Goal: Task Accomplishment & Management: Manage account settings

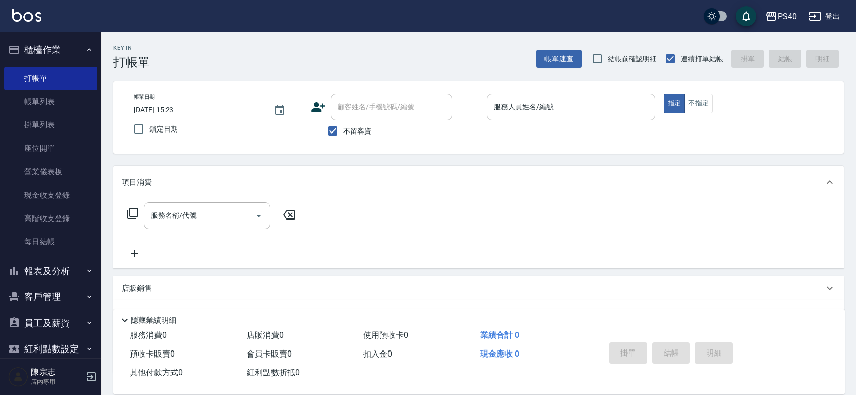
click at [583, 101] on input "服務人員姓名/編號" at bounding box center [570, 107] width 159 height 18
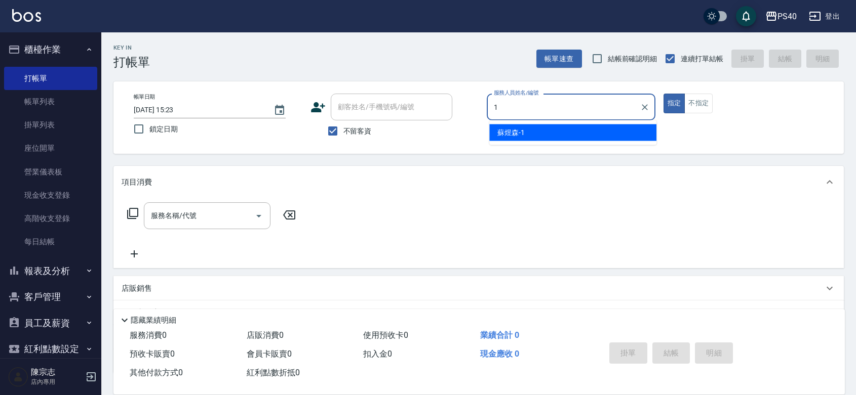
type input "蘇煜森-1"
type button "true"
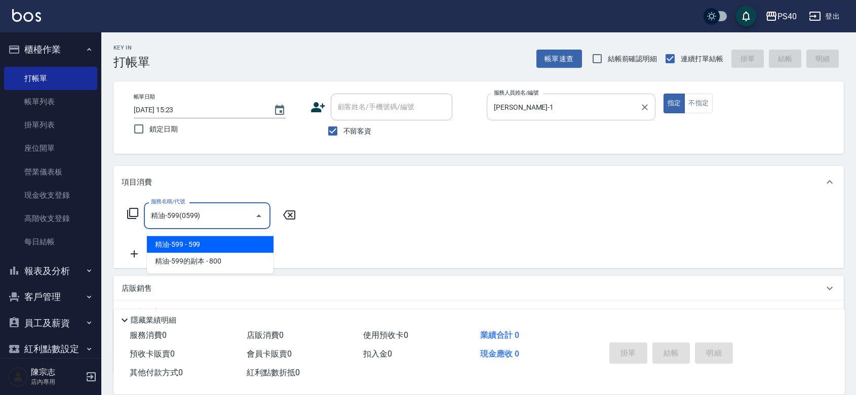
type input "精油-599(0599)"
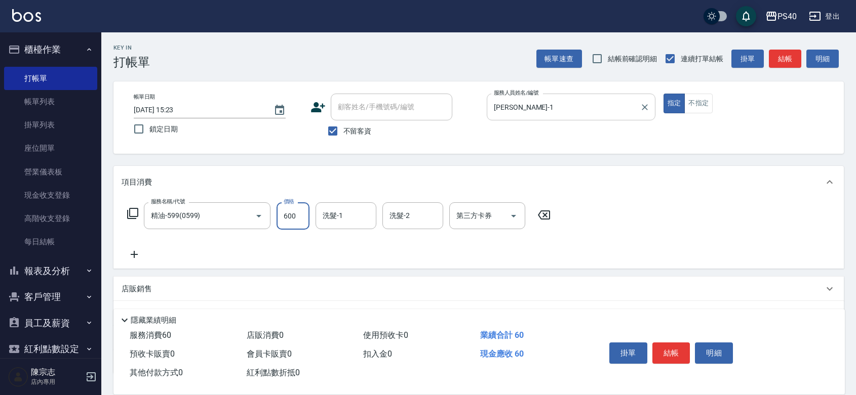
type input "600"
click at [671, 343] on button "結帳" at bounding box center [671, 353] width 38 height 21
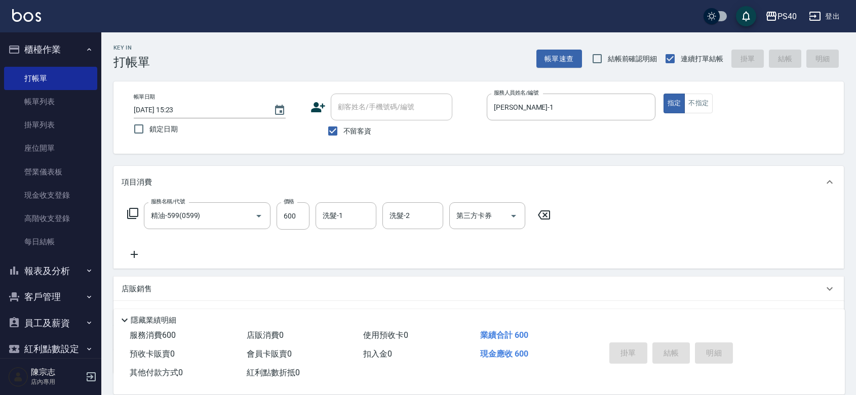
type input "2025/09/09 20:43"
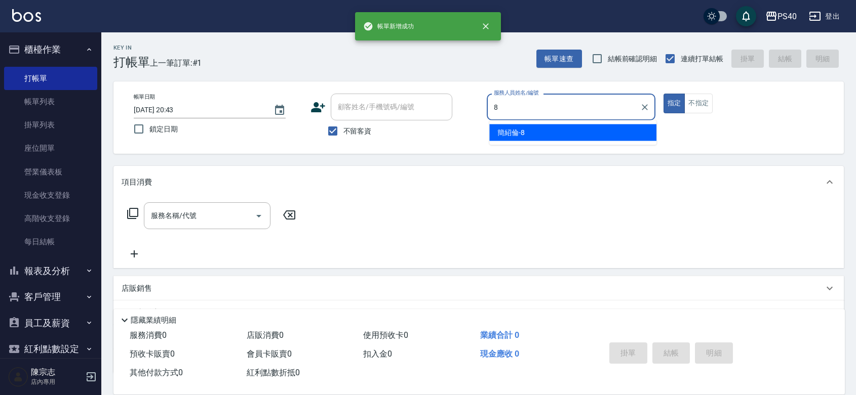
type input "簡紹倫-8"
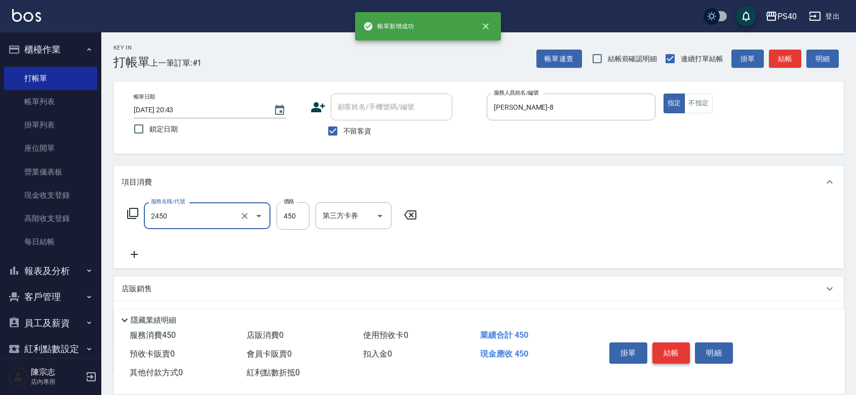
type input "C剪髮套餐(2450)"
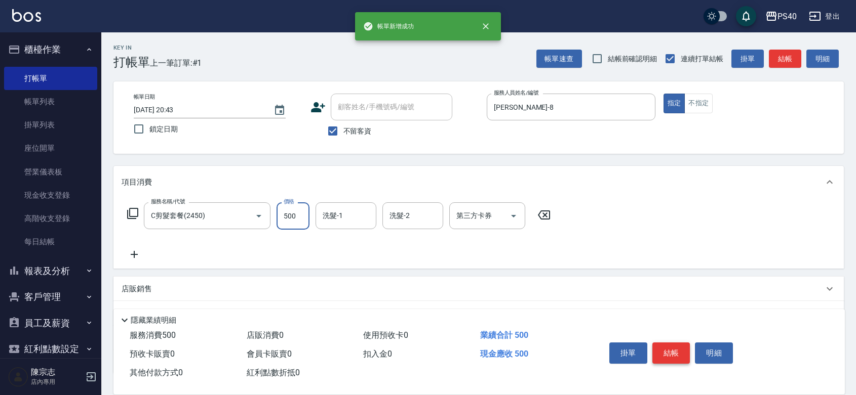
type input "500"
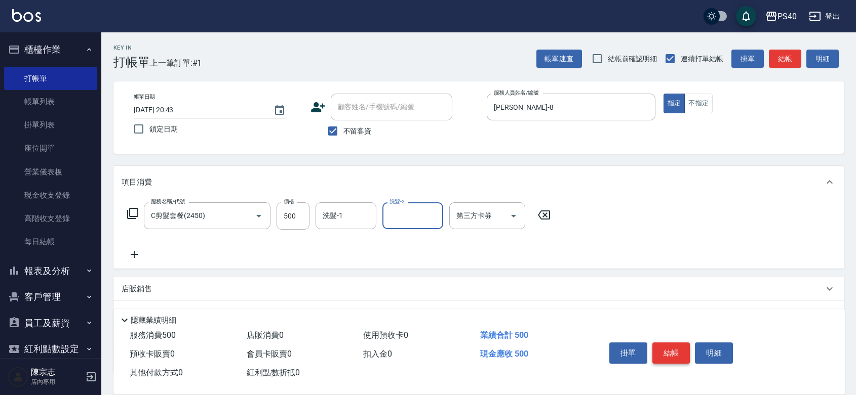
click at [671, 343] on button "結帳" at bounding box center [671, 353] width 38 height 21
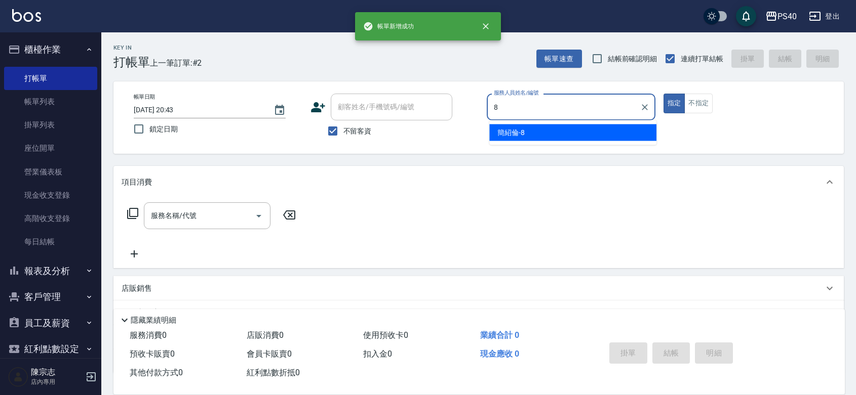
type input "簡紹倫-8"
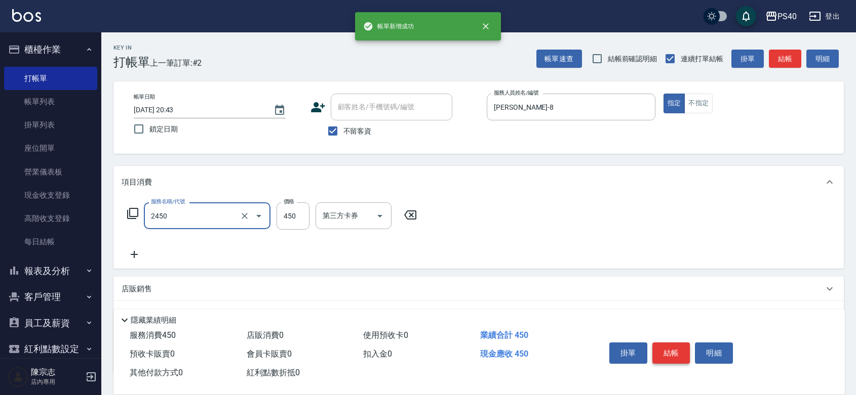
type input "C剪髮套餐(2450)"
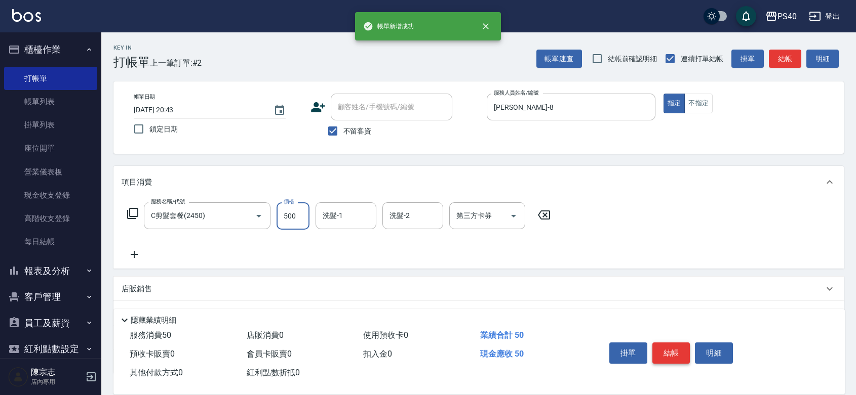
type input "500"
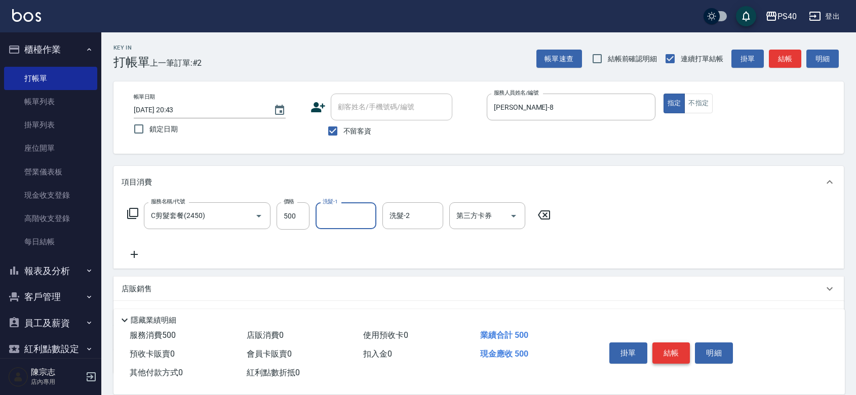
click at [671, 343] on button "結帳" at bounding box center [671, 353] width 38 height 21
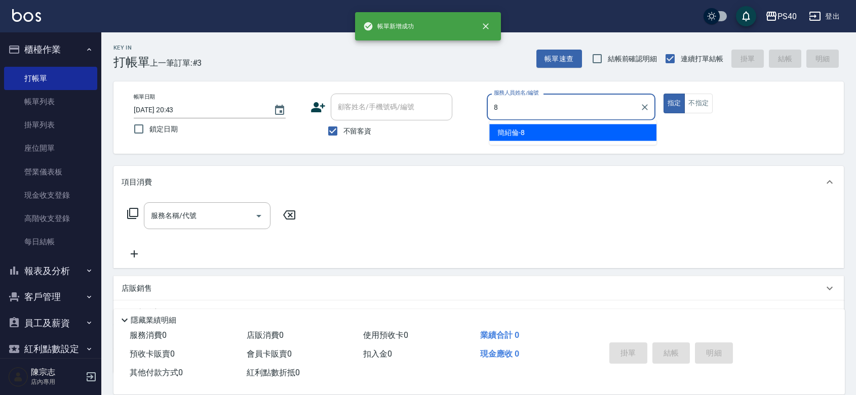
type input "簡紹倫-8"
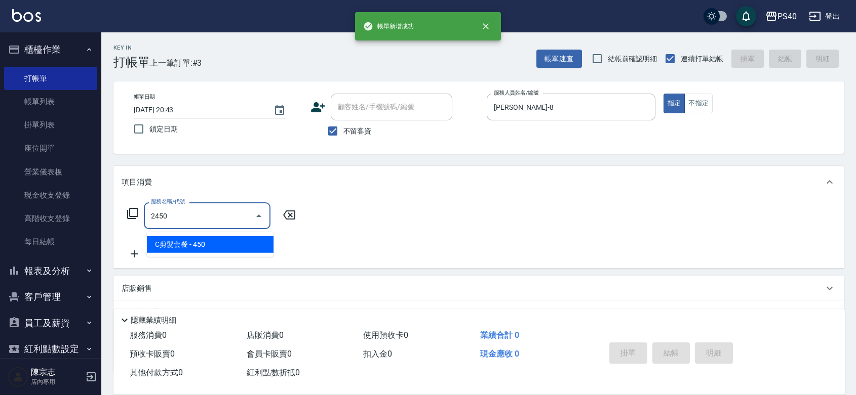
type input "C剪髮套餐(2450)"
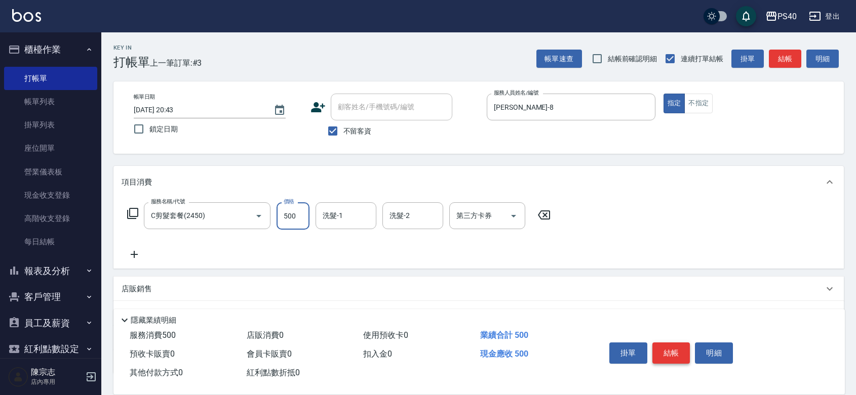
type input "500"
click at [671, 343] on button "結帳" at bounding box center [671, 353] width 38 height 21
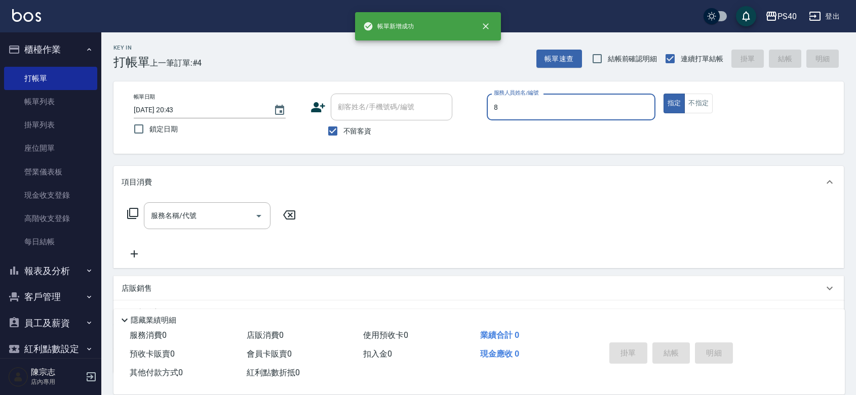
type input "簡紹倫-8"
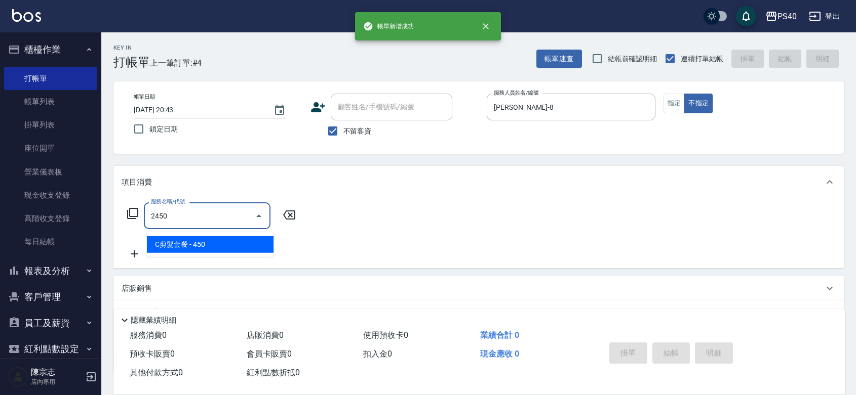
type input "C剪髮套餐(2450)"
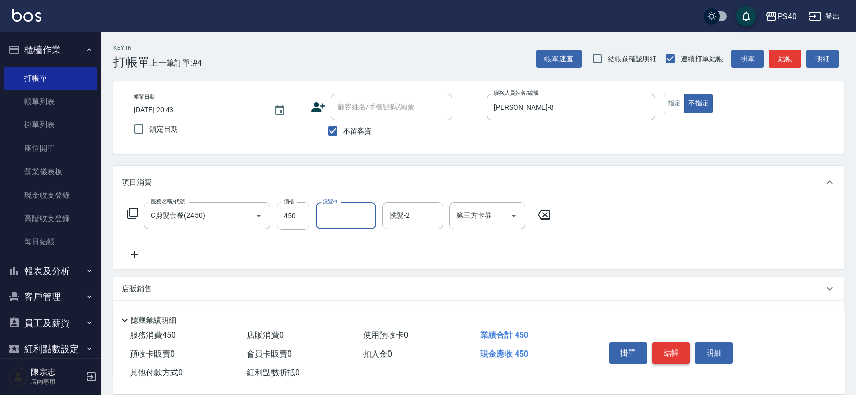
click at [671, 343] on button "結帳" at bounding box center [671, 353] width 38 height 21
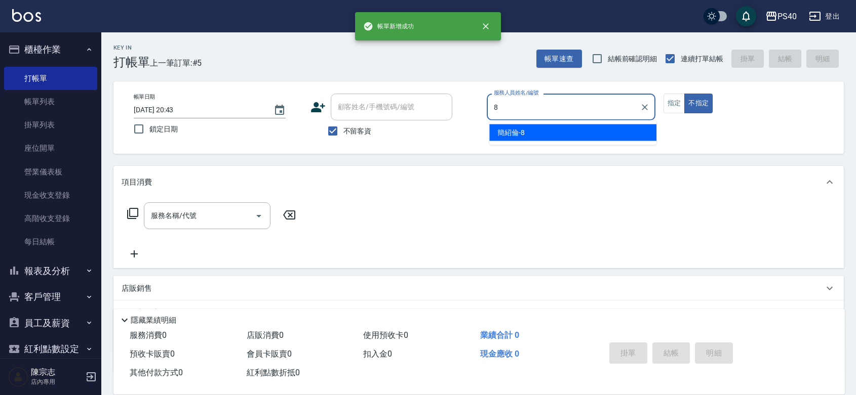
type input "簡紹倫-8"
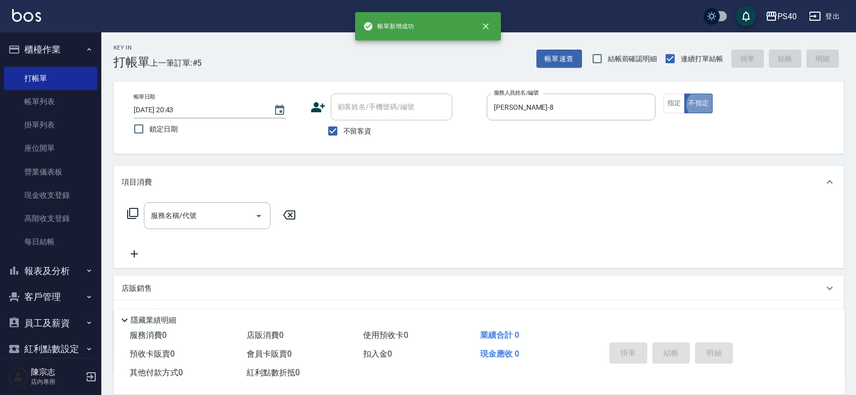
type button "false"
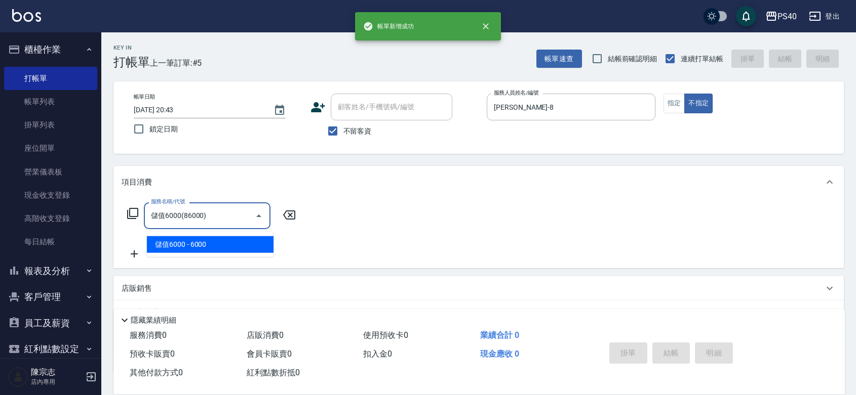
type input "儲值6000(86000)"
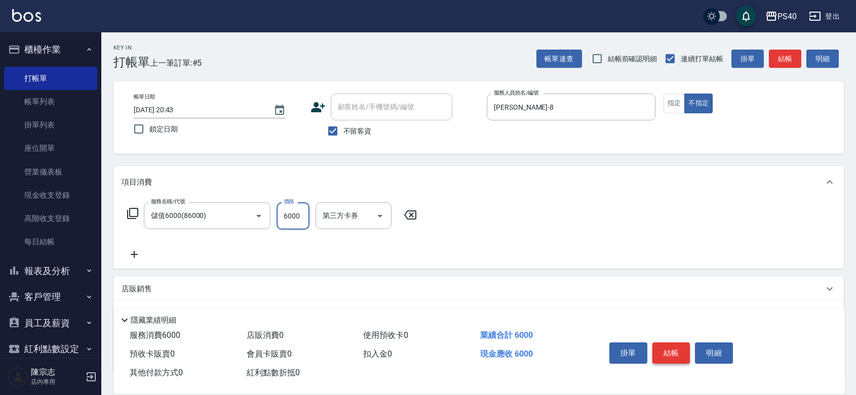
click at [671, 343] on button "結帳" at bounding box center [671, 353] width 38 height 21
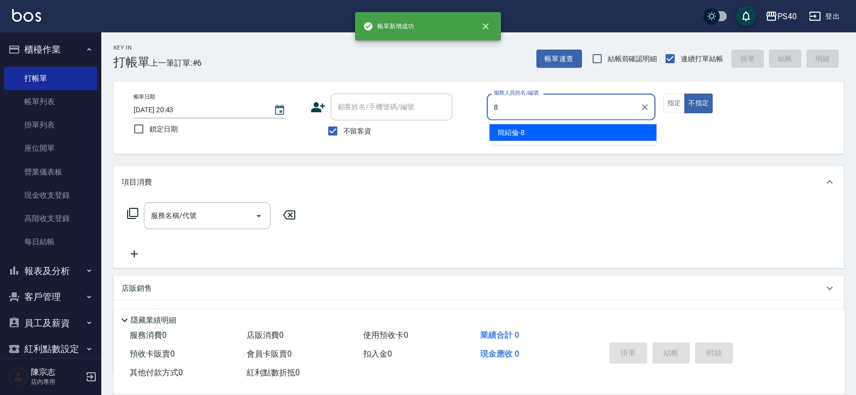
type input "簡紹倫-8"
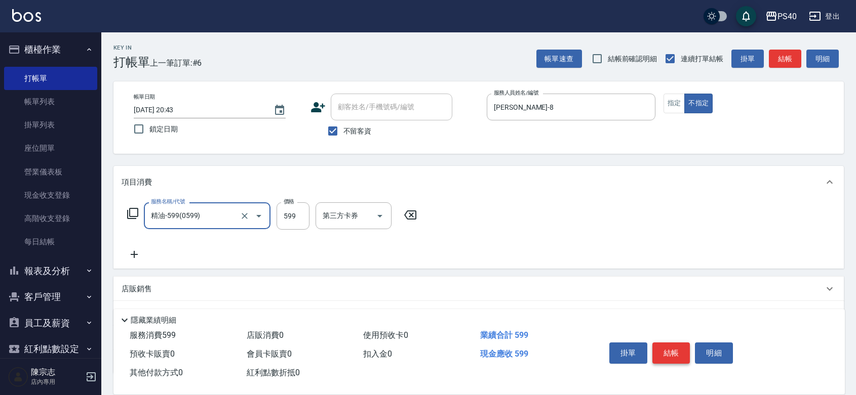
type input "精油-599(0599)"
type input "900"
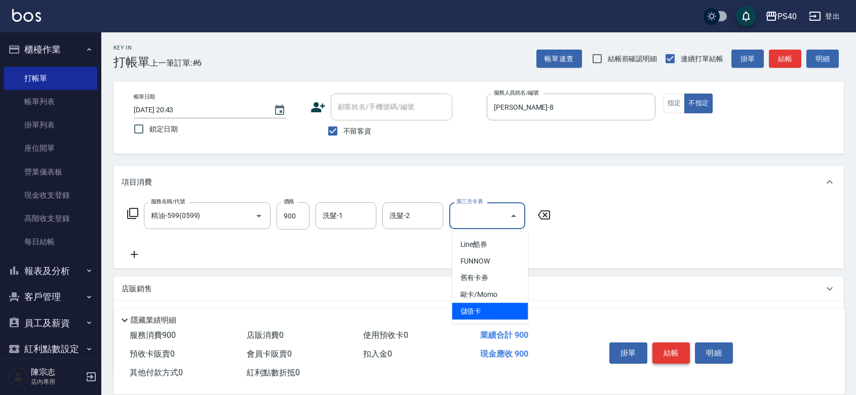
type input "儲值卡"
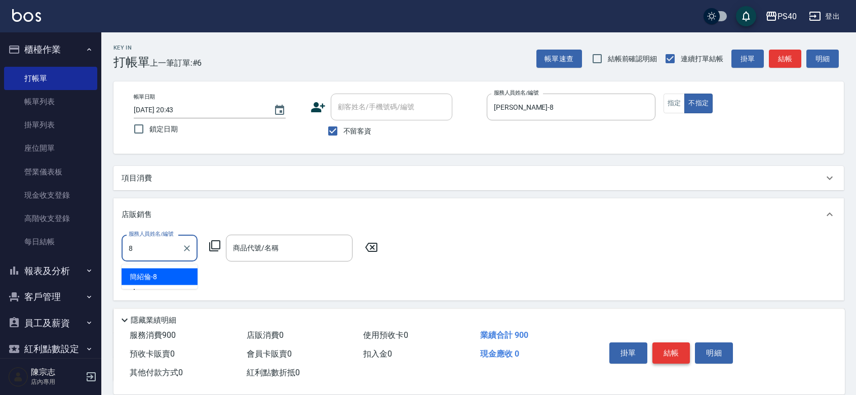
type input "簡紹倫-8"
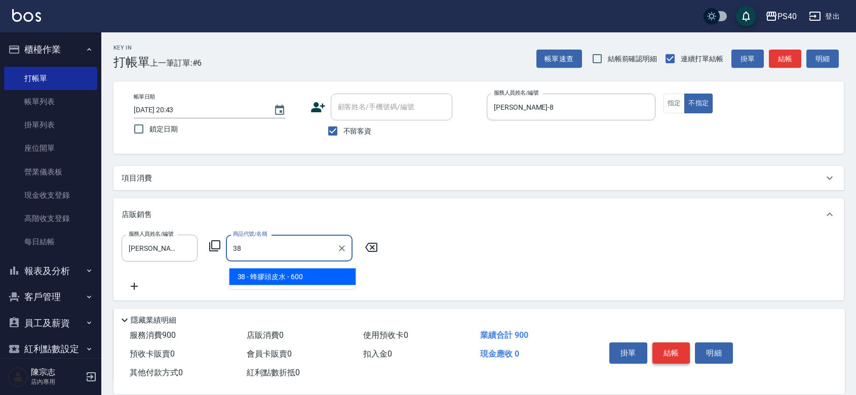
type input "蜂膠頭皮水"
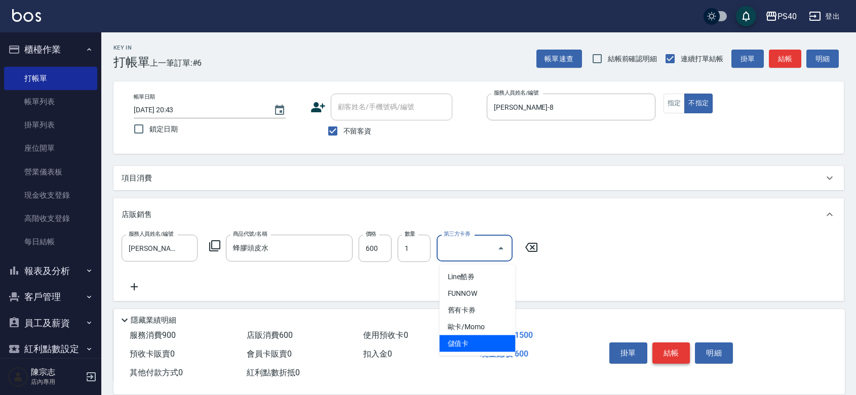
type input "儲值卡"
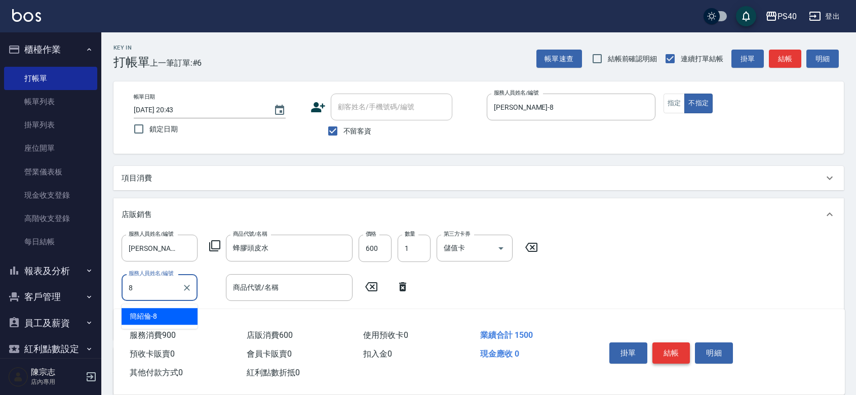
type input "簡紹倫-8"
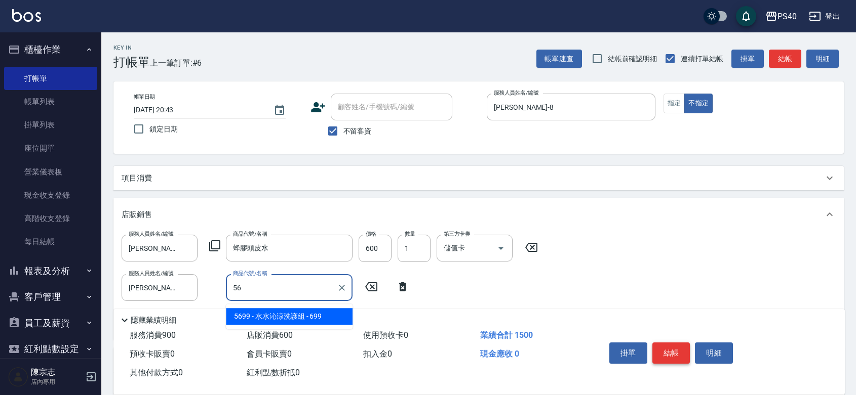
type input "[PERSON_NAME]涼洗護組"
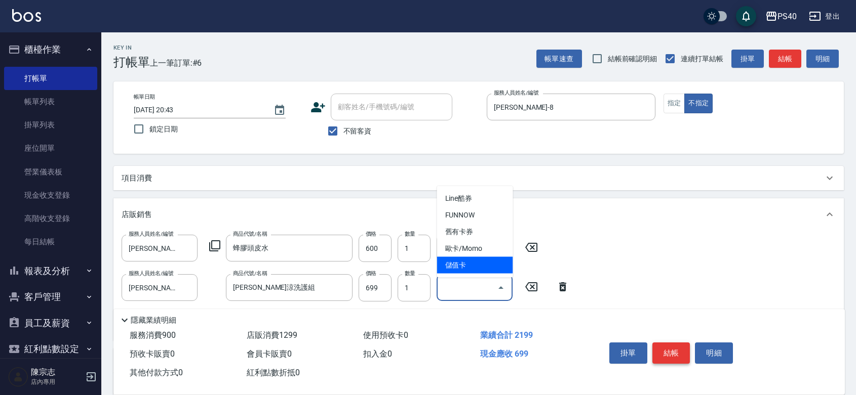
type input "儲值卡"
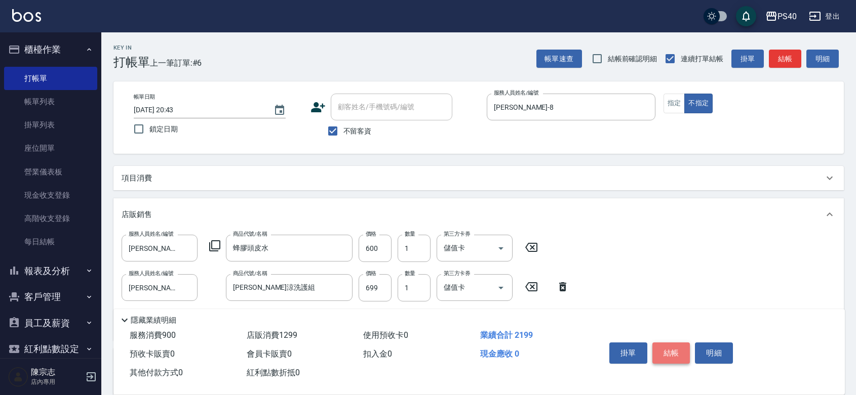
click at [671, 343] on button "結帳" at bounding box center [671, 353] width 38 height 21
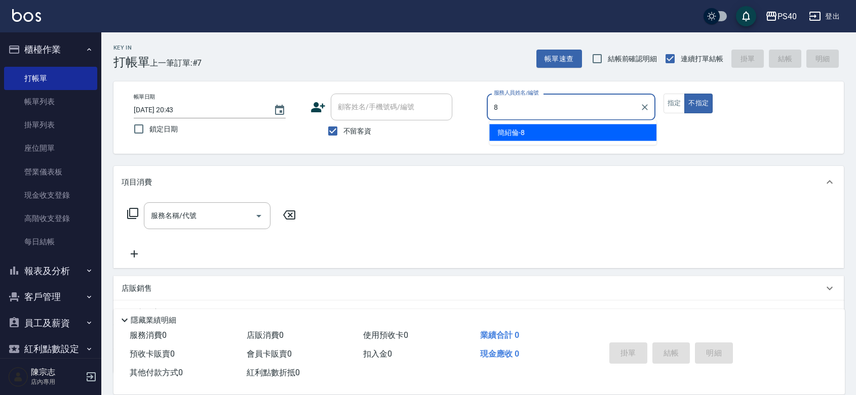
type input "簡紹倫-8"
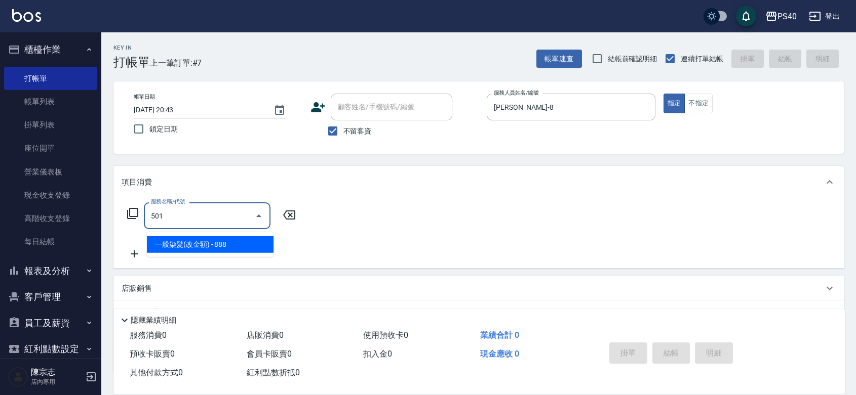
type input "一般染髮(改金額)(501)"
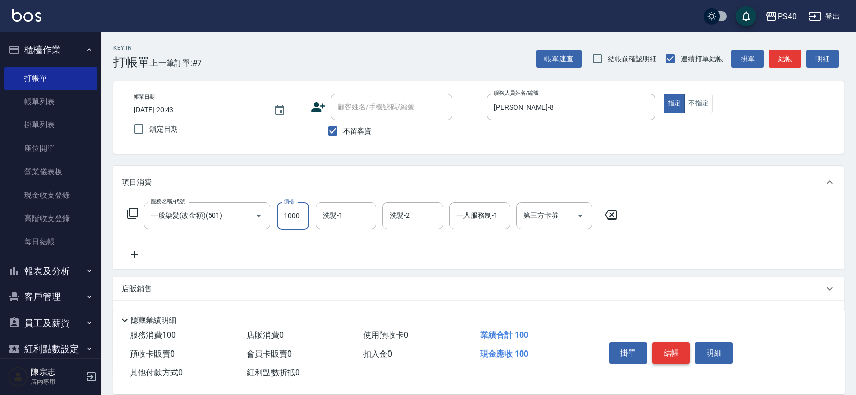
type input "1000"
click at [671, 343] on button "結帳" at bounding box center [671, 353] width 38 height 21
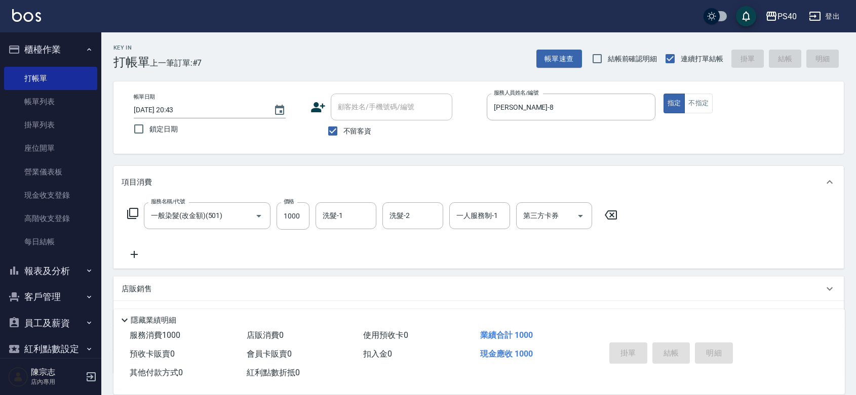
type input "2025/09/09 20:44"
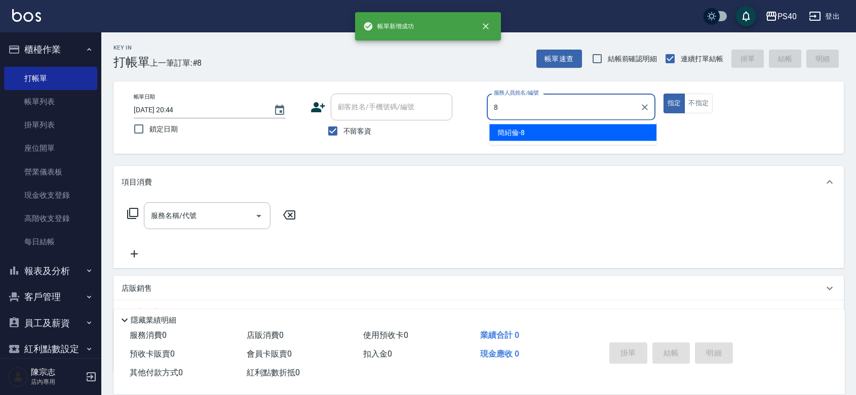
type input "簡紹倫-8"
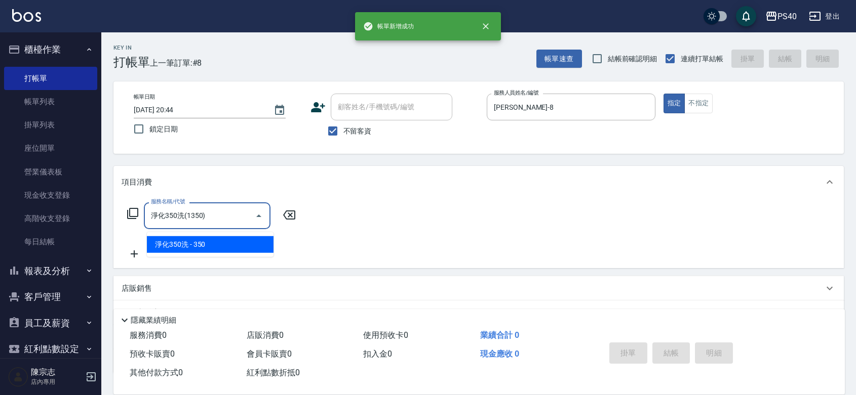
type input "淨化350洗(1350)"
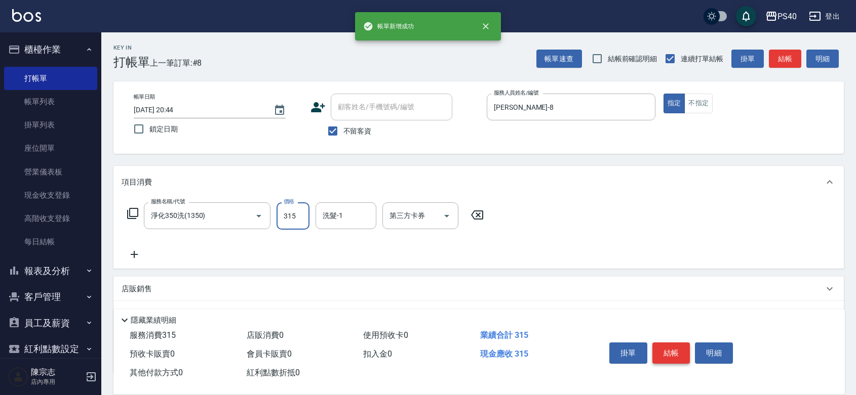
type input "315"
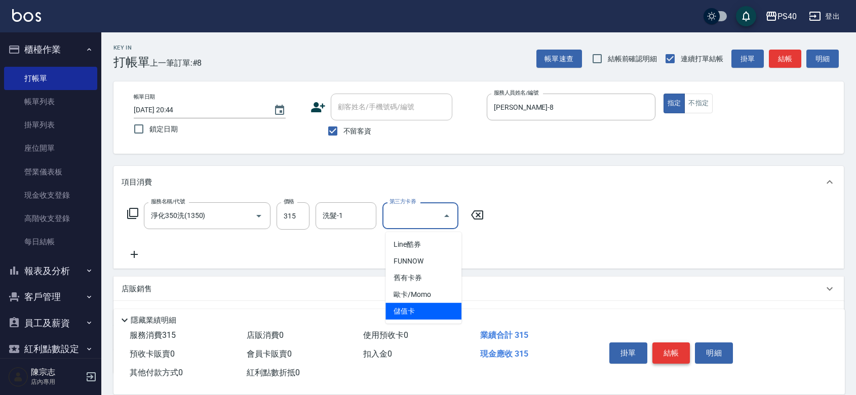
type input "儲值卡"
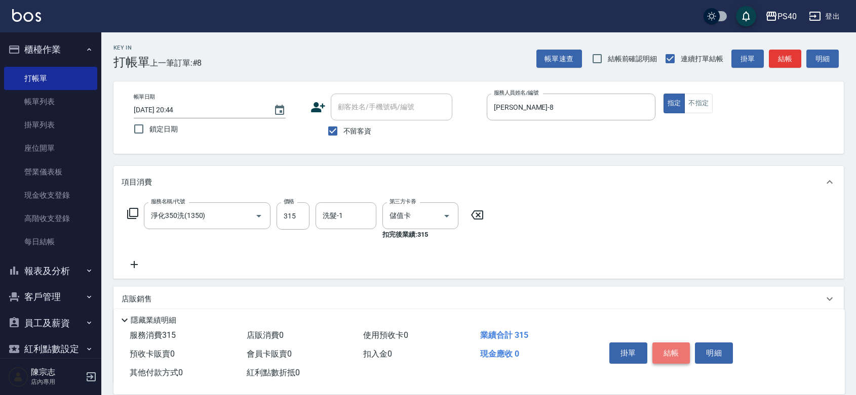
click at [671, 343] on button "結帳" at bounding box center [671, 353] width 38 height 21
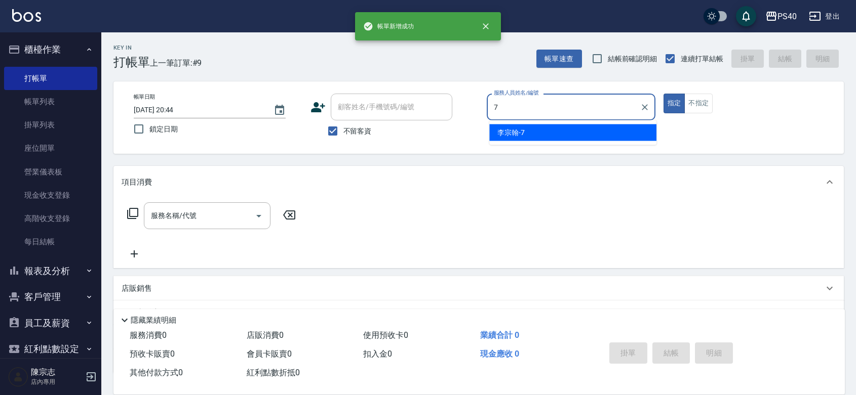
type input "李宗翰-7"
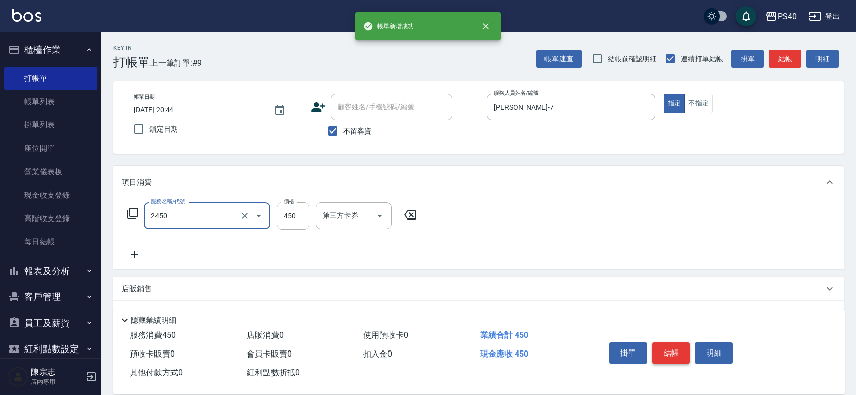
type input "C剪髮套餐(2450)"
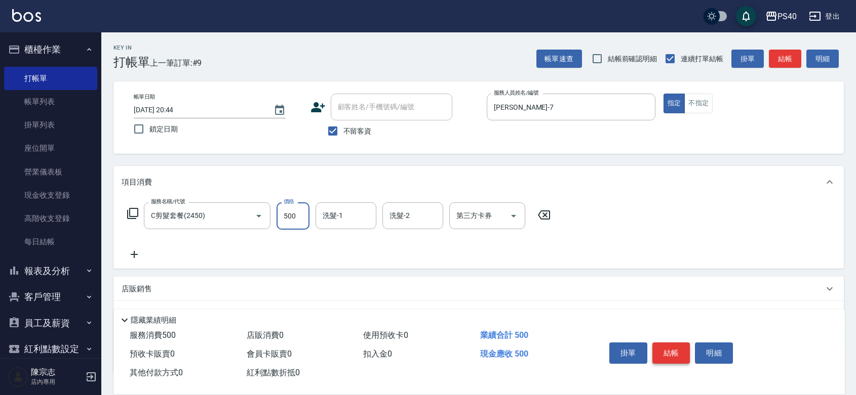
type input "500"
click at [671, 343] on button "結帳" at bounding box center [671, 353] width 38 height 21
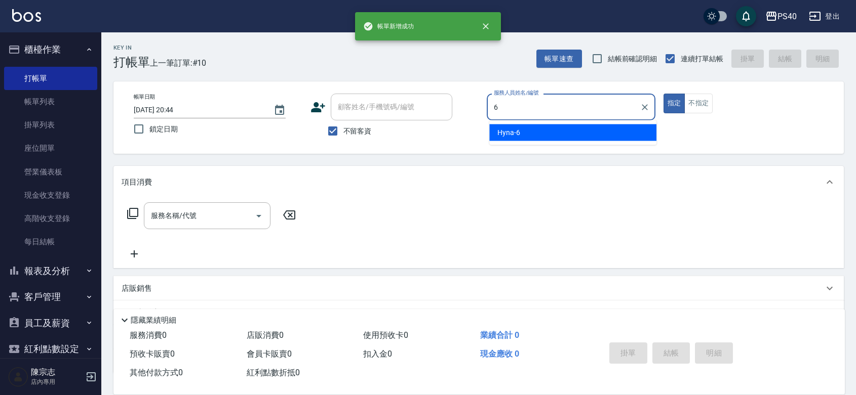
type input "Hyna-6"
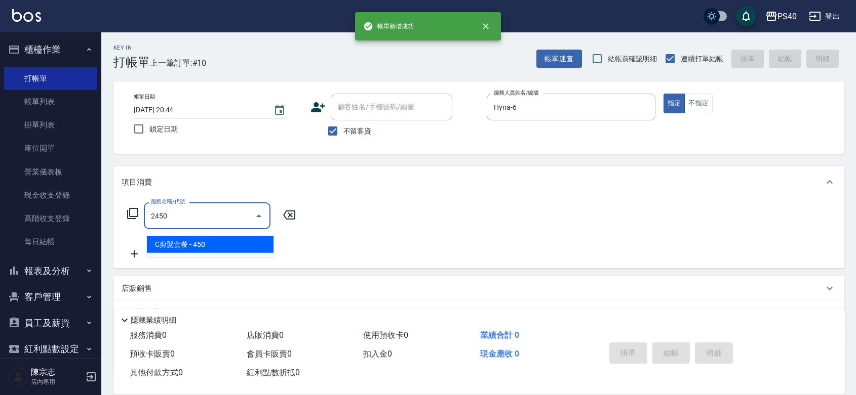
type input "C剪髮套餐(2450)"
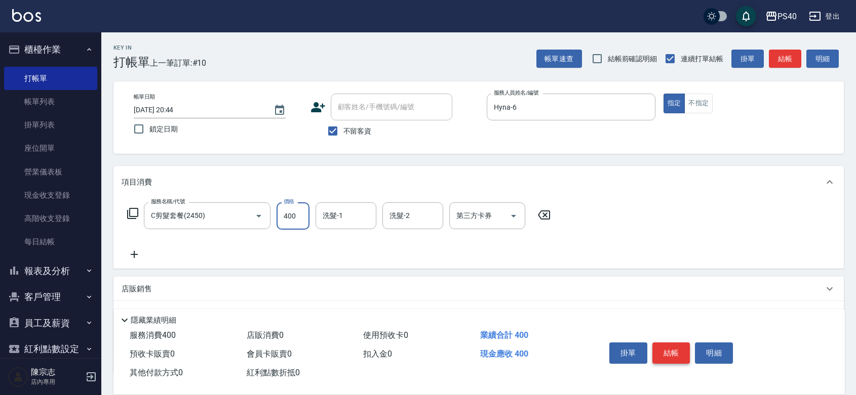
type input "400"
click at [671, 343] on button "結帳" at bounding box center [671, 353] width 38 height 21
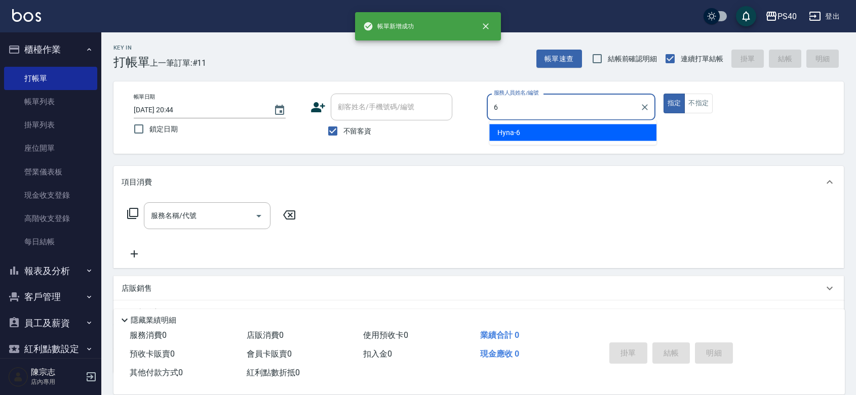
type input "Hyna-6"
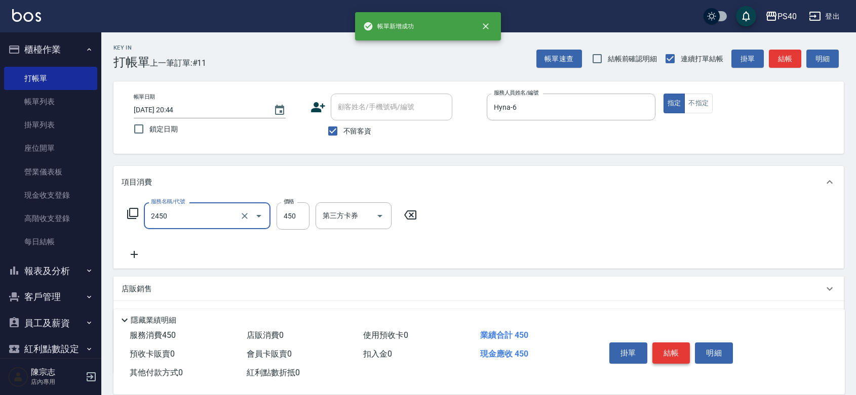
type input "C剪髮套餐(2450)"
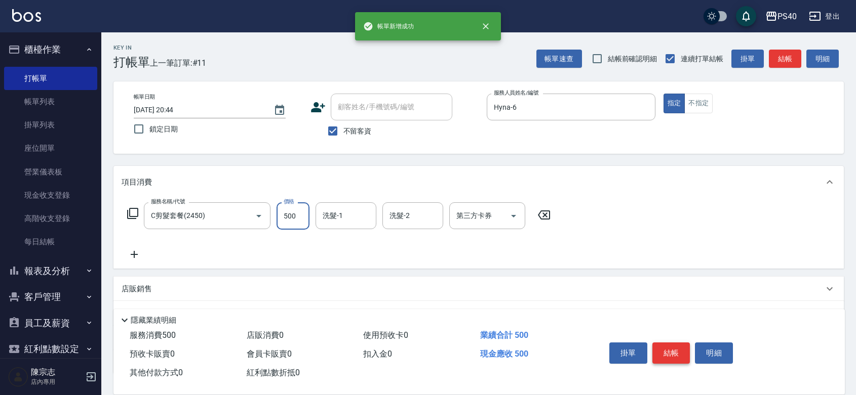
type input "500"
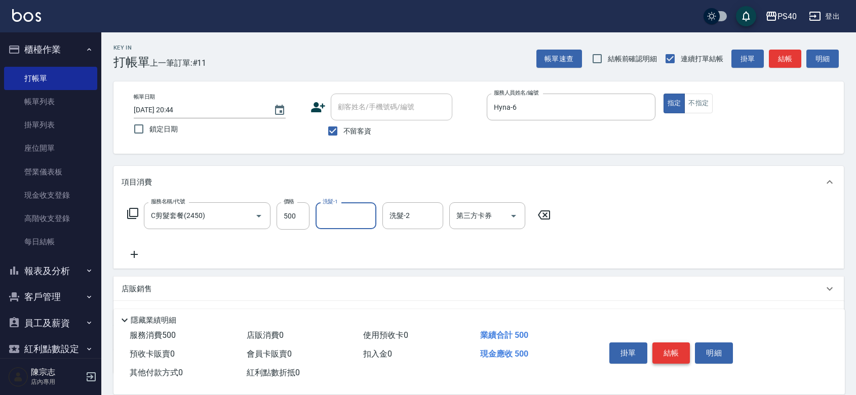
click at [671, 343] on button "結帳" at bounding box center [671, 353] width 38 height 21
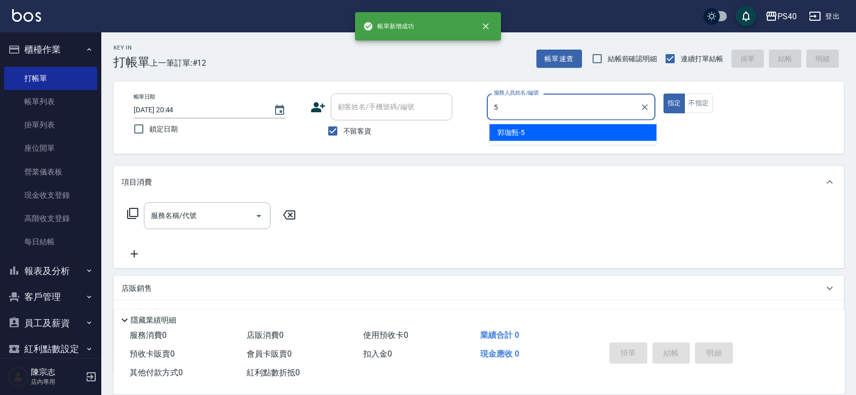
type input "郭珈甄-5"
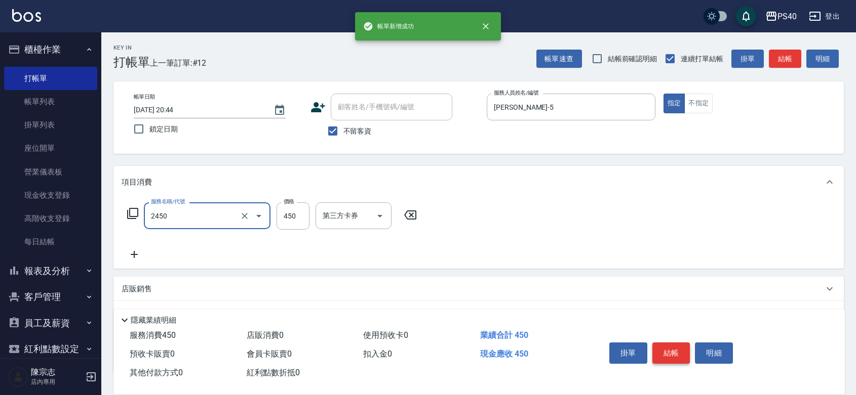
type input "C剪髮套餐(2450)"
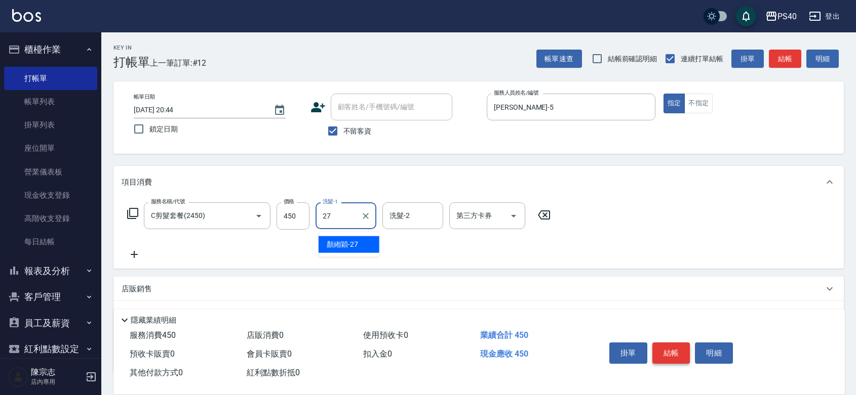
type input "顏緗穎-27"
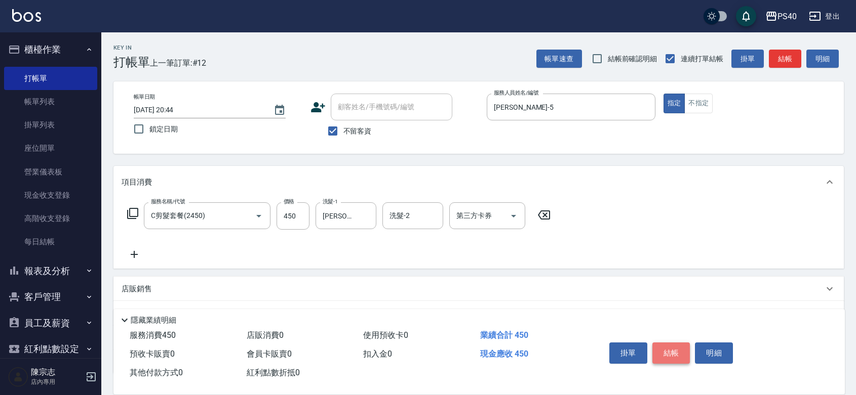
click at [671, 343] on button "結帳" at bounding box center [671, 353] width 38 height 21
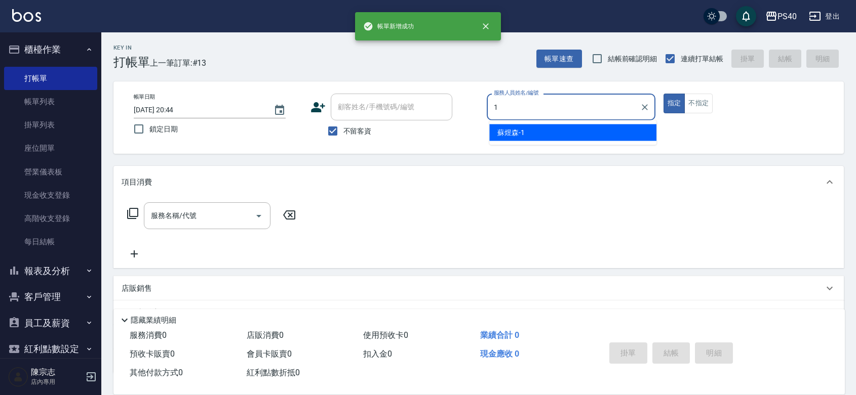
type input "蘇煜森-1"
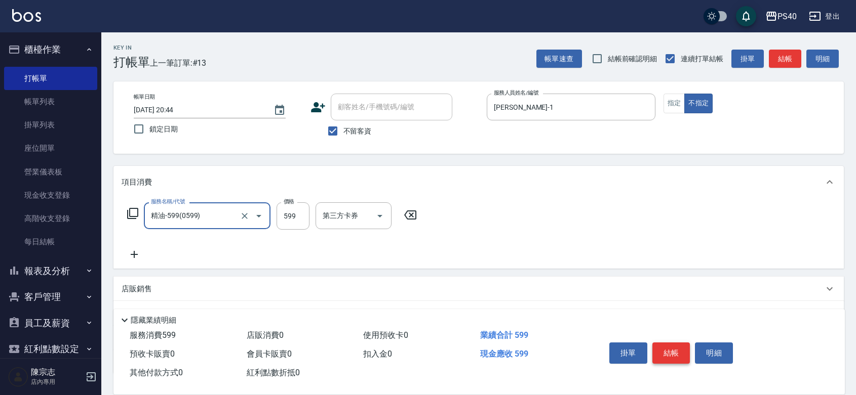
type input "精油-599(0599)"
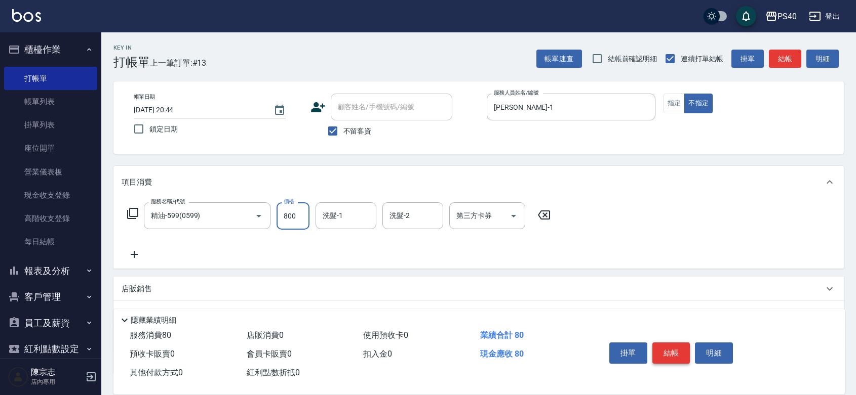
type input "800"
click at [671, 343] on button "結帳" at bounding box center [671, 353] width 38 height 21
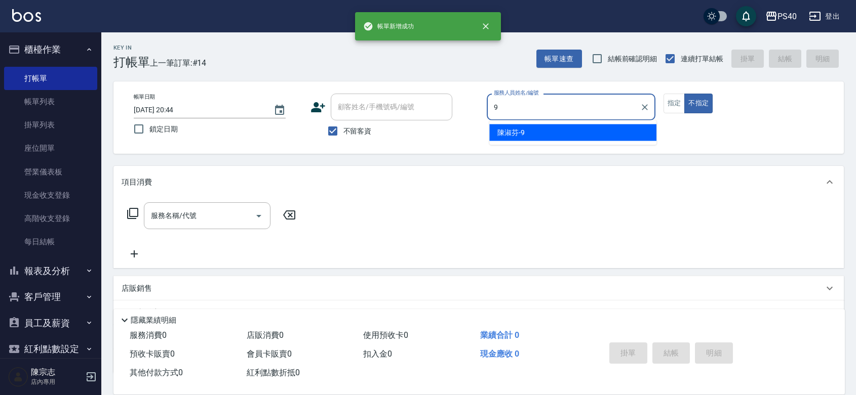
type input "陳淑芬-9"
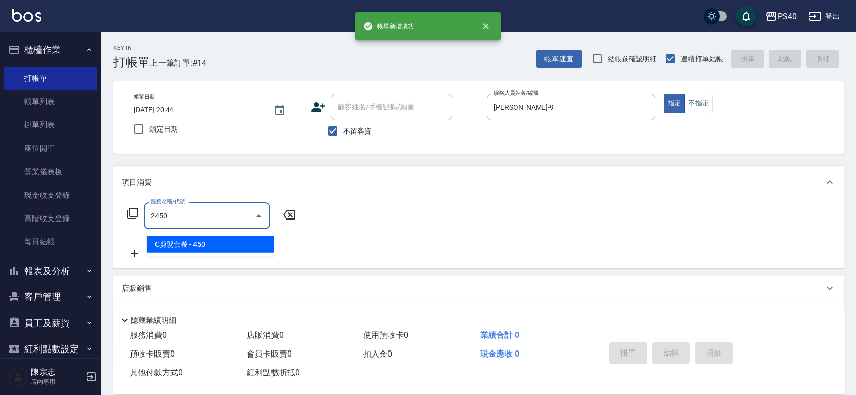
type input "C剪髮套餐(2450)"
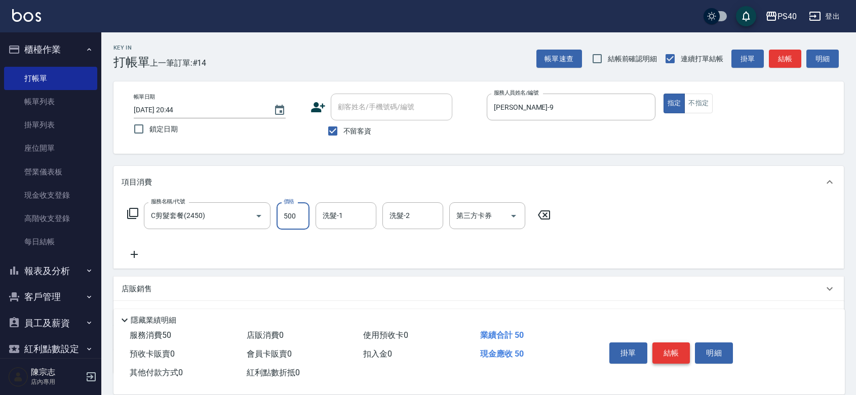
type input "500"
click at [671, 343] on button "結帳" at bounding box center [671, 353] width 38 height 21
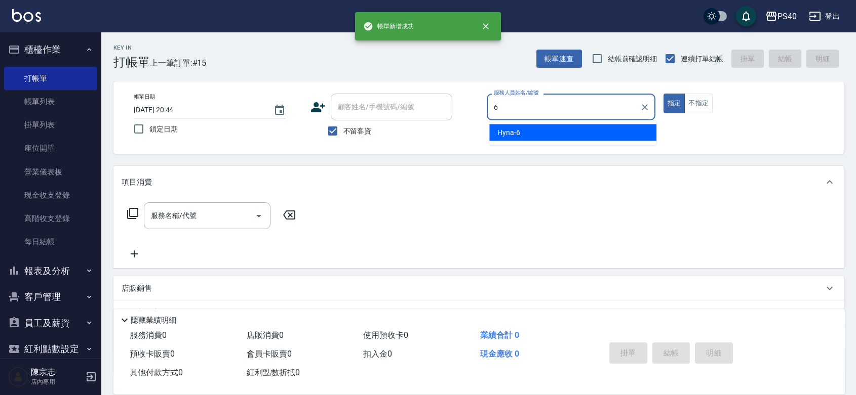
type input "Hyna-6"
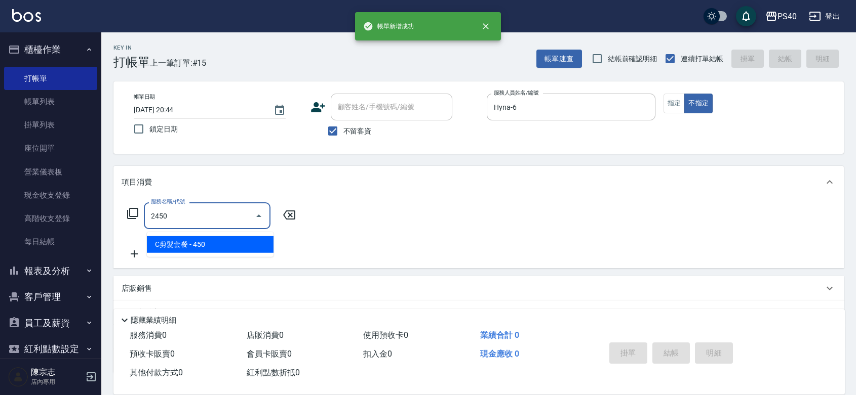
type input "C剪髮套餐(2450)"
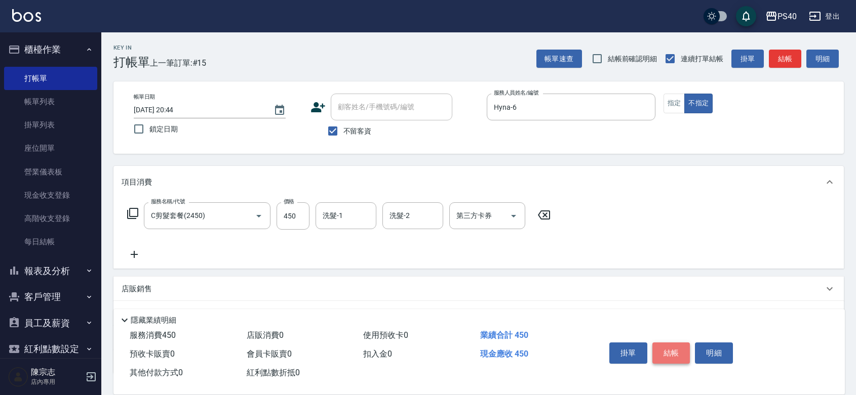
click at [671, 343] on button "結帳" at bounding box center [671, 353] width 38 height 21
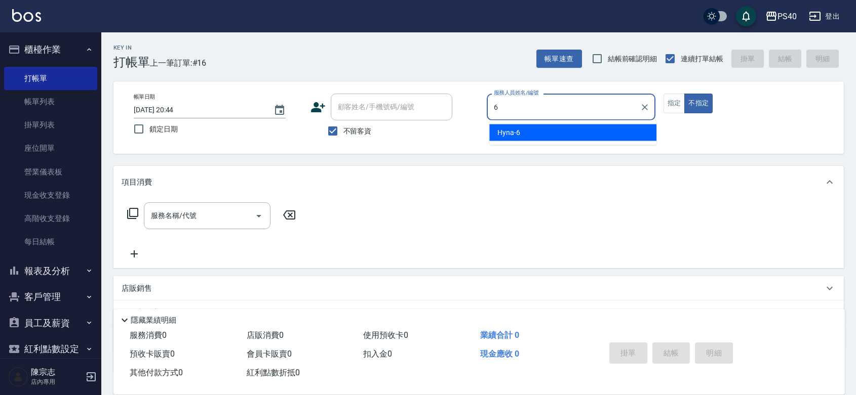
type input "Hyna-6"
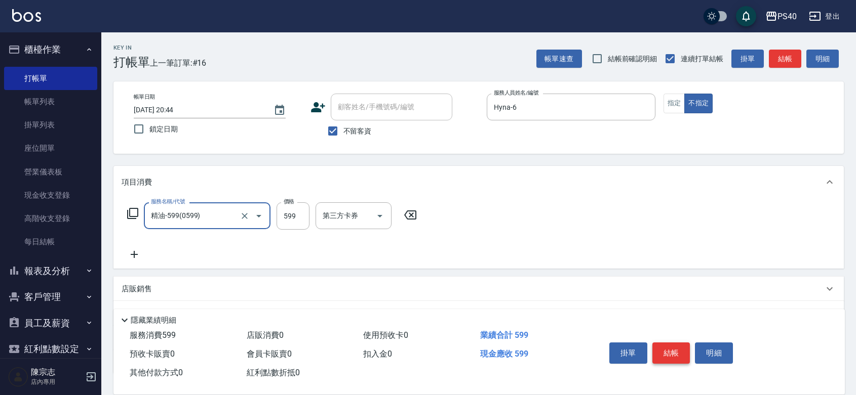
type input "精油-599(0599)"
type input "900"
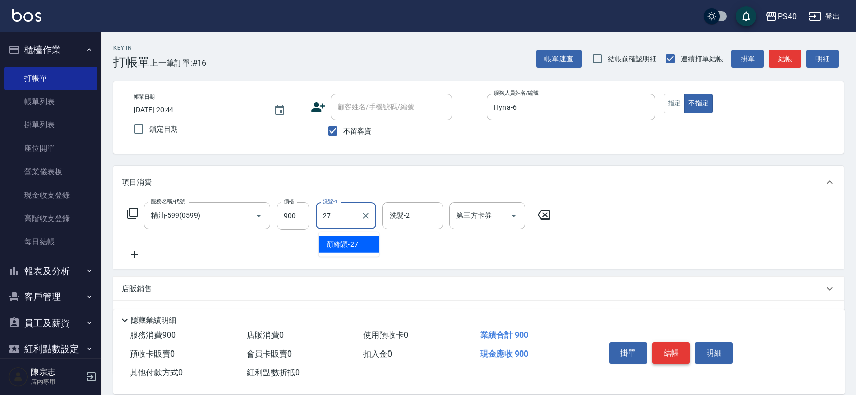
type input "顏緗穎-27"
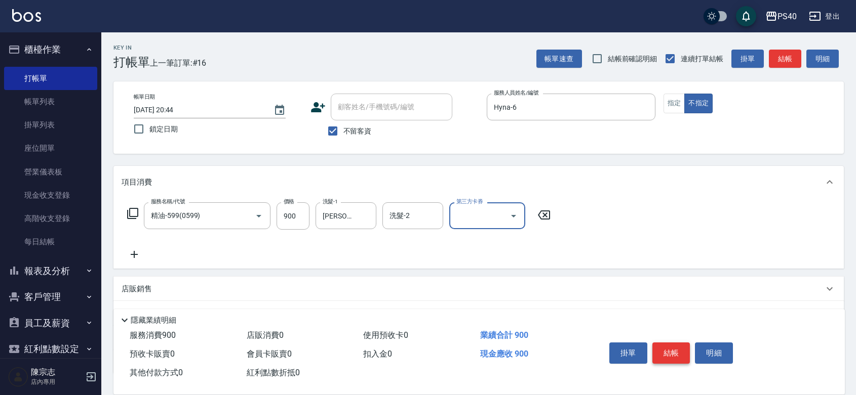
click at [671, 343] on button "結帳" at bounding box center [671, 353] width 38 height 21
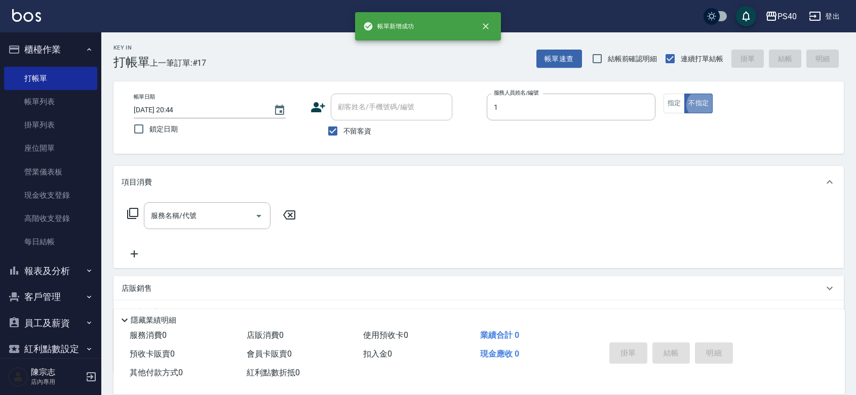
type input "蘇煜森-1"
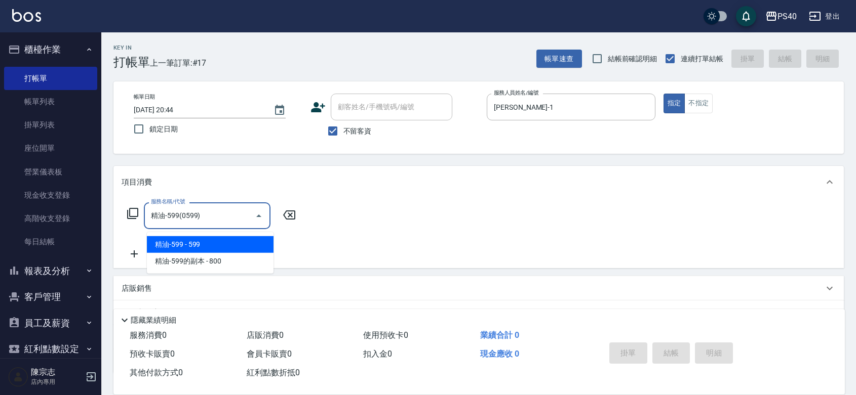
type input "精油-599(0599)"
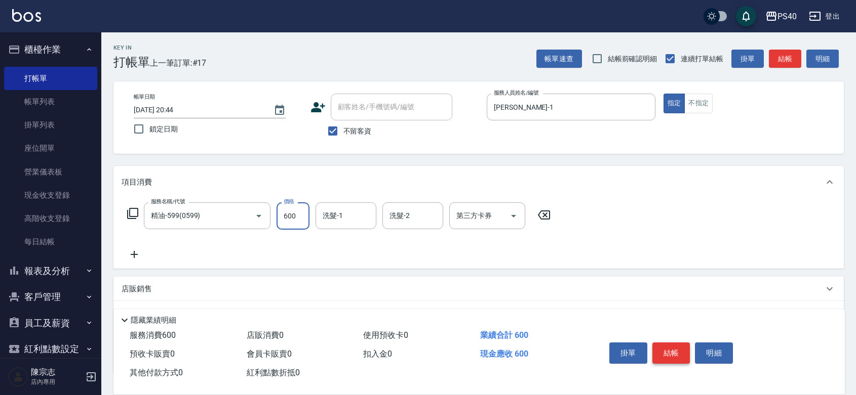
type input "600"
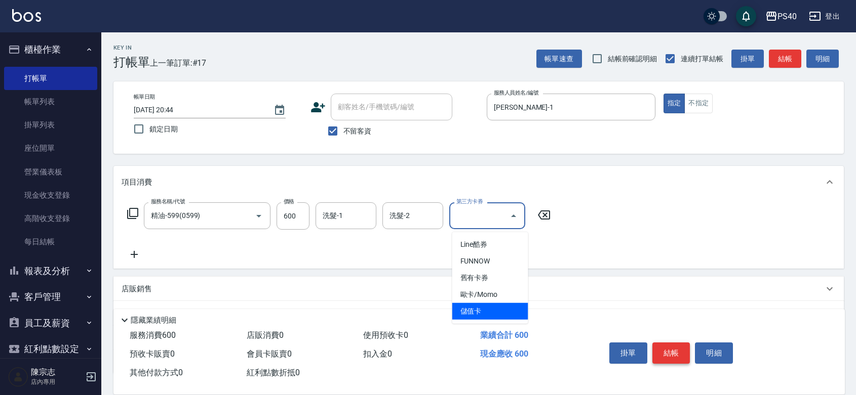
type input "儲值卡"
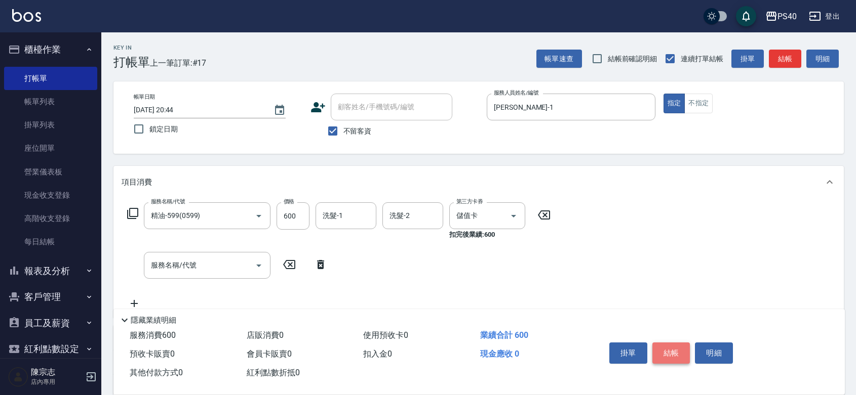
click at [671, 343] on button "結帳" at bounding box center [671, 353] width 38 height 21
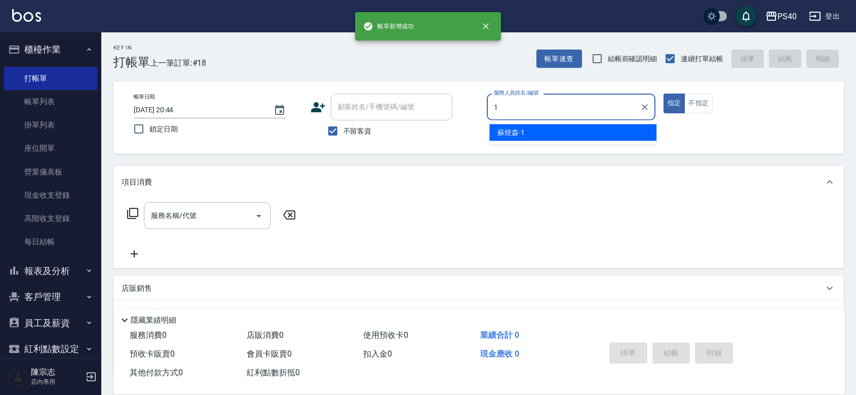
type input "蘇煜森-1"
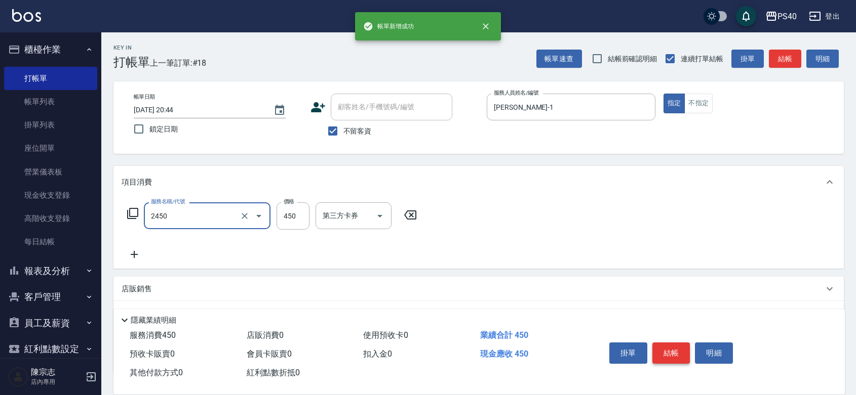
type input "C剪髮套餐(2450)"
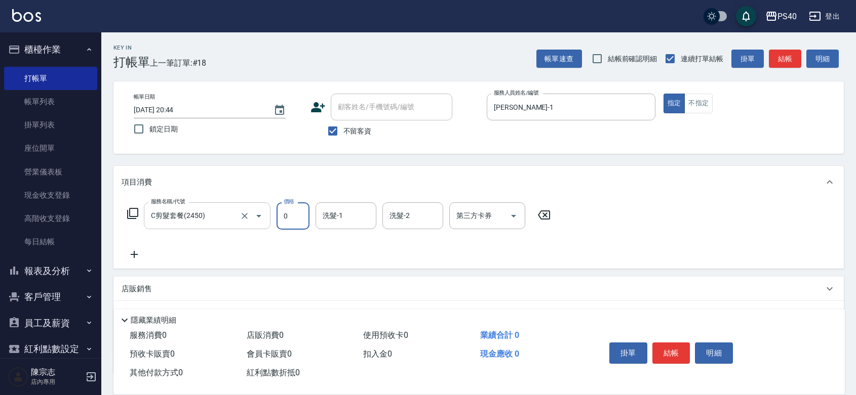
type input "0"
click at [216, 218] on input "C剪髮套餐(2450)" at bounding box center [192, 216] width 89 height 18
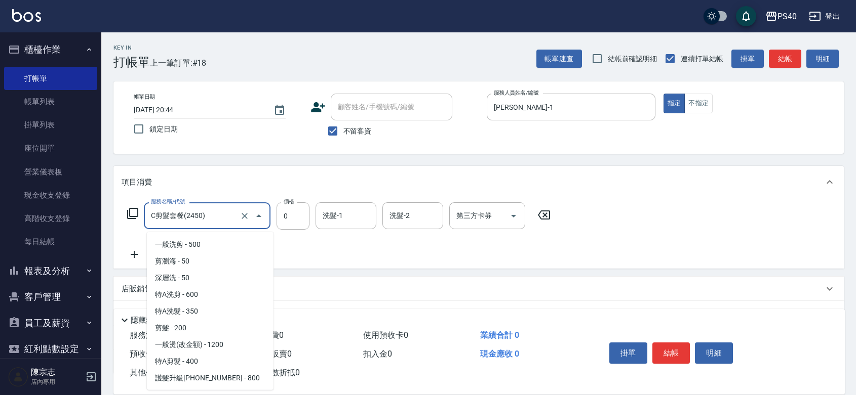
click at [216, 218] on input "C剪髮套餐(2450)" at bounding box center [192, 216] width 89 height 18
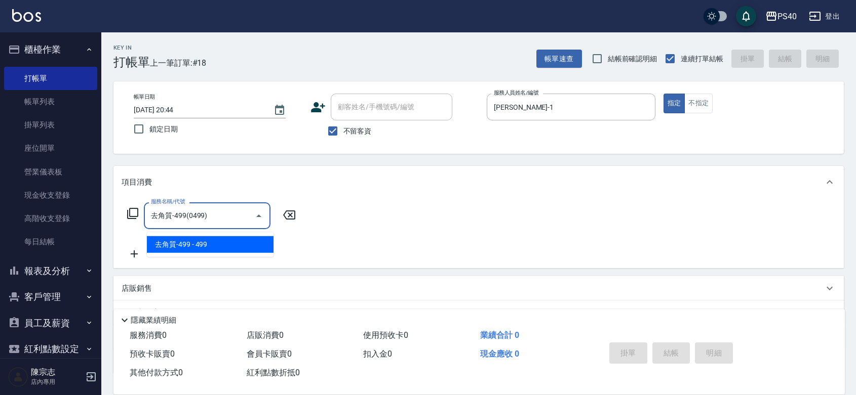
type input "去角質-499(0499)"
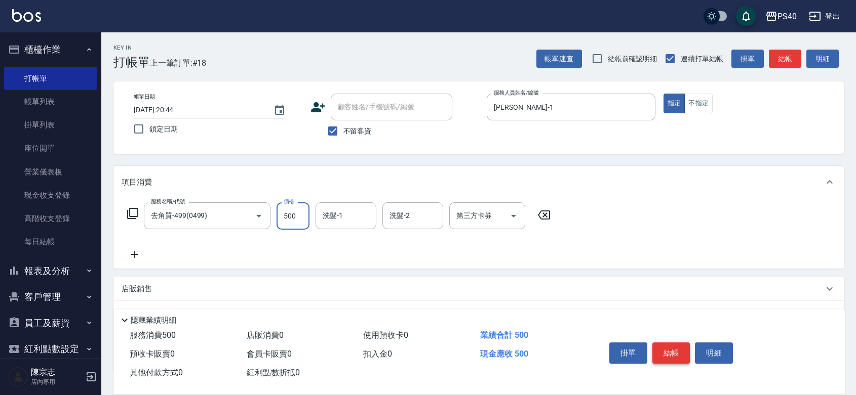
type input "500"
type input "顏緗穎-27"
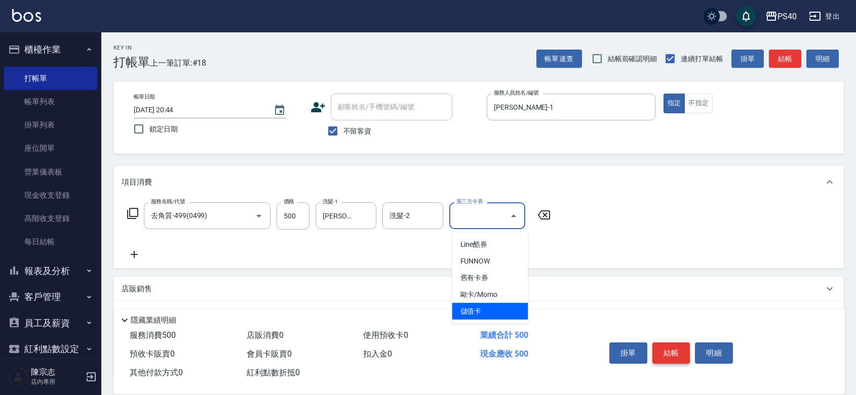
type input "儲值卡"
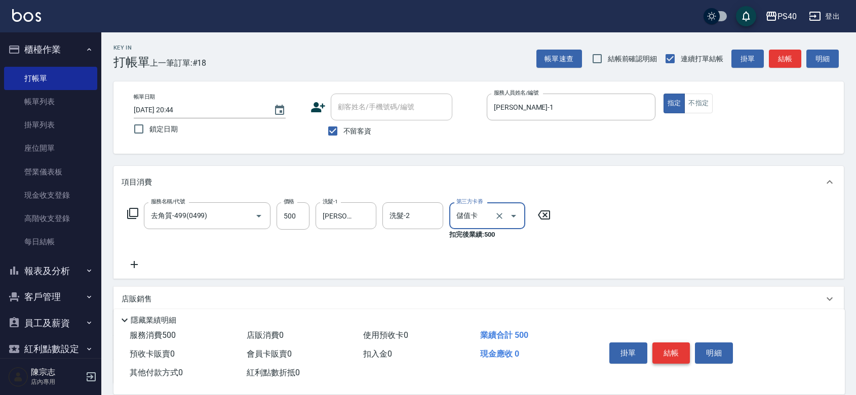
click at [674, 343] on button "結帳" at bounding box center [671, 353] width 38 height 21
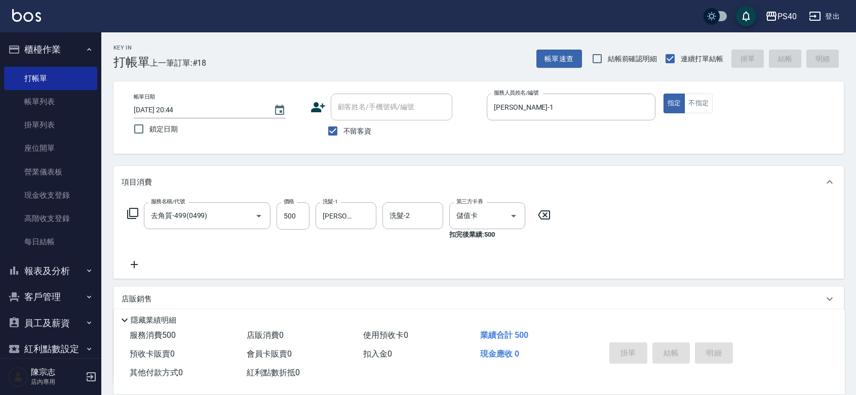
type input "2025/09/09 20:45"
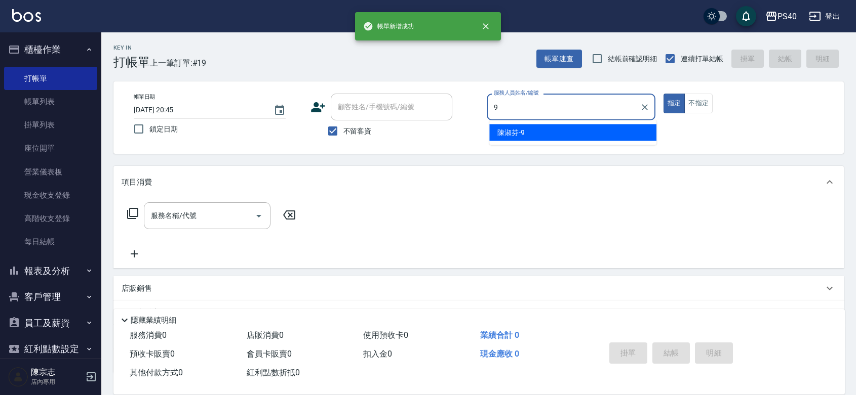
type input "陳淑芬-9"
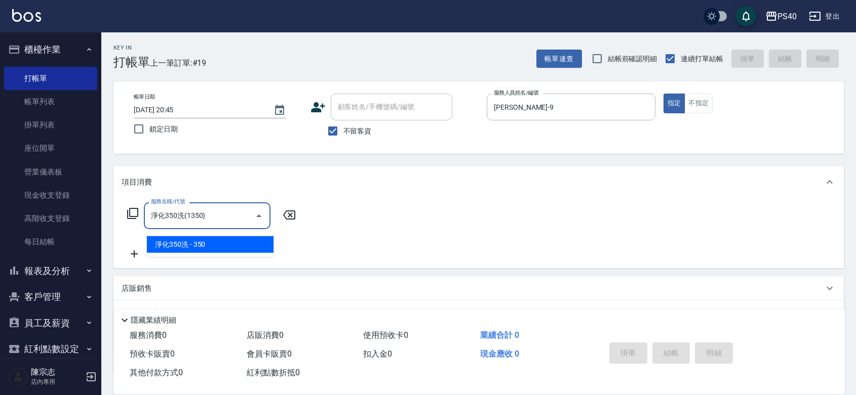
type input "淨化350洗(1350)"
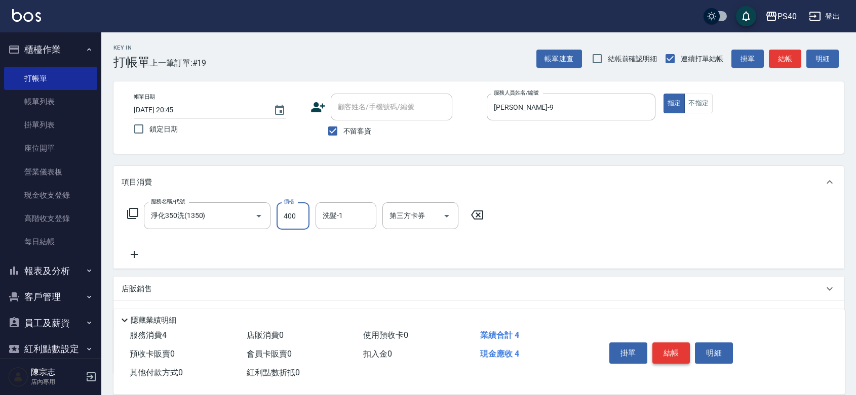
type input "400"
click at [674, 343] on button "結帳" at bounding box center [671, 353] width 38 height 21
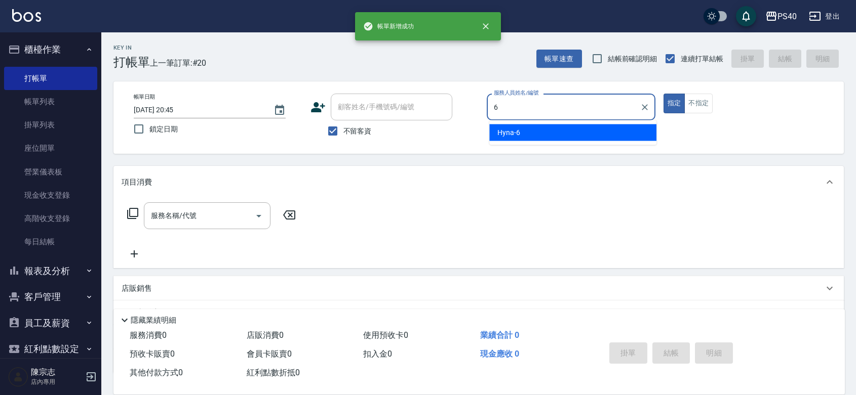
type input "Hyna-6"
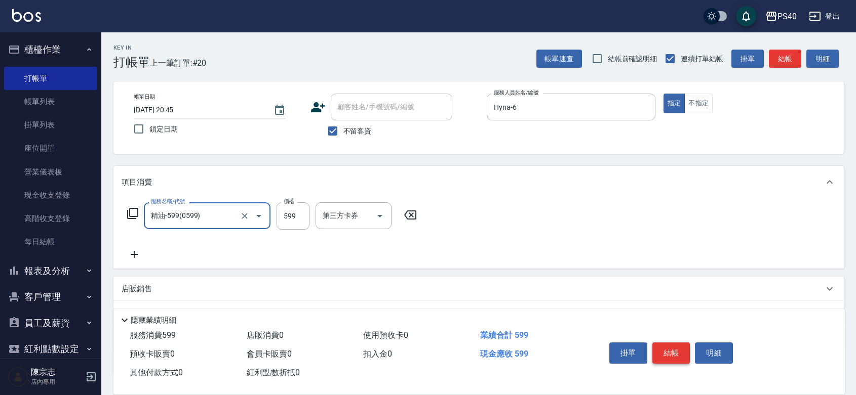
type input "精油-599(0599)"
type input "600"
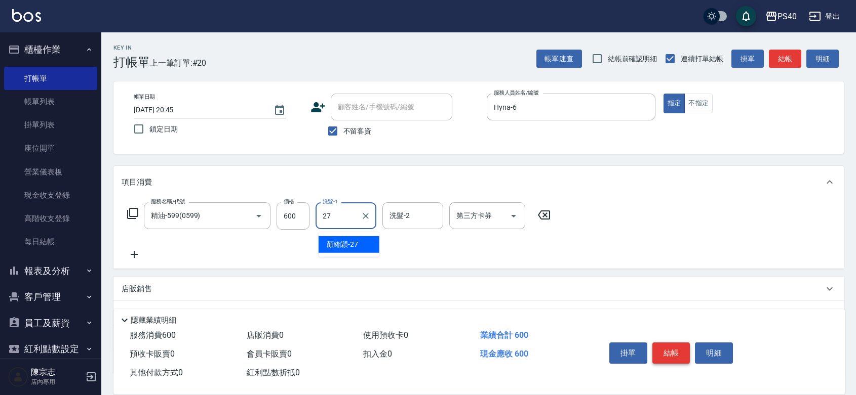
type input "顏緗穎-27"
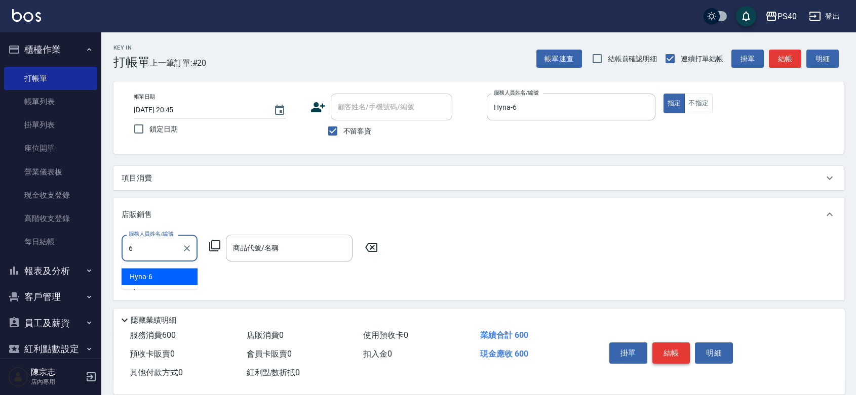
type input "Hyna-6"
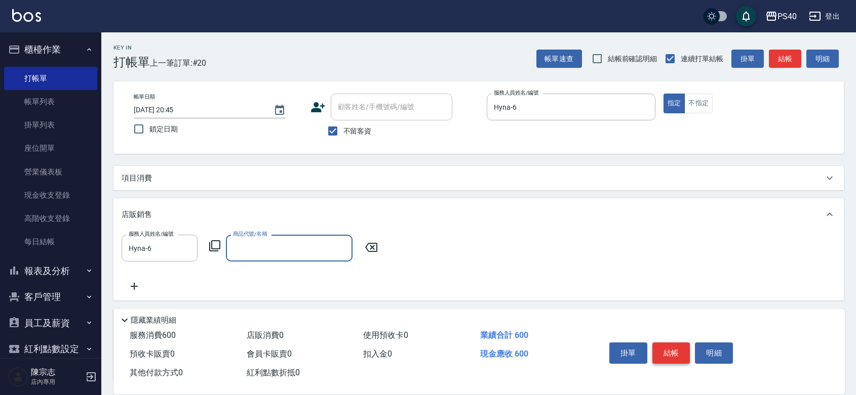
type input "＿"
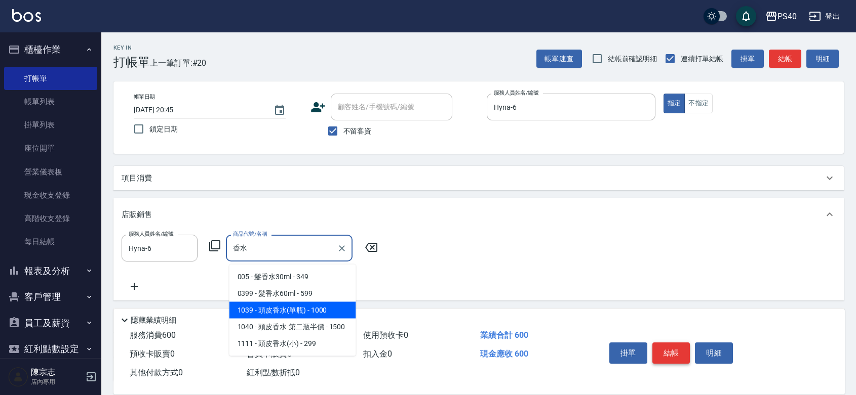
type input "頭皮香水(單瓶)"
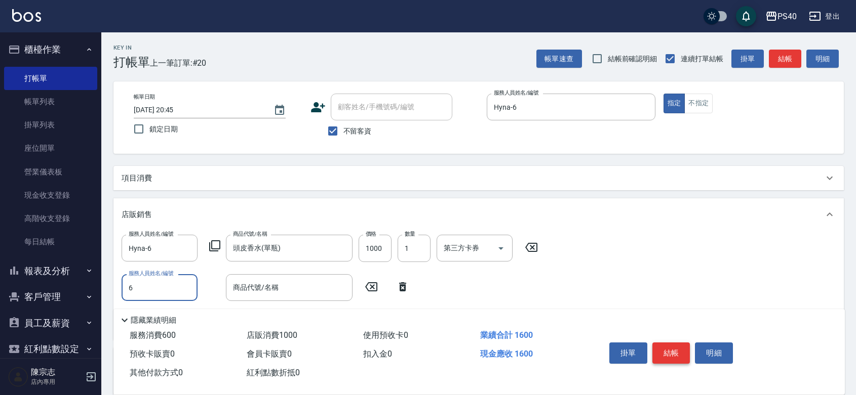
type input "Hyna-6"
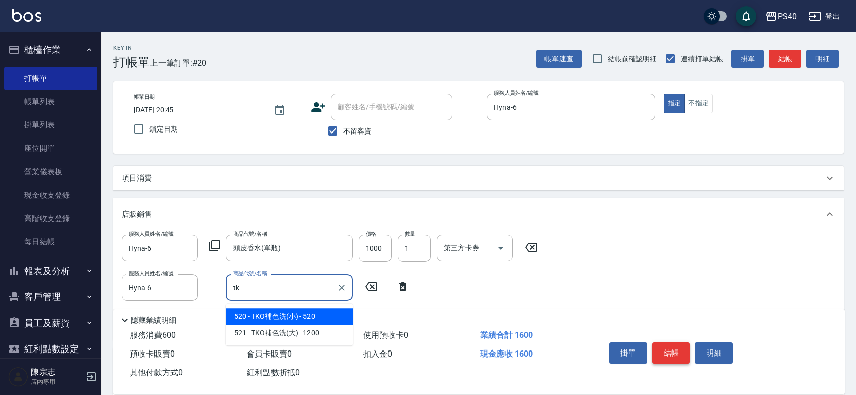
type input "TKO補色洗(小)"
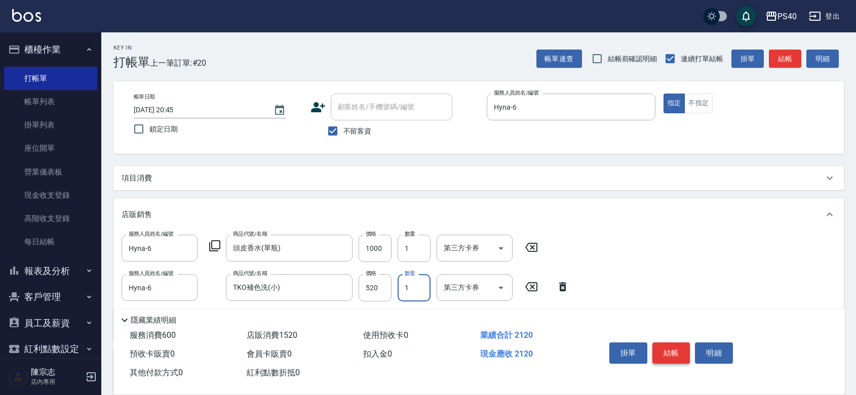
click at [674, 343] on button "結帳" at bounding box center [671, 353] width 38 height 21
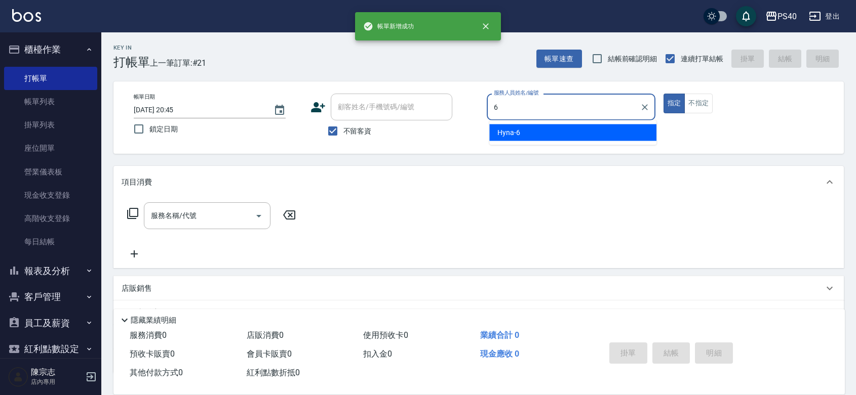
type input "Hyna-6"
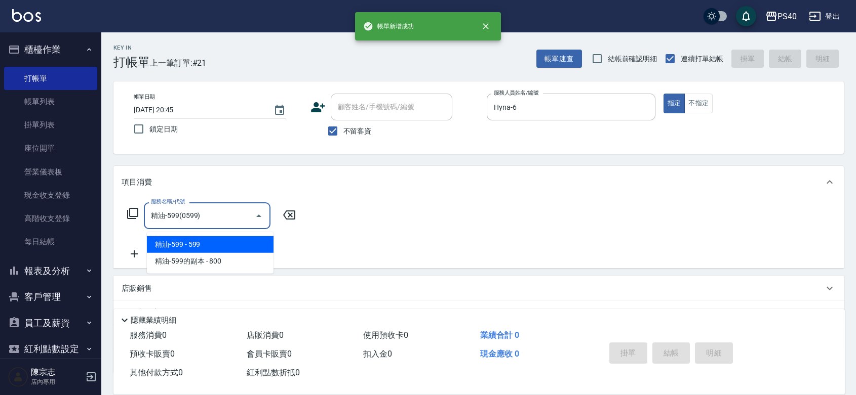
type input "精油-599(0599)"
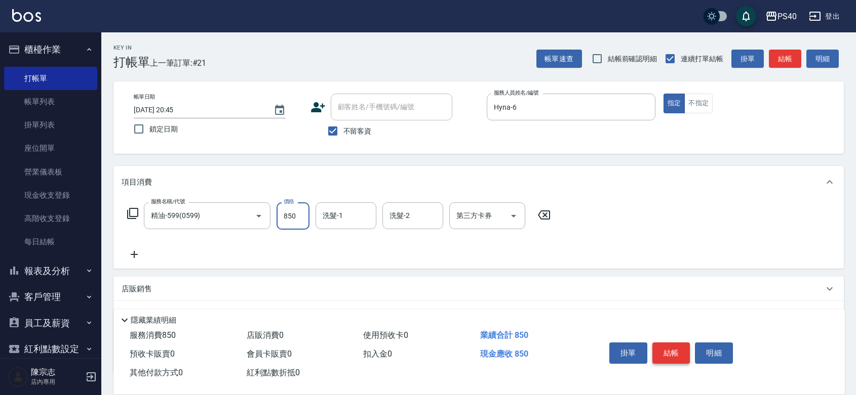
type input "850"
type input "顏緗穎-27"
click at [674, 343] on button "結帳" at bounding box center [671, 353] width 38 height 21
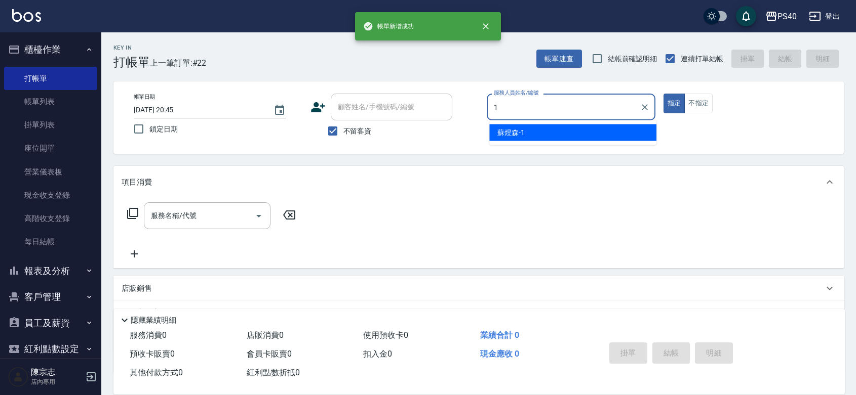
type input "蘇煜森-1"
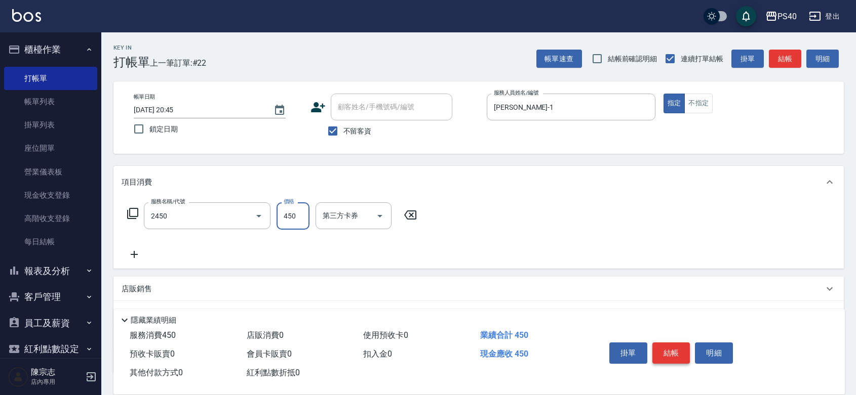
type input "C剪髮套餐(2450)"
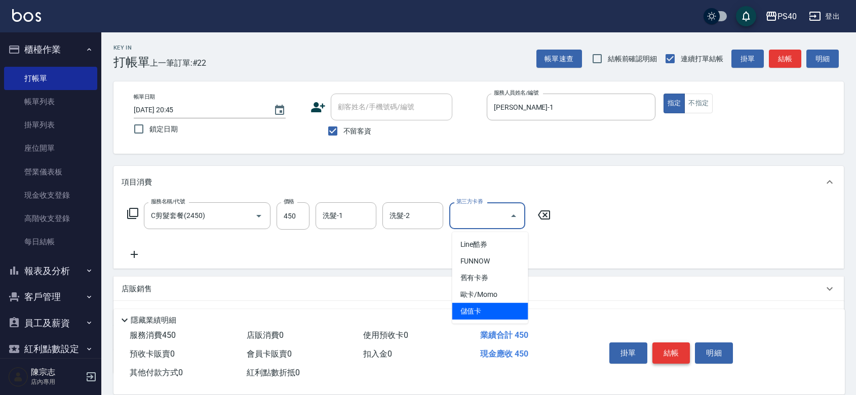
type input "儲值卡"
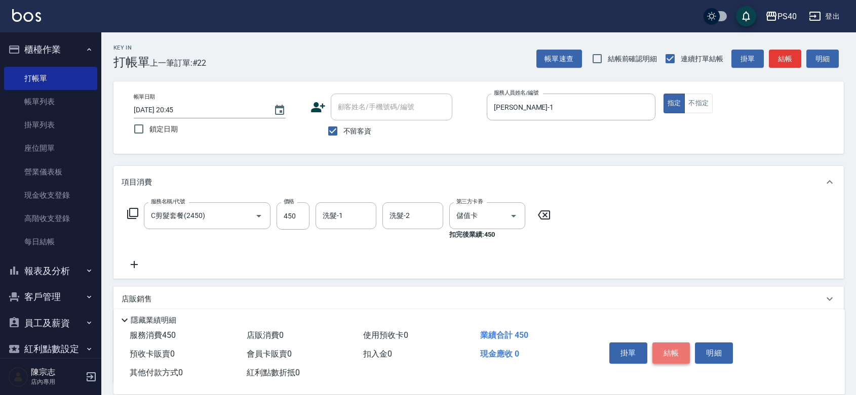
click at [674, 343] on button "結帳" at bounding box center [671, 353] width 38 height 21
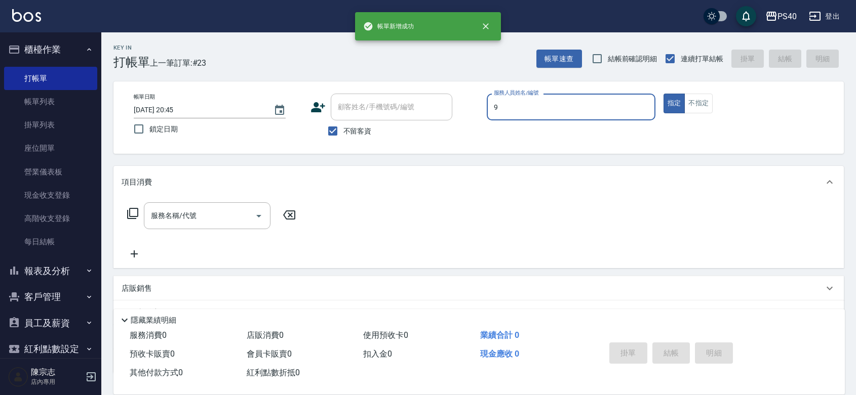
type input "陳淑芬-9"
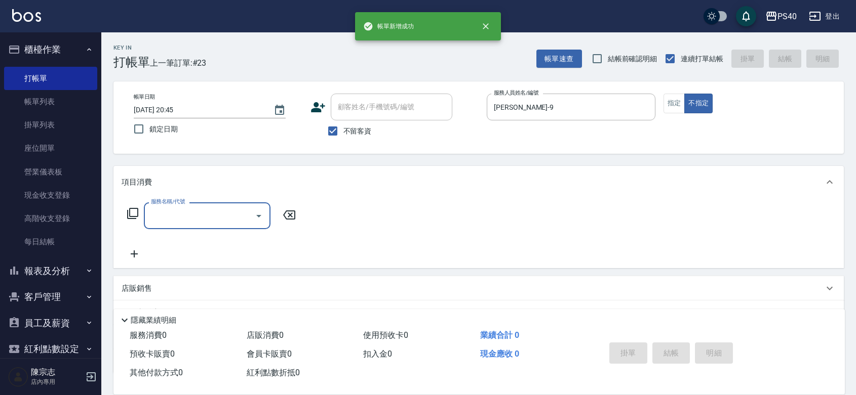
type input "3"
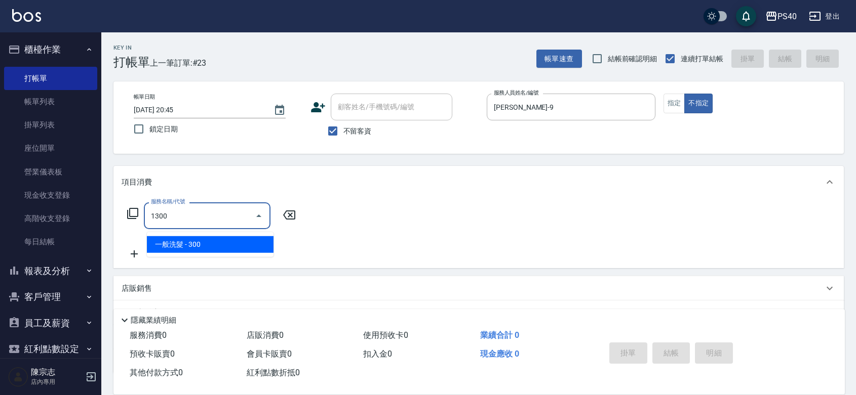
type input "一般洗髮(1300)"
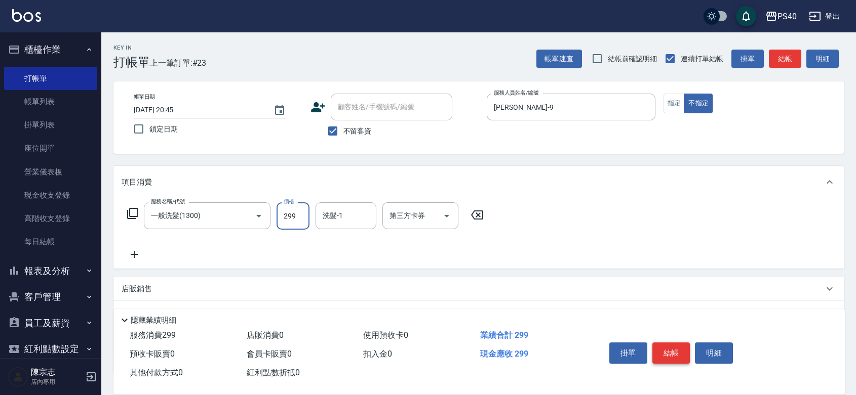
type input "299"
type input "顏緗穎-27"
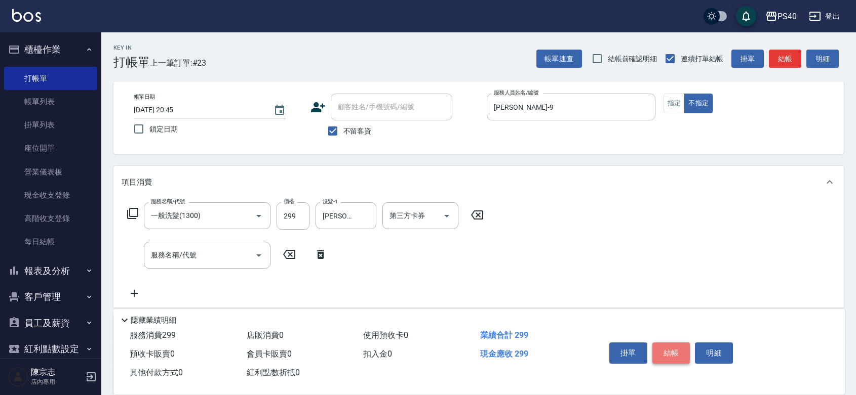
click at [674, 343] on button "結帳" at bounding box center [671, 353] width 38 height 21
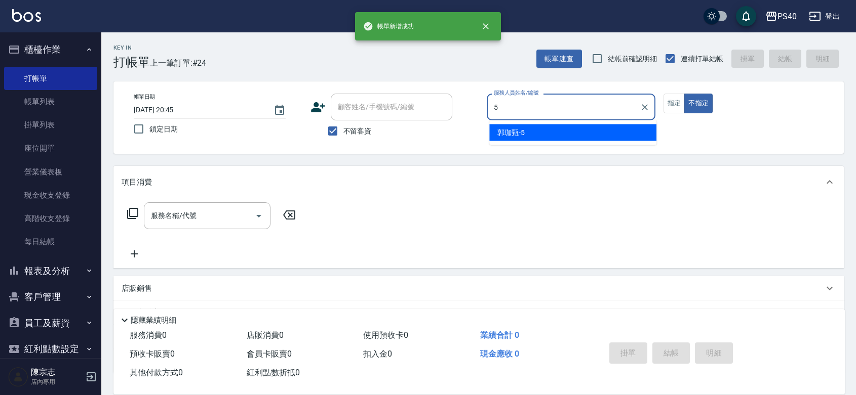
type input "郭珈甄-5"
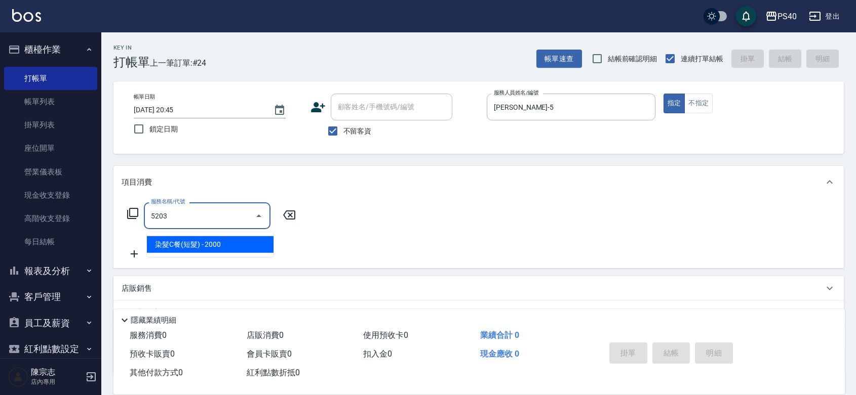
type input "染髮C餐(短髮)(5203)"
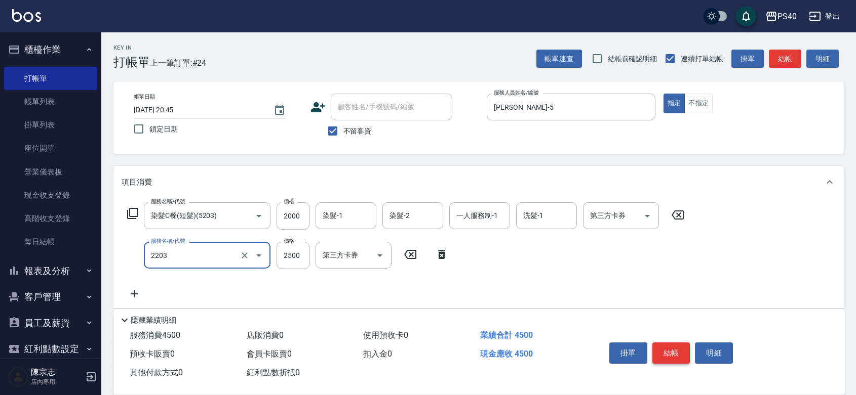
type input "燙髮C餐(短髮)(2203)"
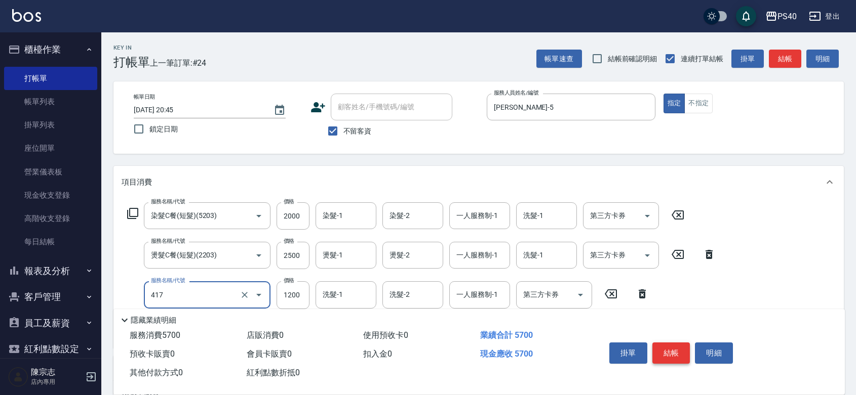
type input "哥德式(417)"
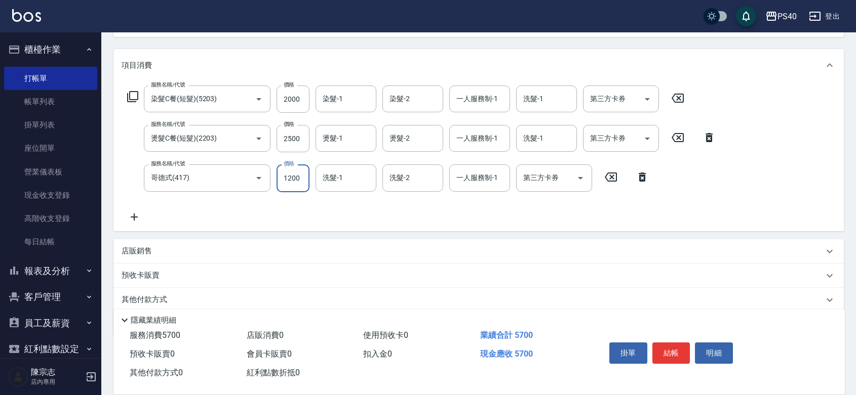
scroll to position [147, 0]
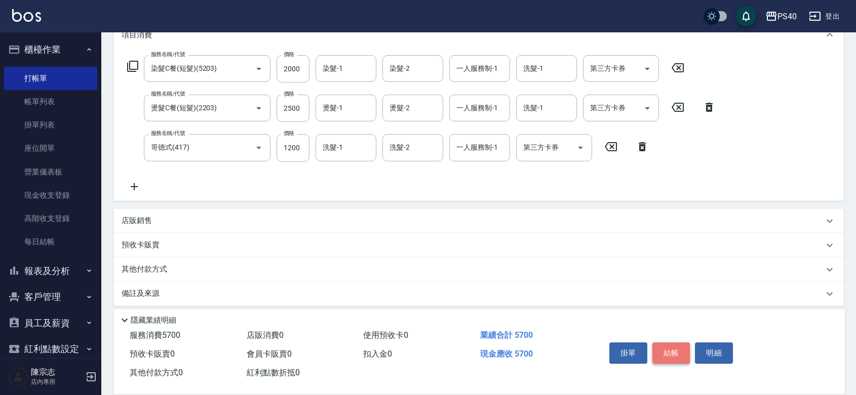
click at [669, 343] on button "結帳" at bounding box center [671, 353] width 38 height 21
type input "2025/09/09 20:46"
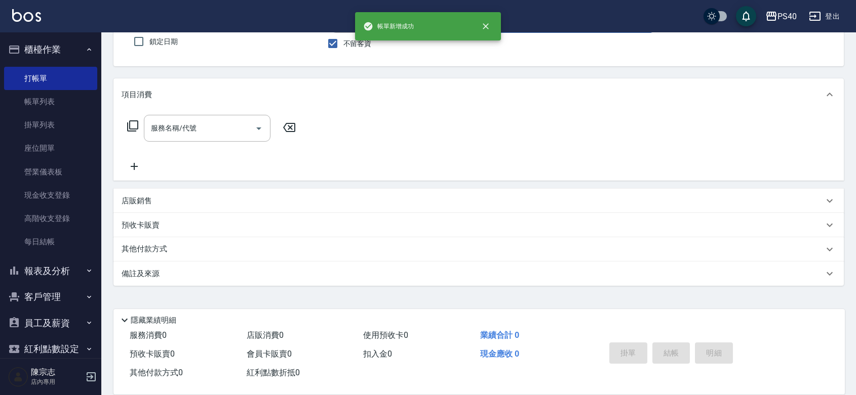
scroll to position [94, 0]
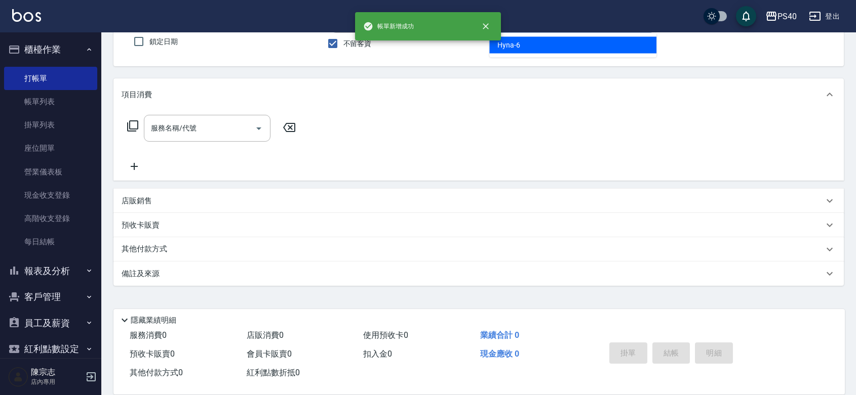
type input "Hyna-6"
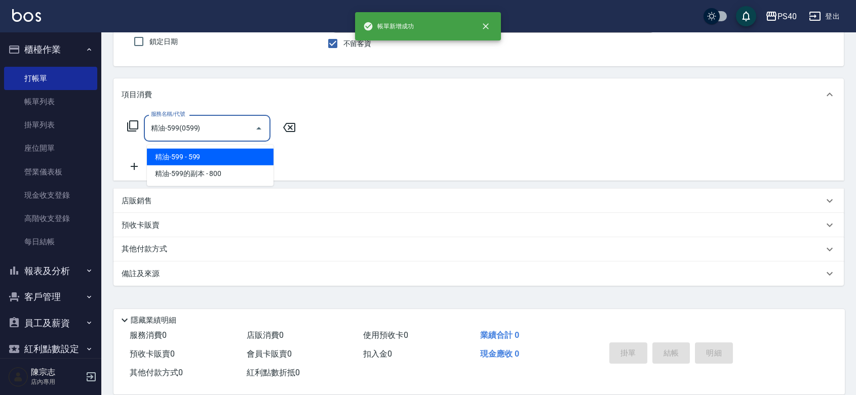
type input "精油-599(0599)"
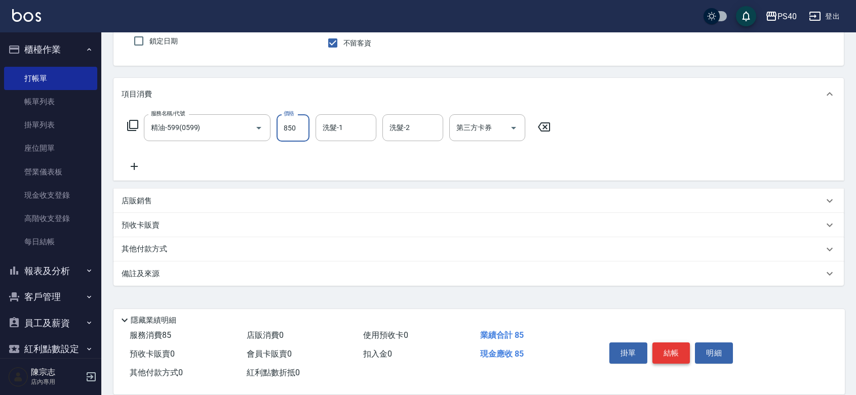
type input "850"
type input "顏緗穎-27"
click at [669, 343] on button "結帳" at bounding box center [671, 353] width 38 height 21
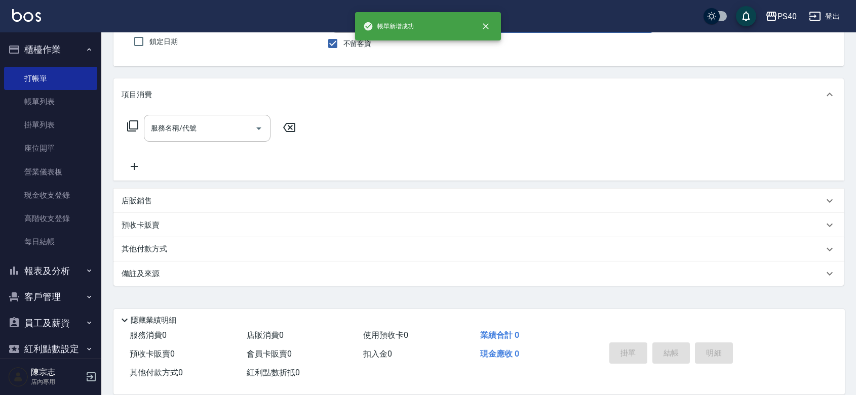
scroll to position [0, 0]
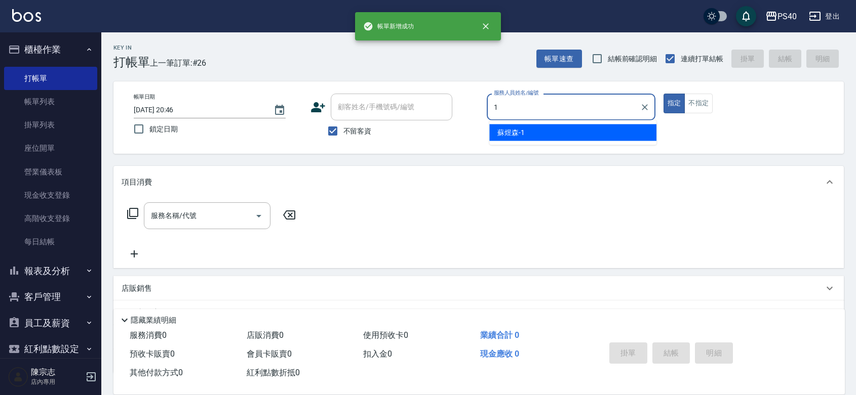
type input "蘇煜森-1"
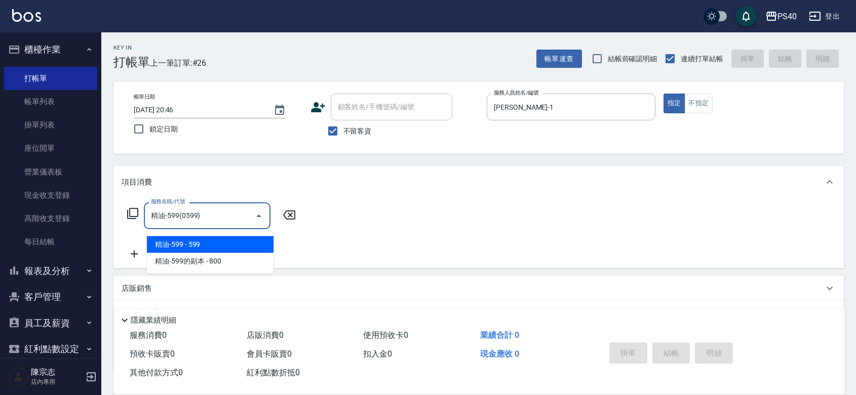
type input "精油-599(0599)"
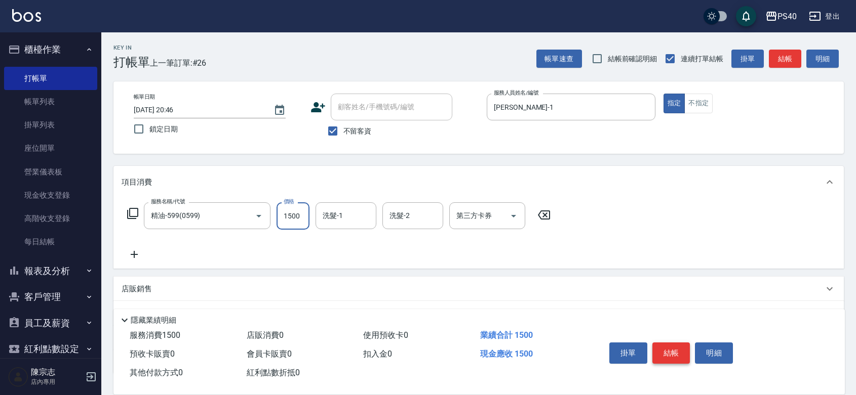
type input "1500"
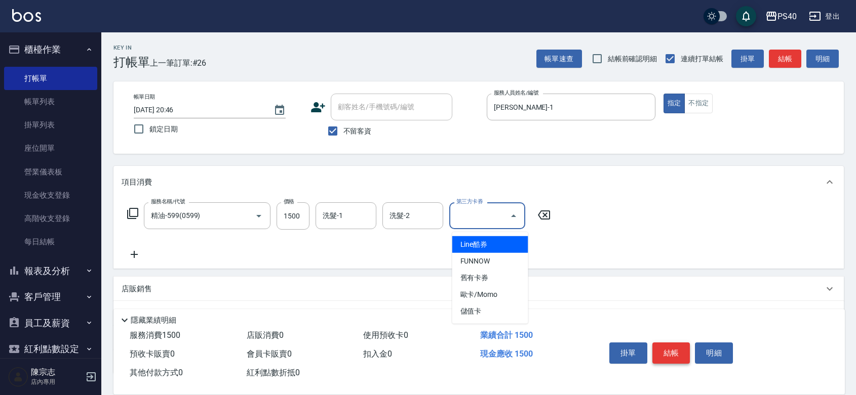
type input "儲值卡"
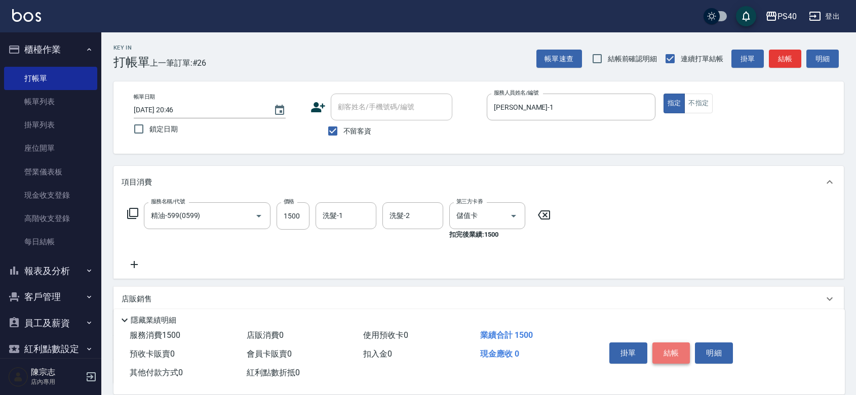
click at [669, 343] on button "結帳" at bounding box center [671, 353] width 38 height 21
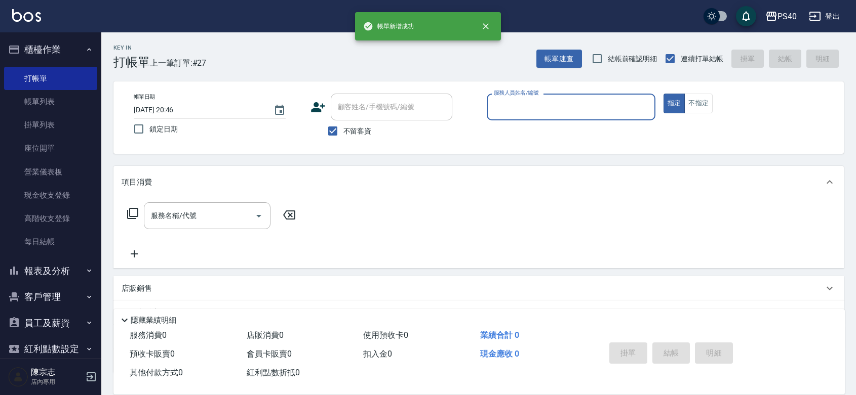
click at [556, 109] on input "服務人員姓名/編號" at bounding box center [570, 107] width 159 height 18
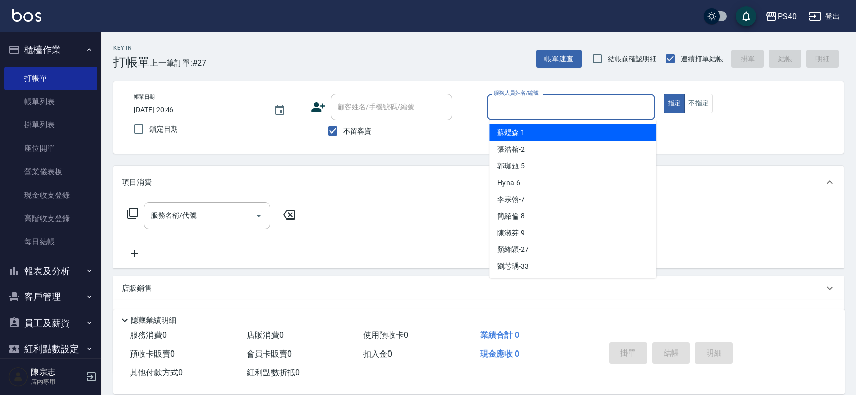
click at [556, 109] on input "服務人員姓名/編號" at bounding box center [570, 107] width 159 height 18
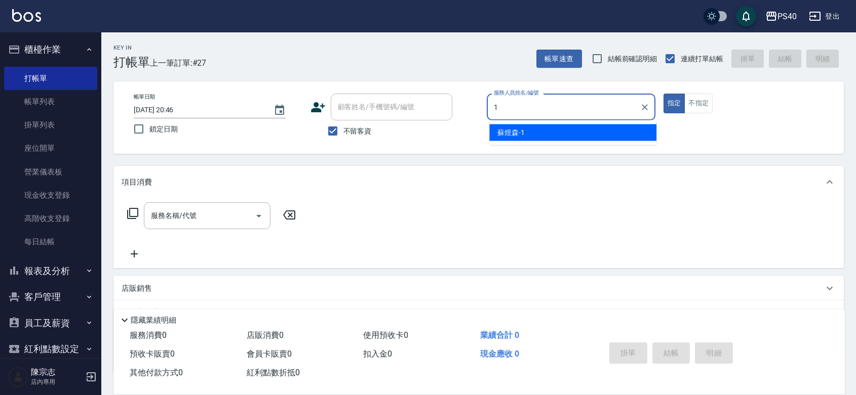
type input "蘇煜森-1"
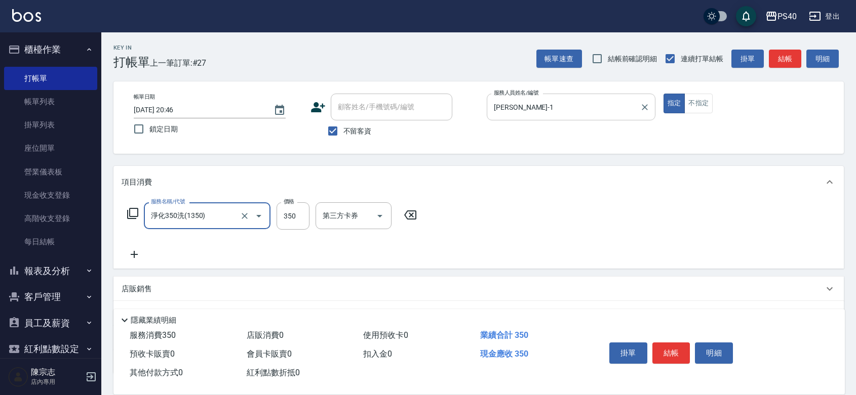
type input "淨化350洗(1350)"
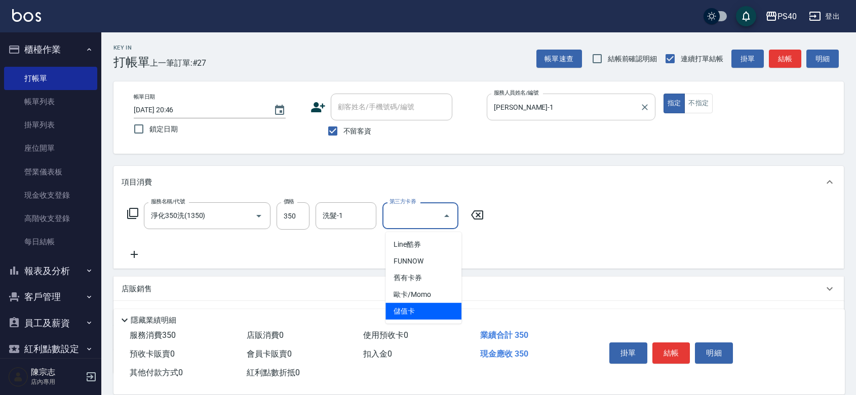
type input "儲值卡"
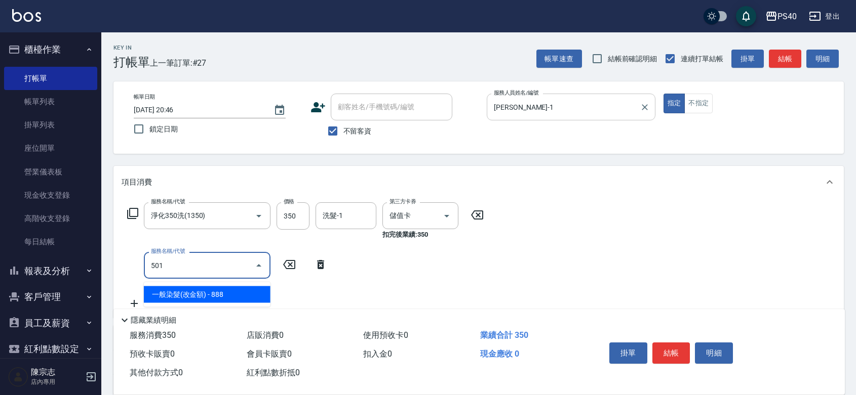
type input "一般染髮(改金額)(501)"
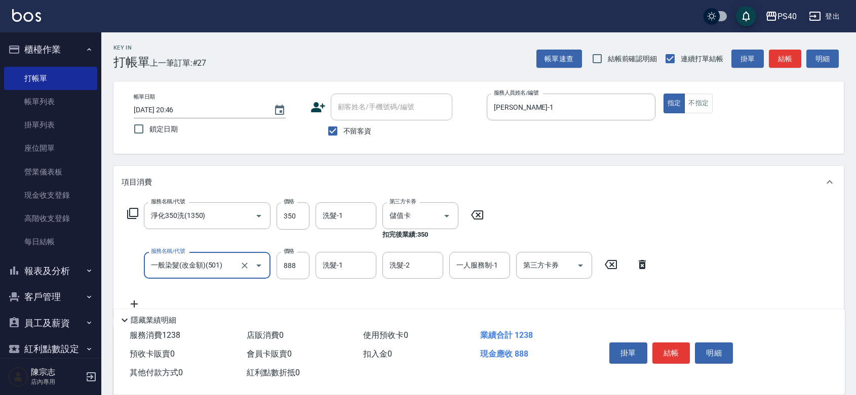
click at [164, 269] on input "一般染髮(改金額)(501)" at bounding box center [192, 266] width 89 height 18
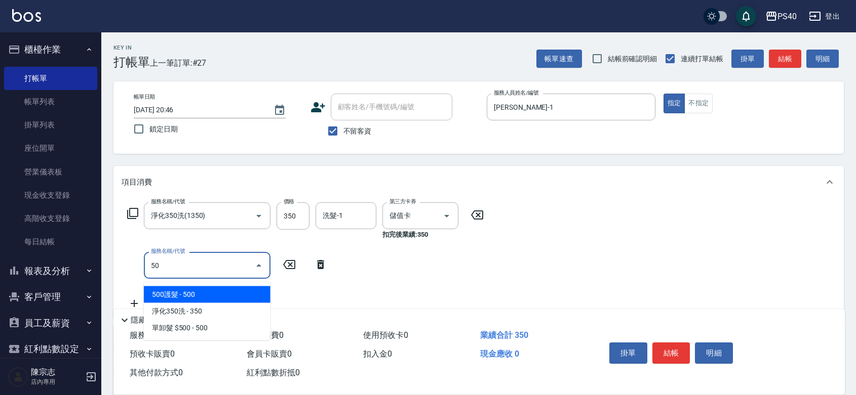
type input "500"
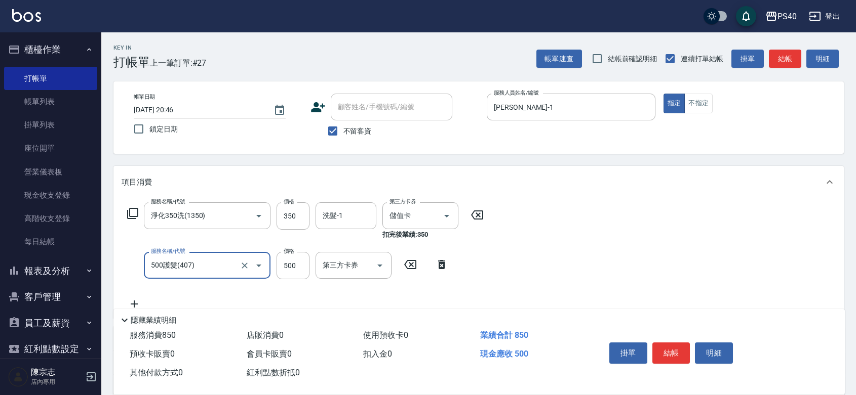
type input "500護髮(407)"
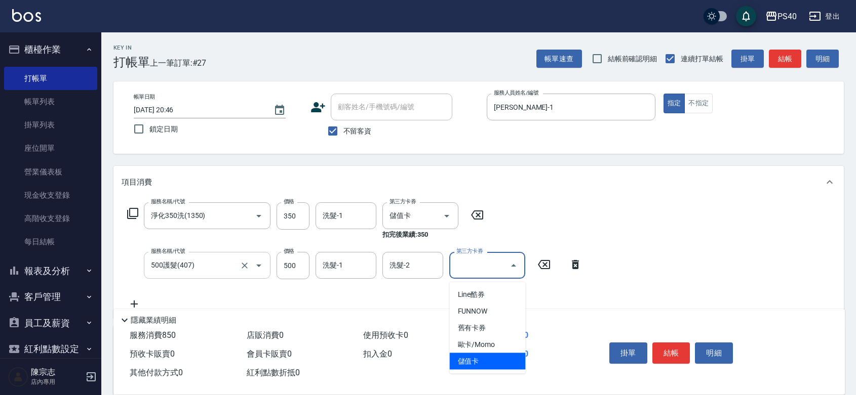
type input "儲值卡"
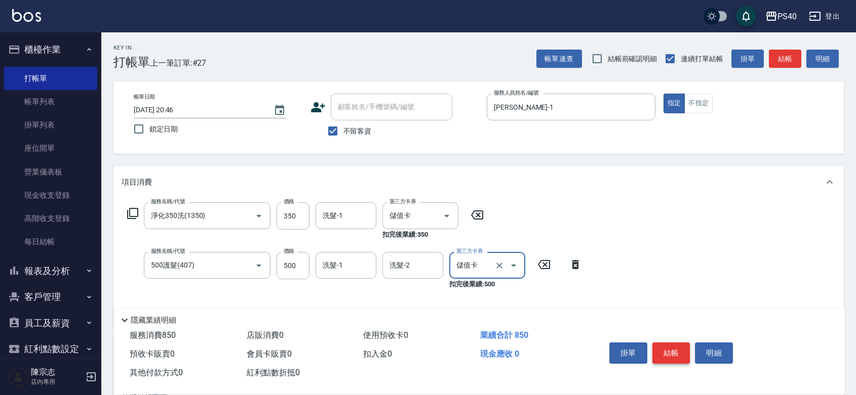
click at [674, 343] on button "結帳" at bounding box center [671, 353] width 38 height 21
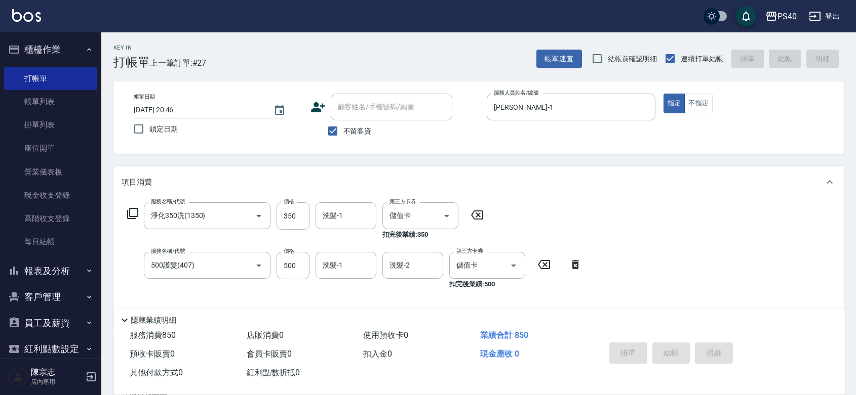
type input "2025/09/09 20:47"
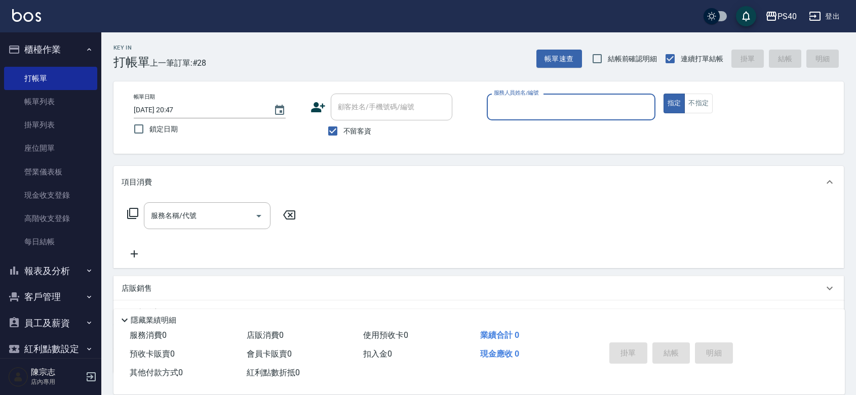
click at [535, 110] on input "服務人員姓名/編號" at bounding box center [570, 107] width 159 height 18
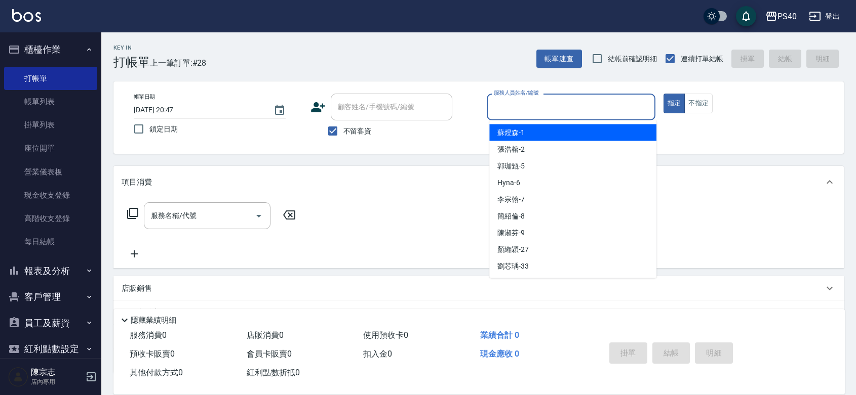
click at [535, 110] on input "服務人員姓名/編號" at bounding box center [570, 107] width 159 height 18
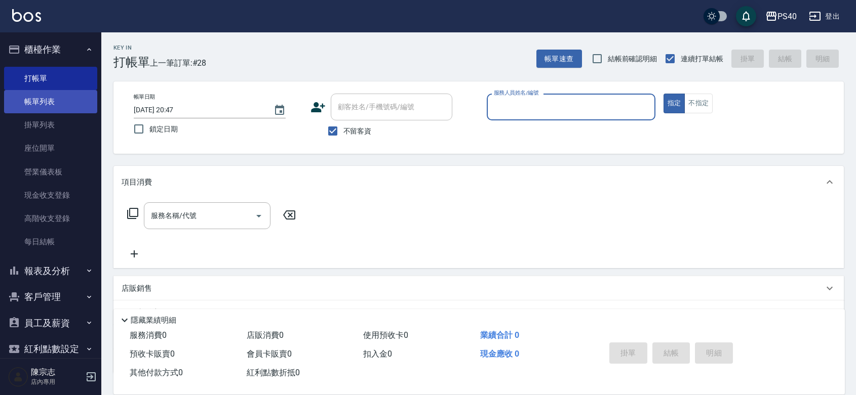
click at [61, 101] on link "帳單列表" at bounding box center [50, 101] width 93 height 23
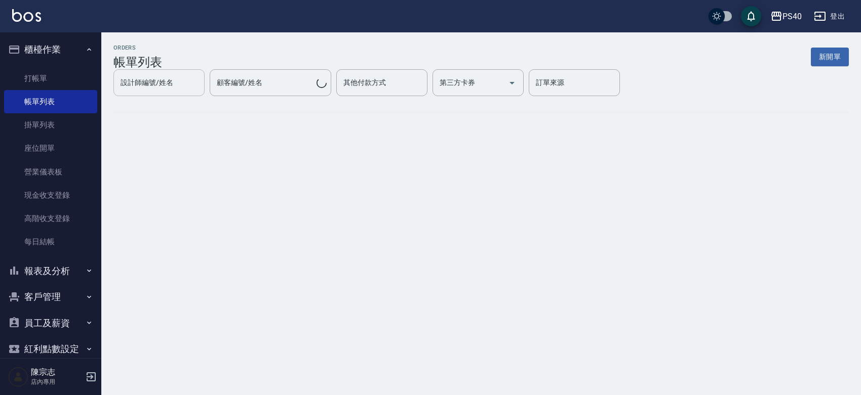
click at [205, 92] on div "設計師編號/姓名 設計師編號/姓名" at bounding box center [158, 82] width 91 height 27
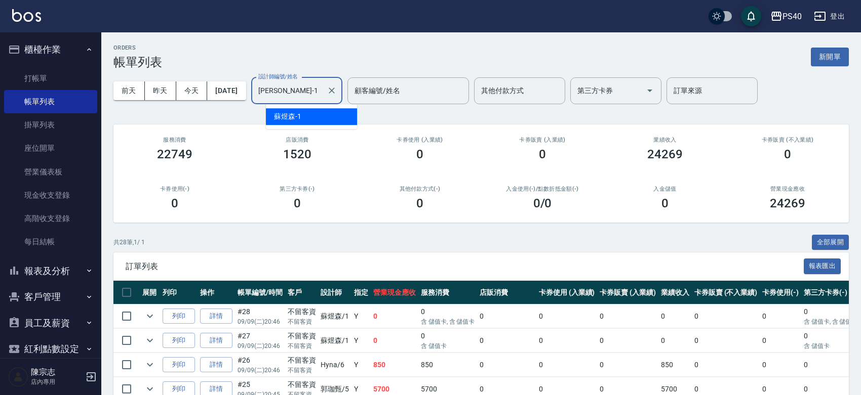
type input "蘇煜森-1"
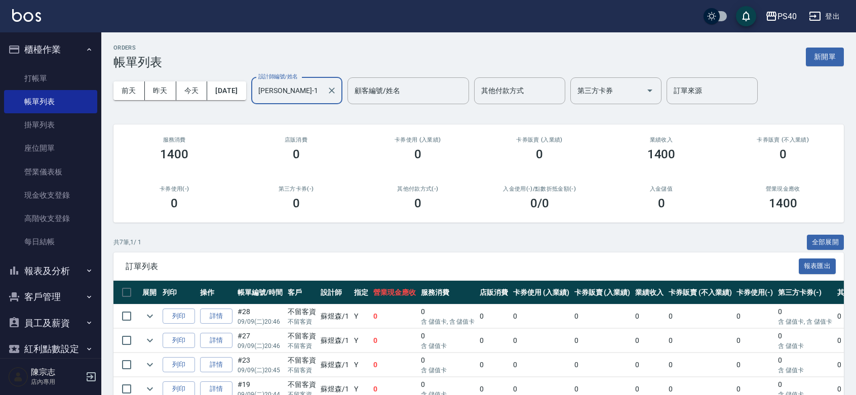
scroll to position [147, 0]
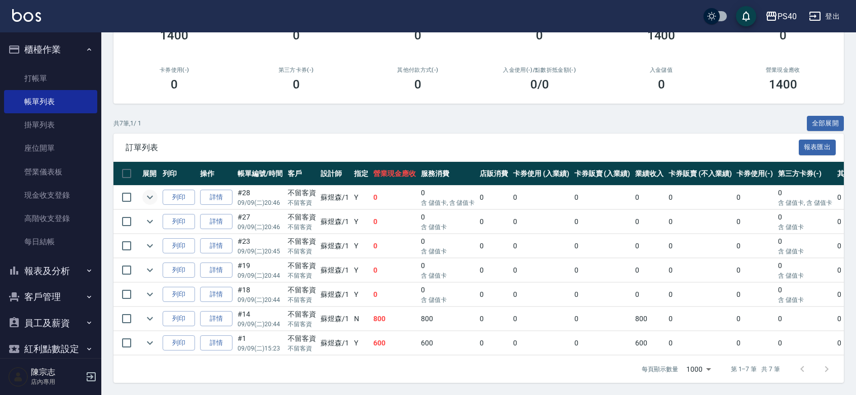
click at [155, 191] on icon "expand row" at bounding box center [150, 197] width 12 height 12
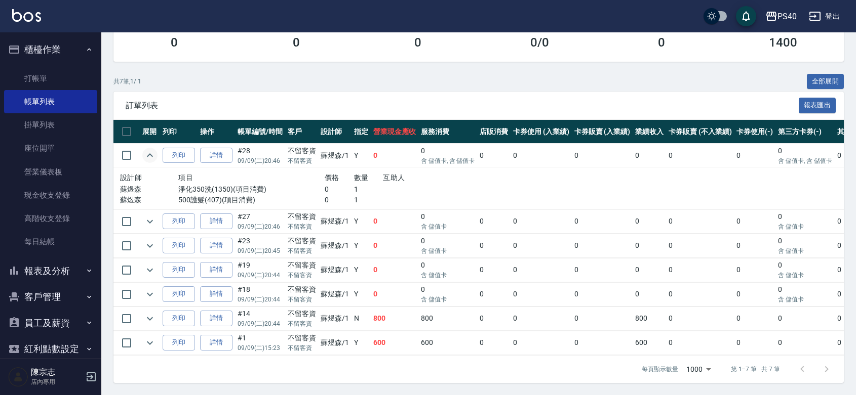
scroll to position [206, 0]
click at [156, 337] on icon "expand row" at bounding box center [150, 343] width 12 height 12
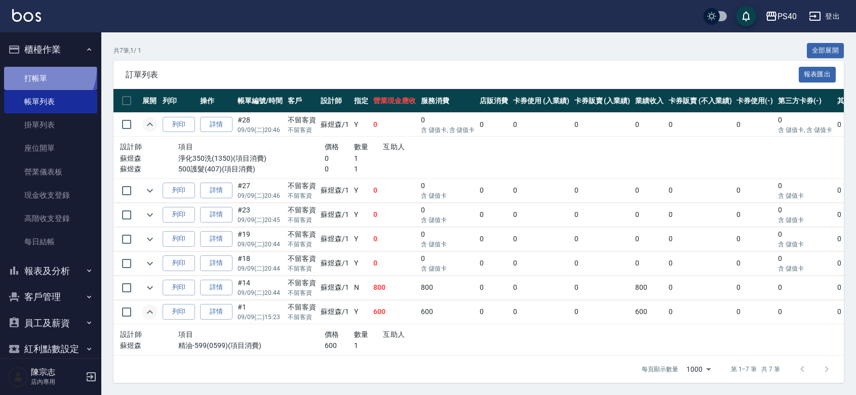
click at [41, 69] on link "打帳單" at bounding box center [50, 78] width 93 height 23
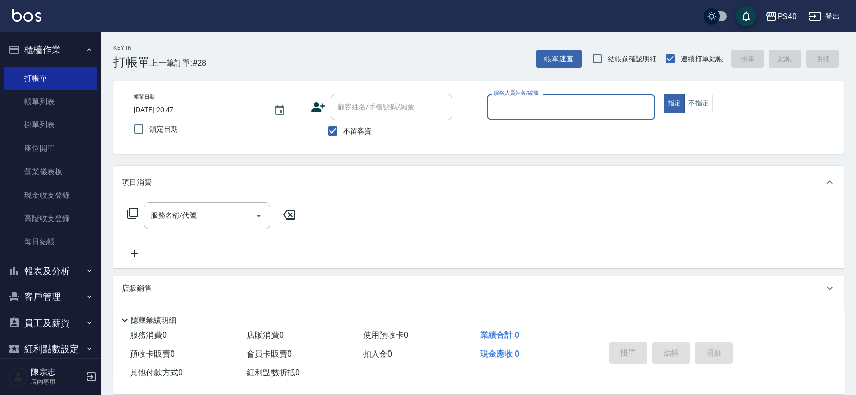
click at [560, 102] on input "服務人員姓名/編號" at bounding box center [570, 107] width 159 height 18
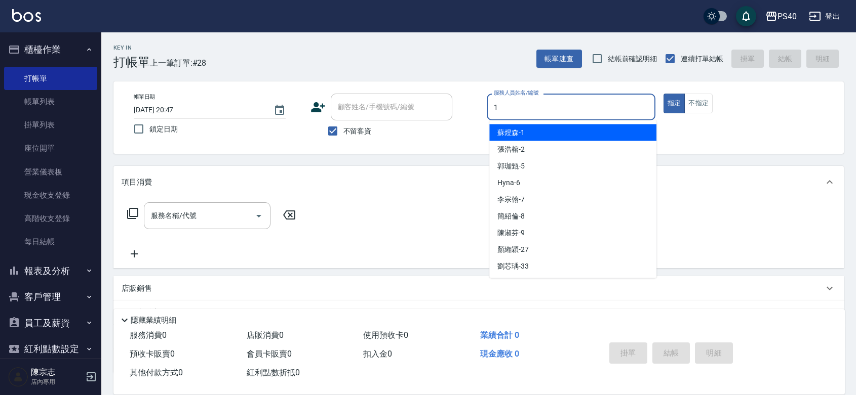
type input "蘇煜森-1"
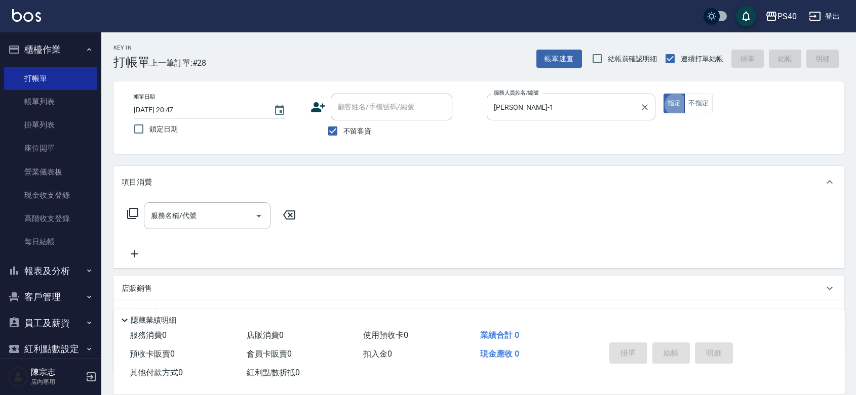
type button "true"
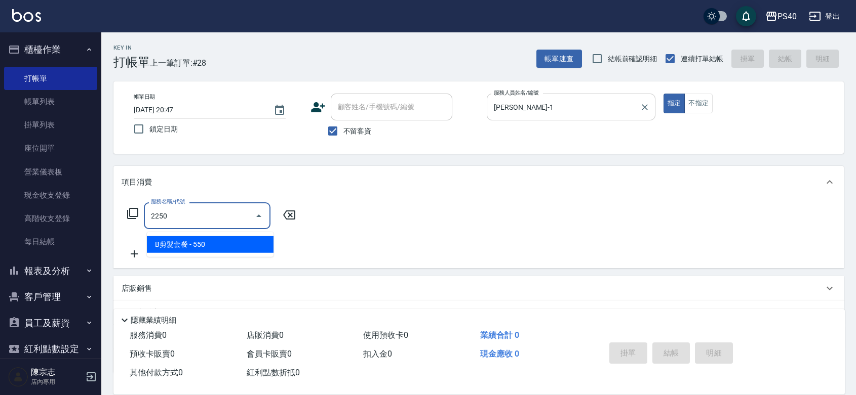
type input "B剪髮套餐(2250)"
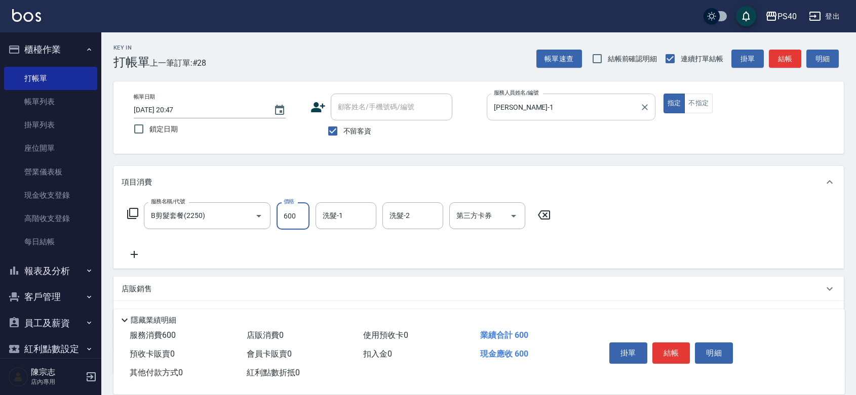
type input "600"
click at [679, 347] on button "結帳" at bounding box center [671, 353] width 38 height 21
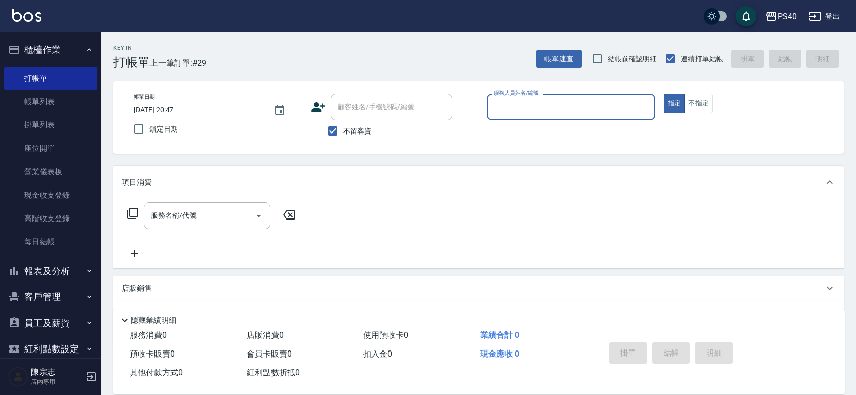
click at [38, 269] on button "報表及分析" at bounding box center [50, 271] width 93 height 26
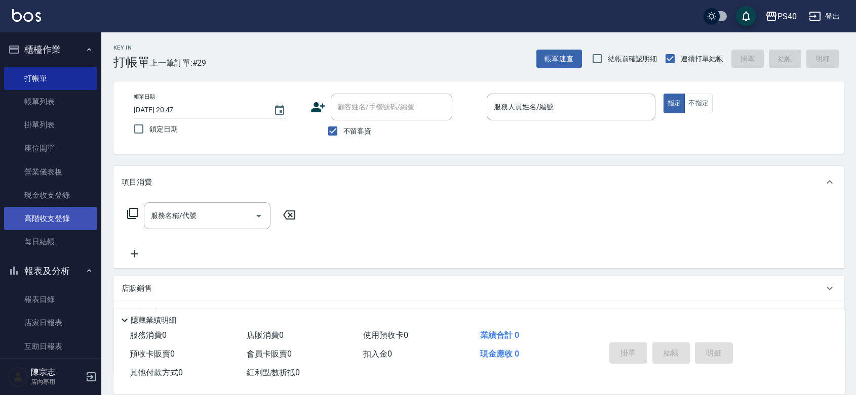
scroll to position [147, 0]
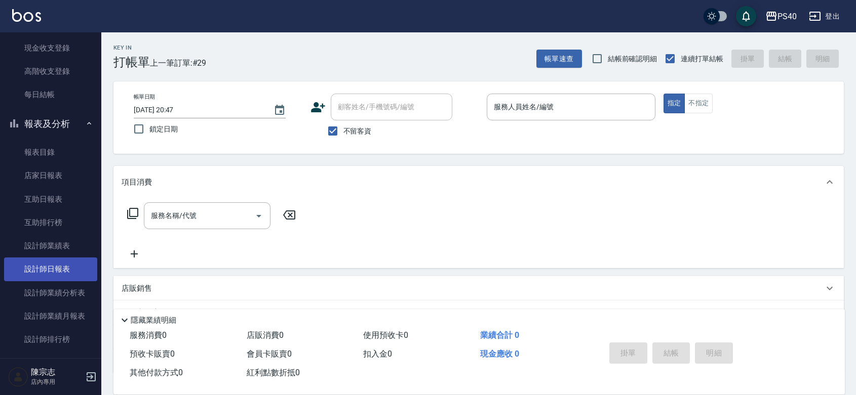
click at [46, 266] on link "設計師日報表" at bounding box center [50, 269] width 93 height 23
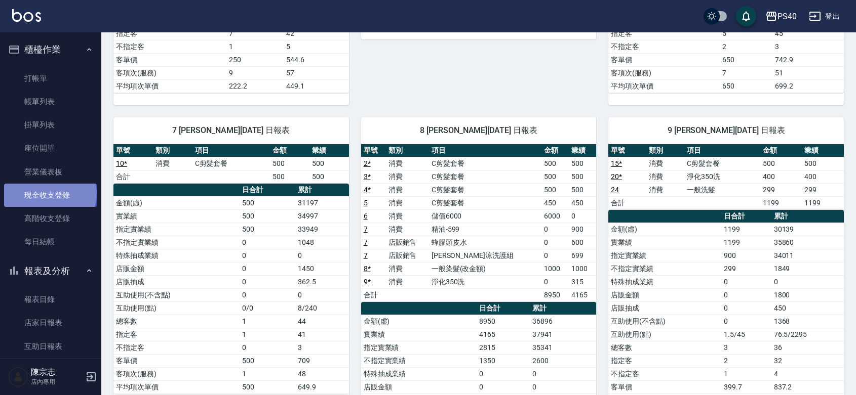
click at [49, 194] on link "現金收支登錄" at bounding box center [50, 195] width 93 height 23
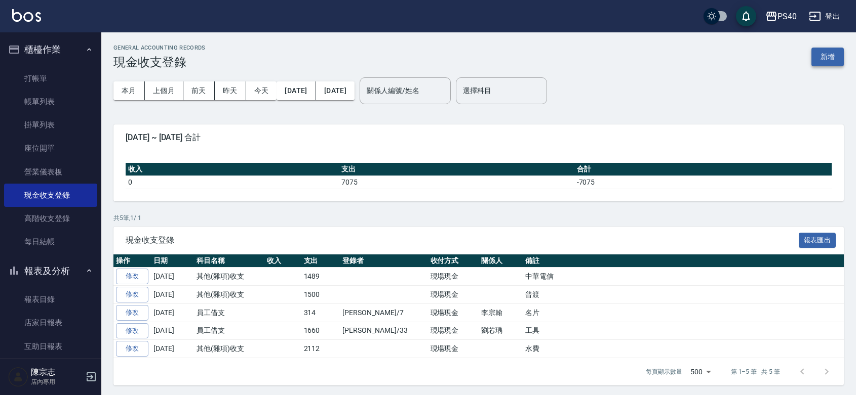
click at [834, 58] on button "新增" at bounding box center [827, 57] width 32 height 19
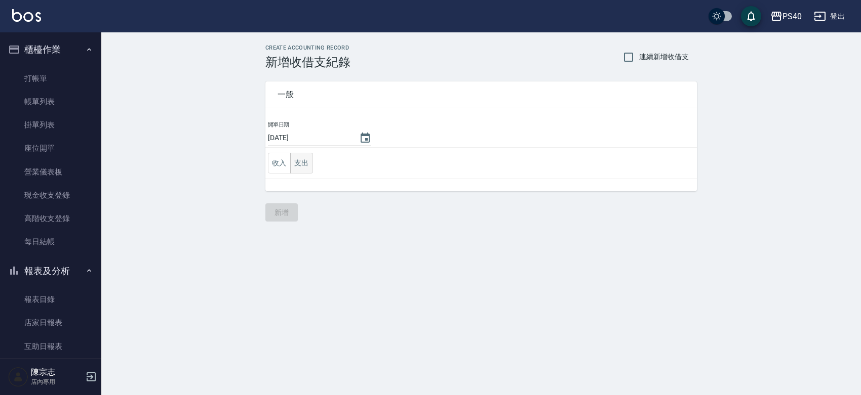
click at [297, 155] on button "支出" at bounding box center [301, 163] width 23 height 21
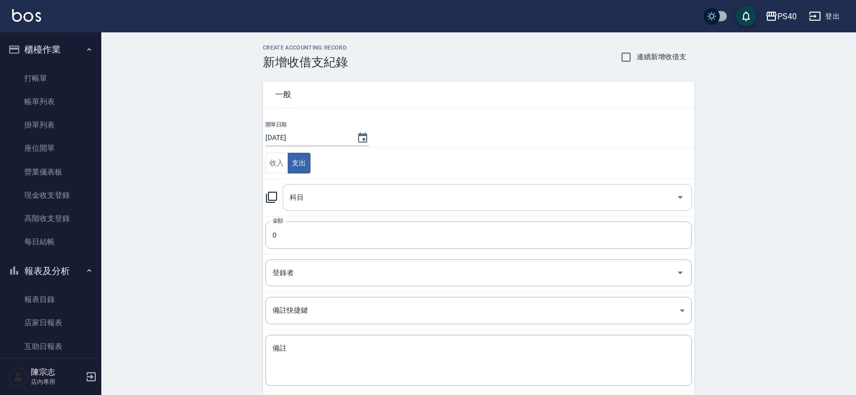
drag, startPoint x: 318, startPoint y: 186, endPoint x: 326, endPoint y: 198, distance: 13.9
click at [319, 186] on div "科目" at bounding box center [487, 197] width 409 height 27
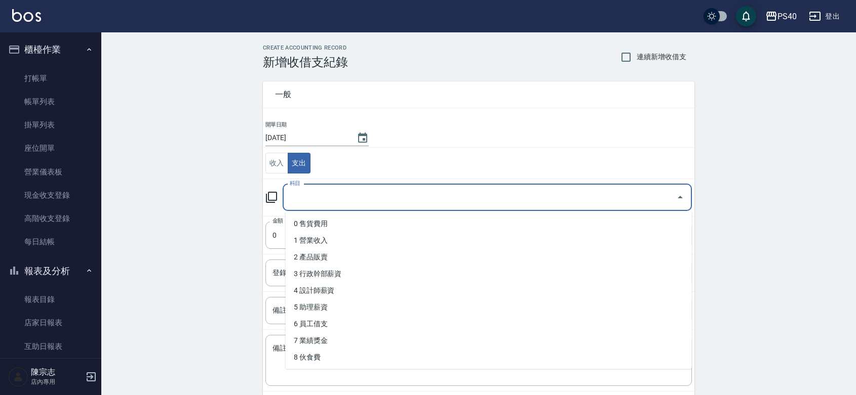
click at [326, 198] on input "科目" at bounding box center [479, 198] width 385 height 18
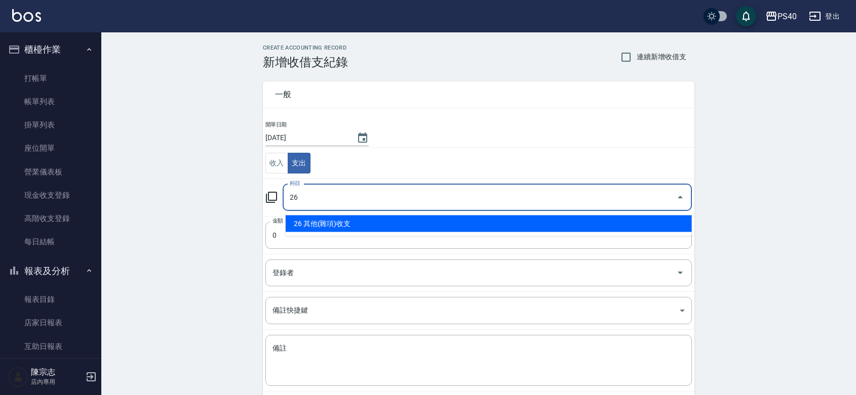
click at [337, 228] on li "26 其他(雜項)收支" at bounding box center [489, 224] width 406 height 17
type input "26 其他(雜項)收支"
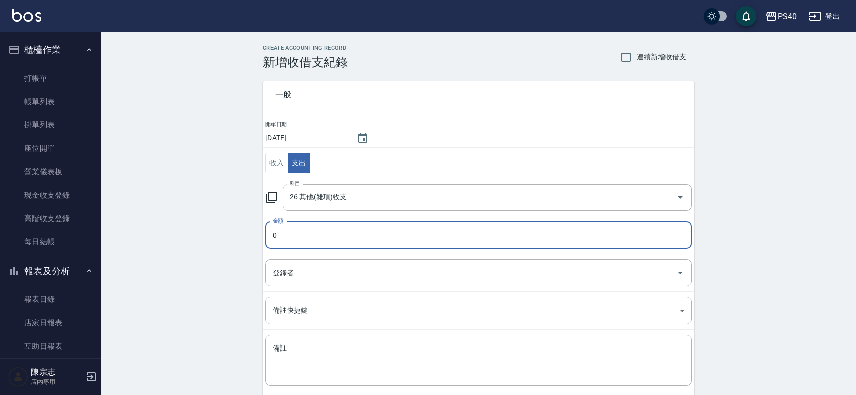
click at [340, 236] on input "0" at bounding box center [478, 235] width 426 height 27
type input "750"
click at [343, 358] on textarea "備註" at bounding box center [478, 361] width 412 height 34
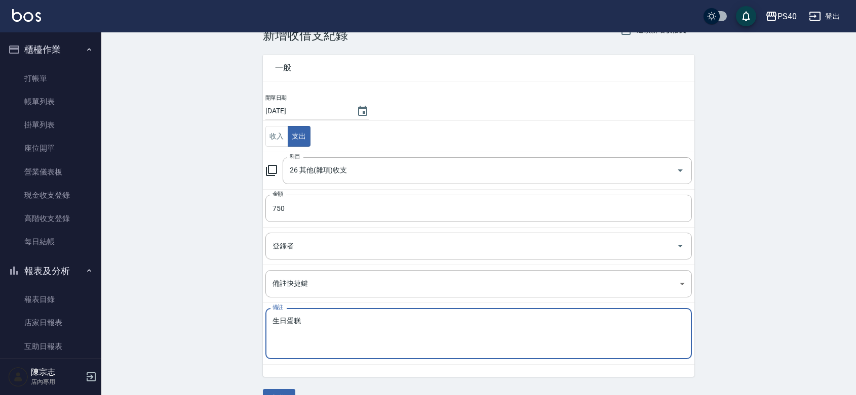
scroll to position [52, 0]
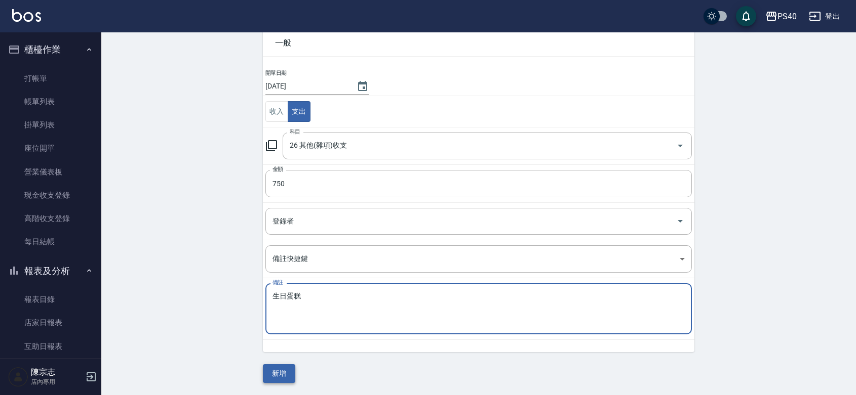
type textarea "生日蛋糕"
click at [289, 372] on button "新增" at bounding box center [279, 374] width 32 height 19
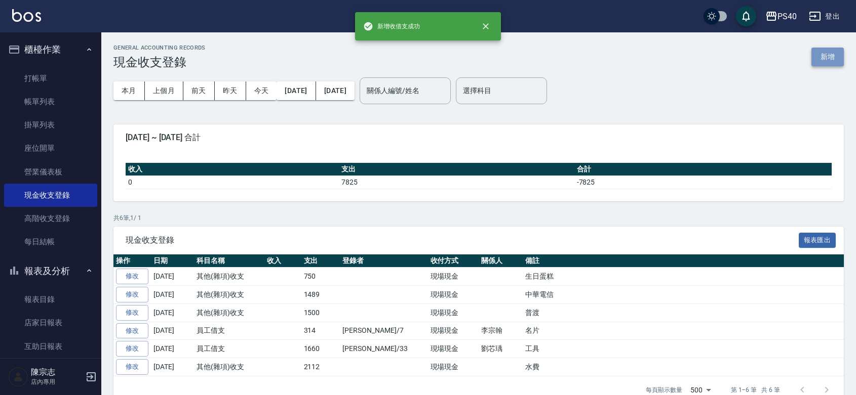
click at [822, 57] on button "新增" at bounding box center [827, 57] width 32 height 19
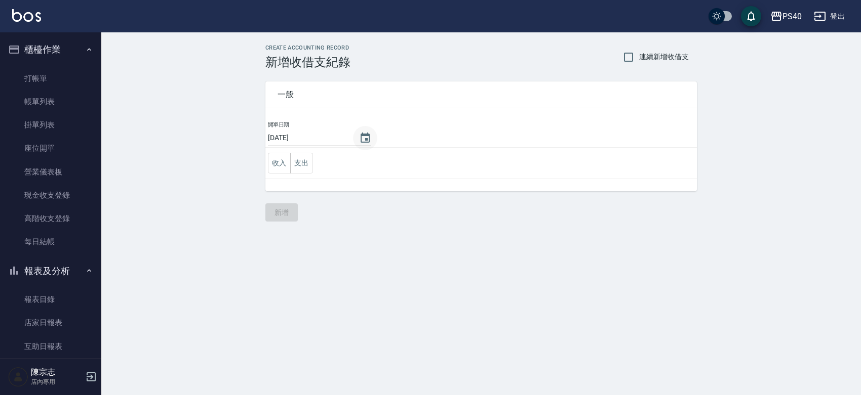
click at [371, 138] on icon "Choose date, selected date is 2025-09-09" at bounding box center [365, 138] width 12 height 12
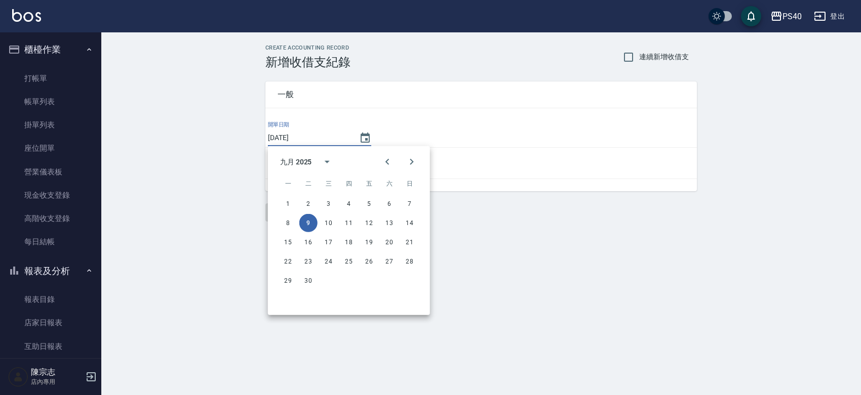
click at [471, 224] on div "CREATE ACCOUNTING RECORD 新增收借支紀錄 連續新增收借支 一般 開單日期 2025/09/09 收入 支出 新增" at bounding box center [480, 133] width 759 height 202
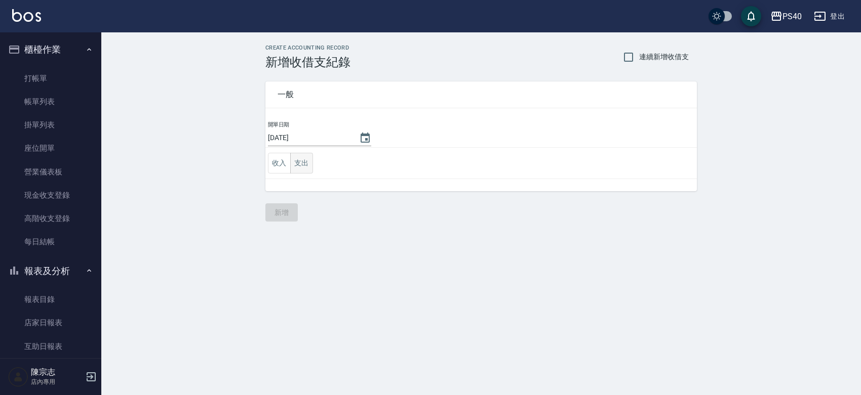
click at [304, 167] on button "支出" at bounding box center [301, 163] width 23 height 21
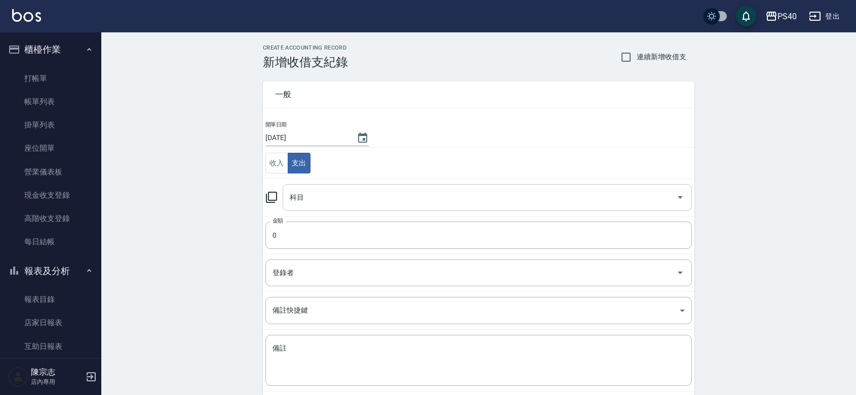
click at [438, 211] on div "科目" at bounding box center [487, 197] width 409 height 27
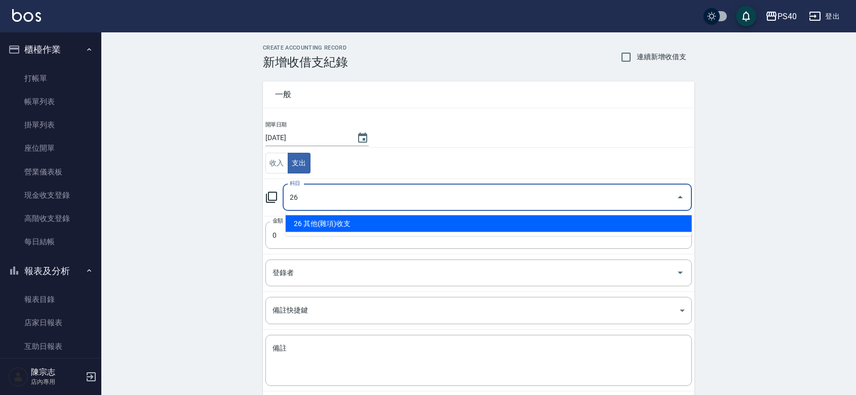
click at [377, 224] on li "26 其他(雜項)收支" at bounding box center [489, 224] width 406 height 17
type input "26 其他(雜項)收支"
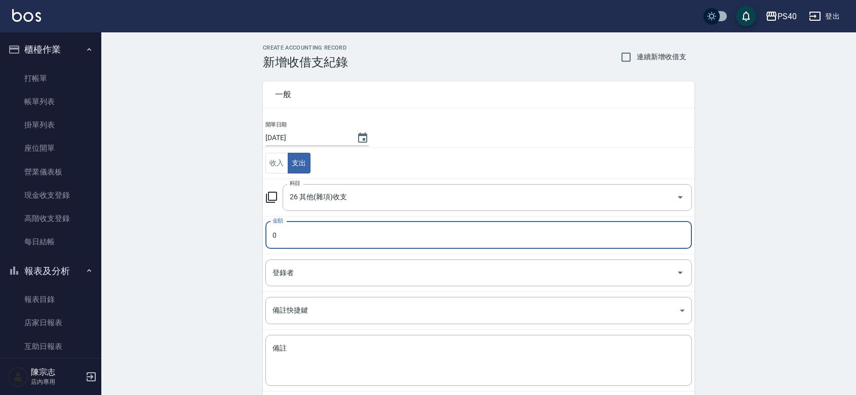
click at [196, 241] on div "CREATE ACCOUNTING RECORD 新增收借支紀錄 連續新增收借支 一般 開單日期 2025/09/09 收入 支出 科目 26 其他(雜項)收…" at bounding box center [478, 239] width 754 height 415
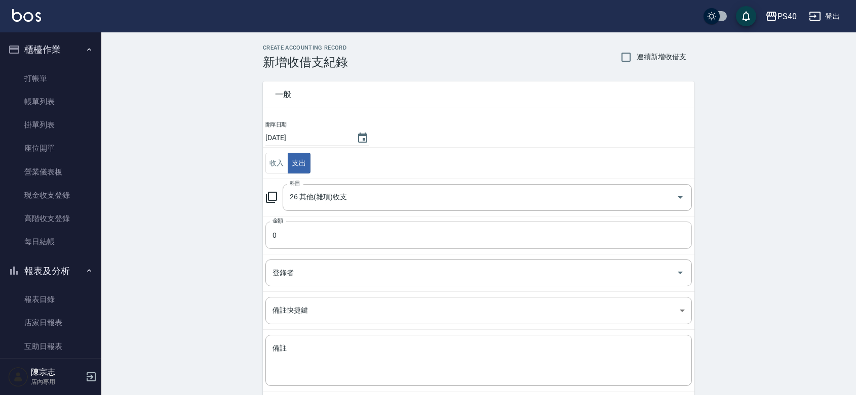
click at [294, 231] on input "0" at bounding box center [478, 235] width 426 height 27
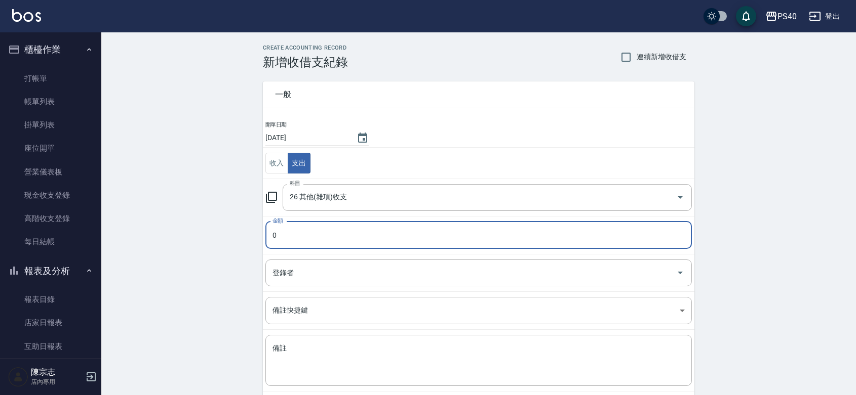
click at [294, 231] on input "0" at bounding box center [478, 235] width 426 height 27
click at [282, 236] on input "02015" at bounding box center [478, 235] width 426 height 27
click at [279, 234] on input "02515" at bounding box center [478, 235] width 426 height 27
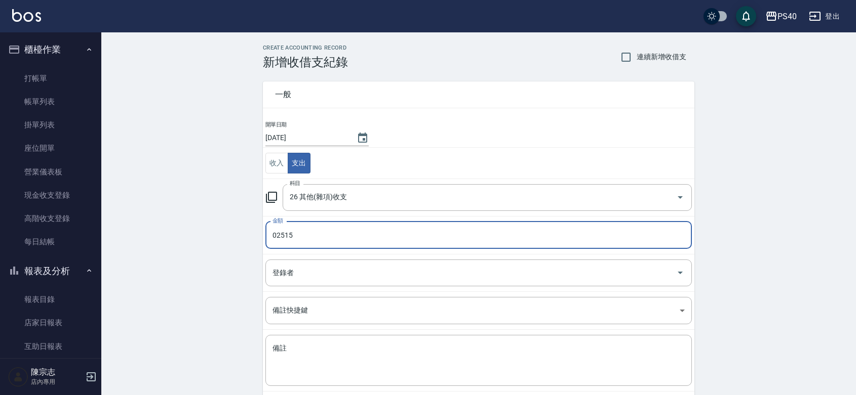
click at [277, 234] on input "02515" at bounding box center [478, 235] width 426 height 27
type input "2515"
click at [341, 344] on textarea "備註" at bounding box center [478, 361] width 412 height 34
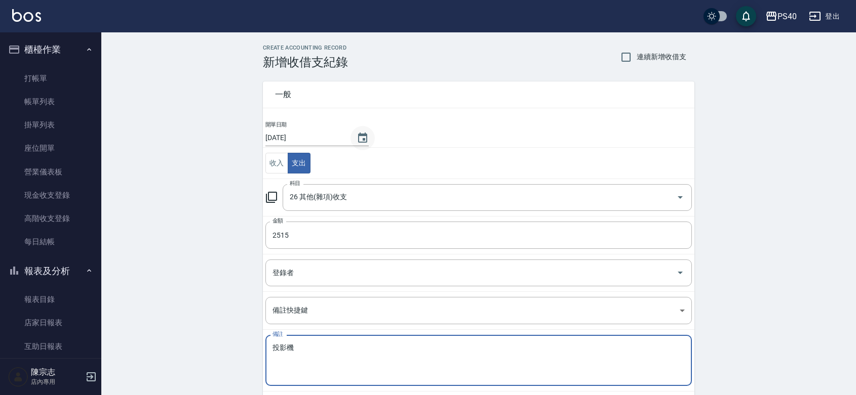
type textarea "投影機"
click at [366, 141] on icon "Choose date, selected date is 2025-09-09" at bounding box center [362, 138] width 9 height 10
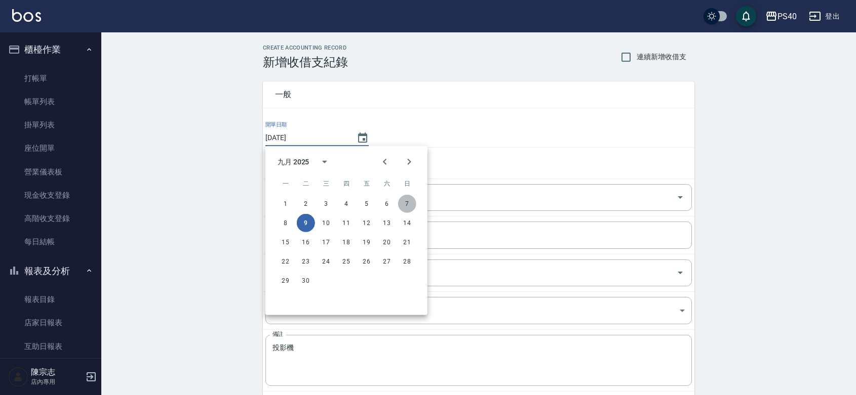
click at [404, 204] on button "7" at bounding box center [407, 204] width 18 height 18
type input "2025/09/07"
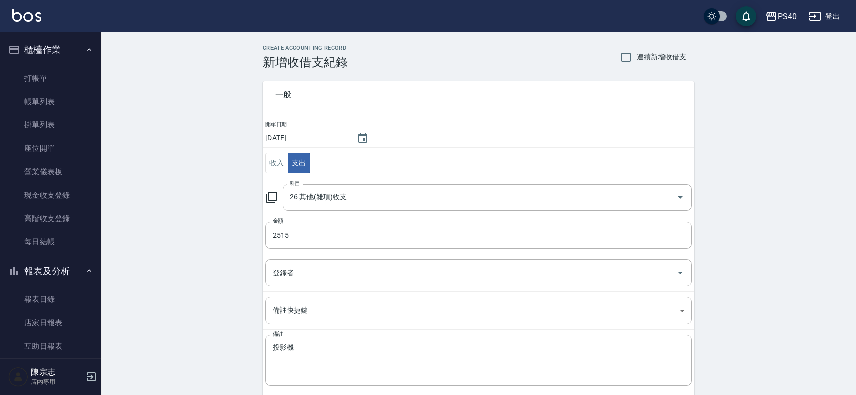
click at [213, 208] on div "CREATE ACCOUNTING RECORD 新增收借支紀錄 連續新增收借支 一般 開單日期 2025/09/07 收入 支出 科目 26 其他(雜項)收…" at bounding box center [478, 239] width 754 height 415
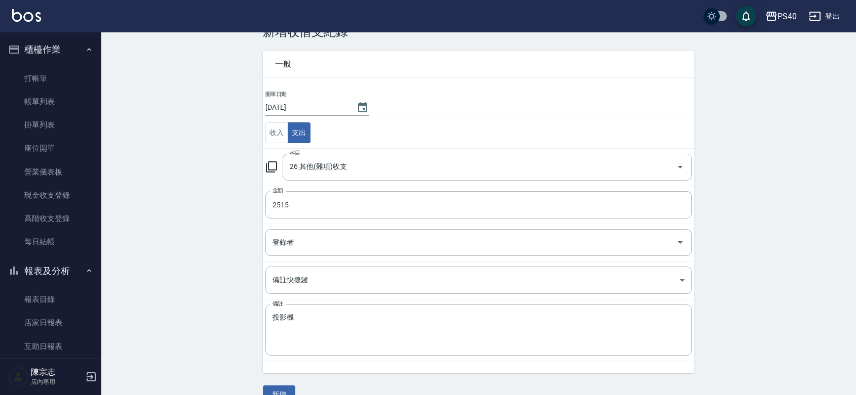
scroll to position [52, 0]
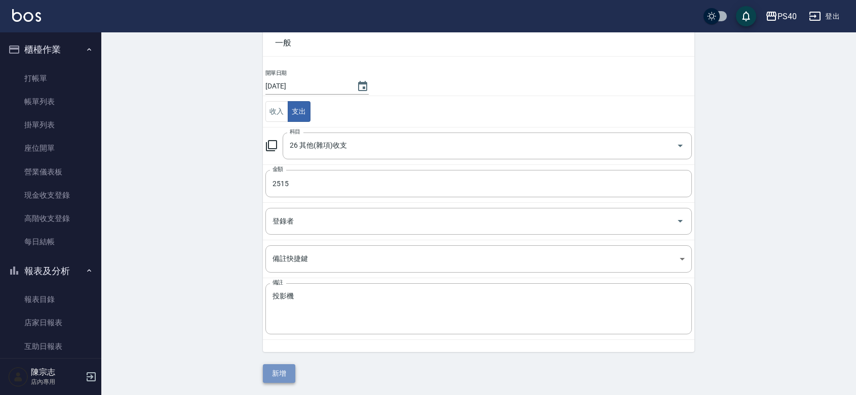
click at [279, 372] on button "新增" at bounding box center [279, 374] width 32 height 19
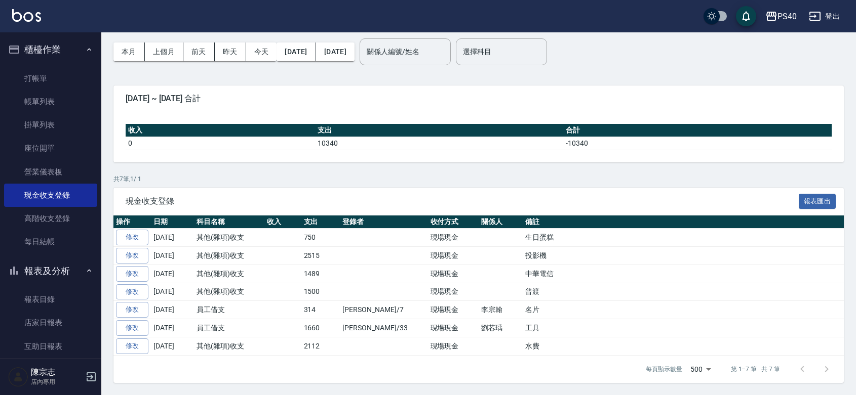
scroll to position [67, 0]
click at [27, 76] on link "打帳單" at bounding box center [50, 78] width 93 height 23
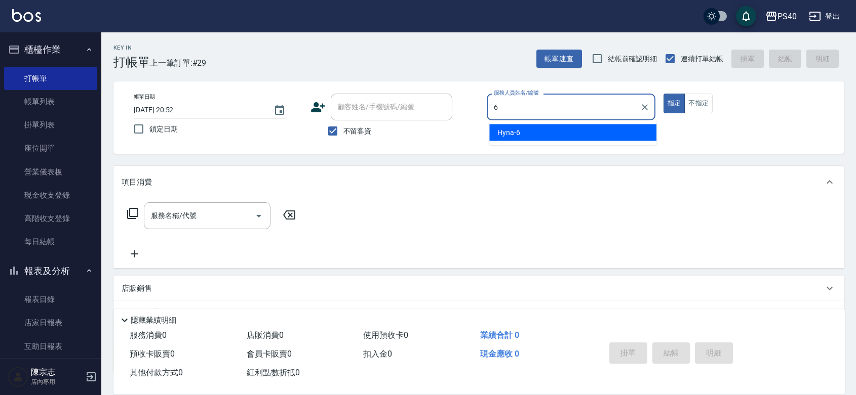
type input "Hyna-6"
type button "true"
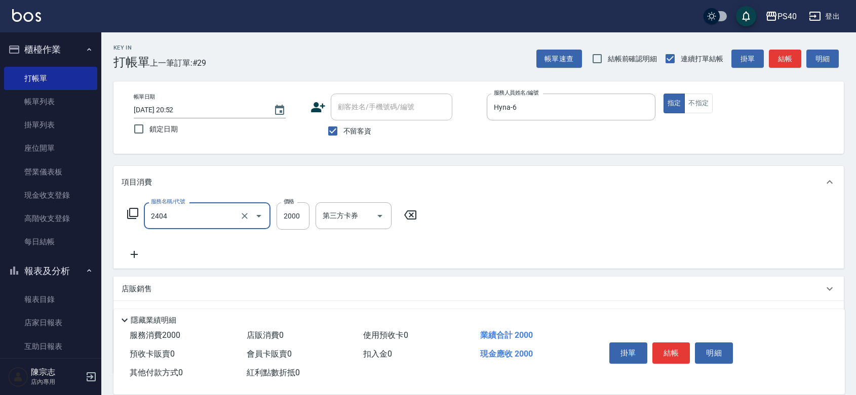
type input "燙髮D餐(2404)"
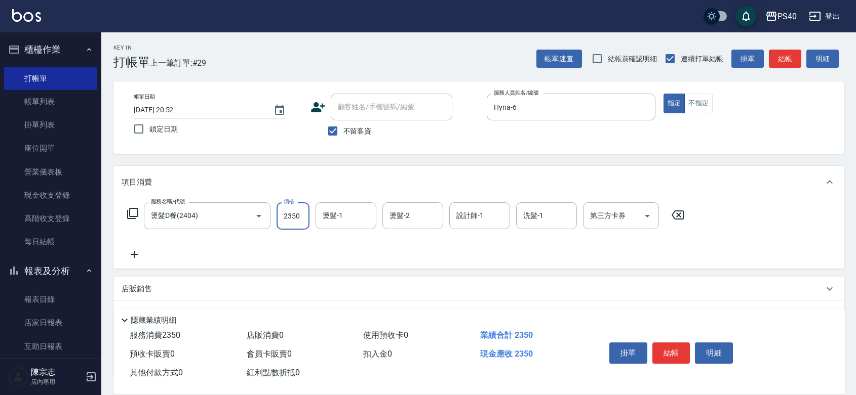
type input "2350"
click at [674, 343] on button "結帳" at bounding box center [671, 353] width 38 height 21
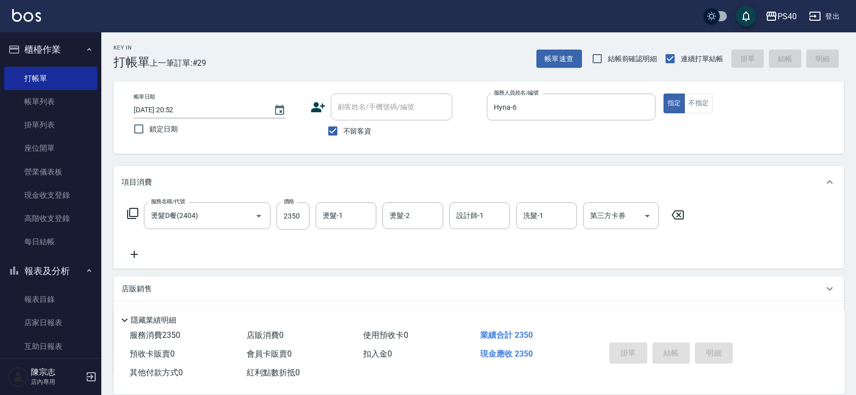
type input "2025/09/09 20:53"
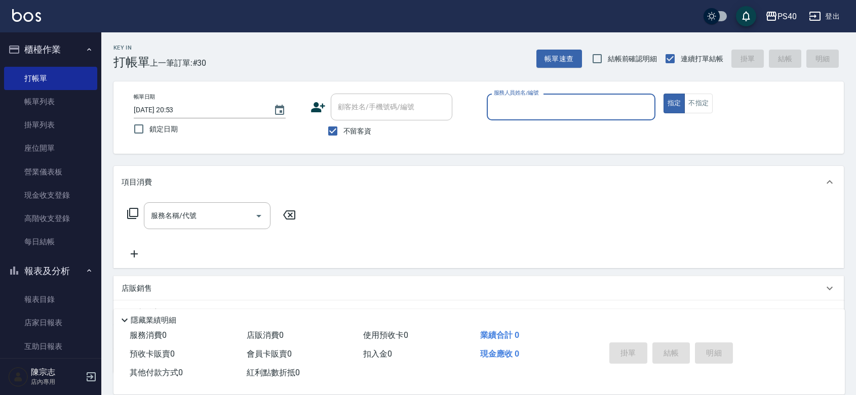
click at [548, 116] on div "服務人員姓名/編號" at bounding box center [571, 107] width 169 height 27
type input "郭珈甄-5"
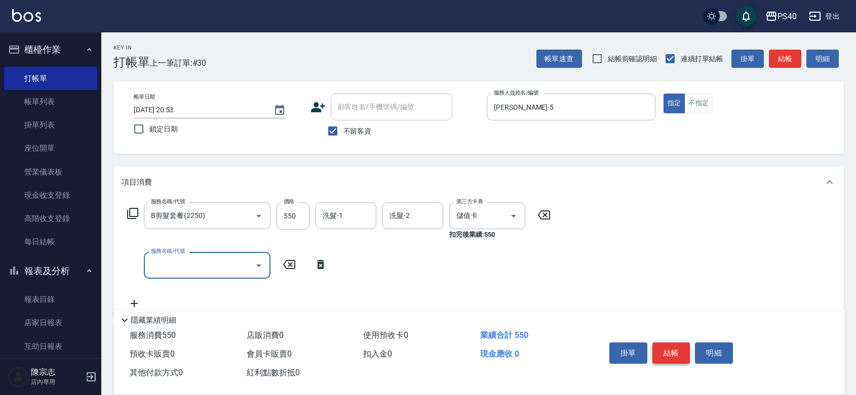
click at [672, 343] on button "結帳" at bounding box center [671, 353] width 38 height 21
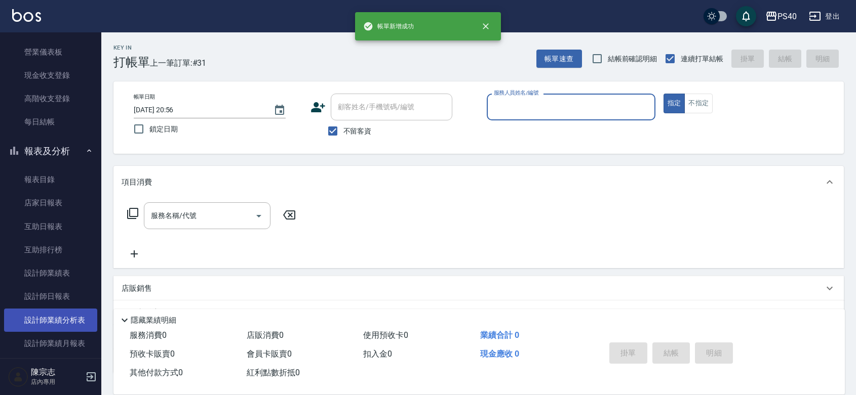
scroll to position [147, 0]
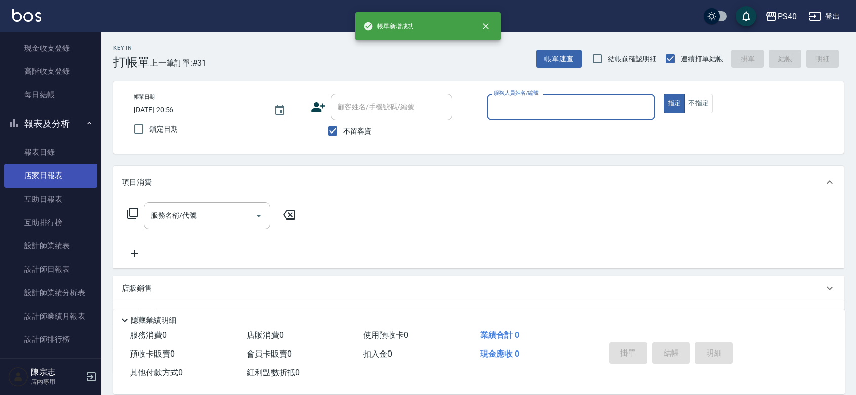
click at [52, 175] on link "店家日報表" at bounding box center [50, 175] width 93 height 23
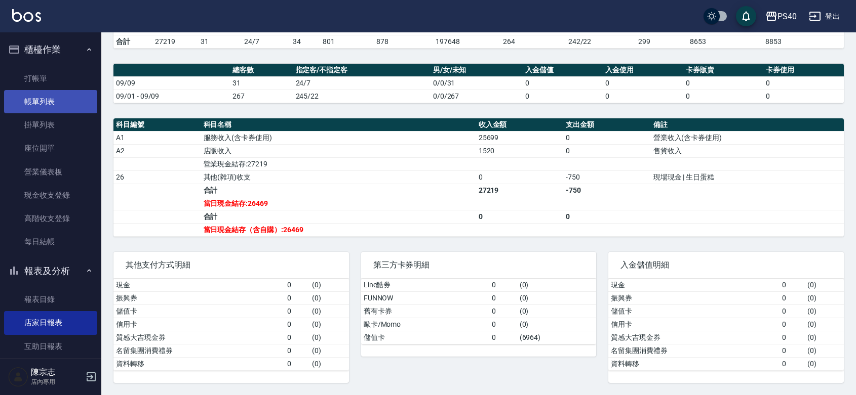
click at [44, 97] on link "帳單列表" at bounding box center [50, 101] width 93 height 23
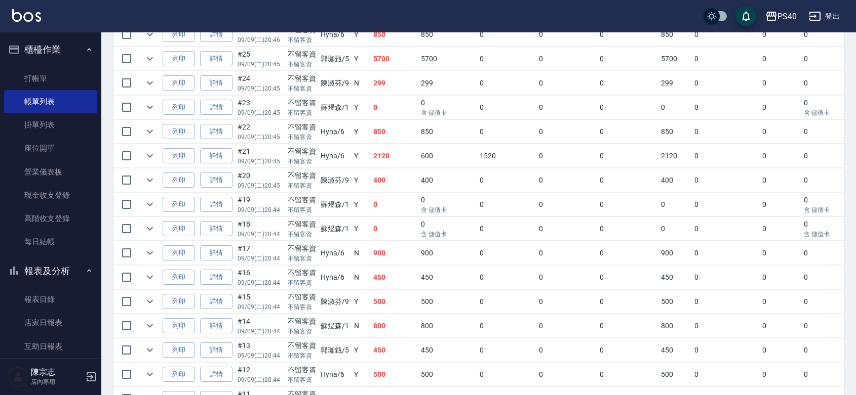
scroll to position [382, 0]
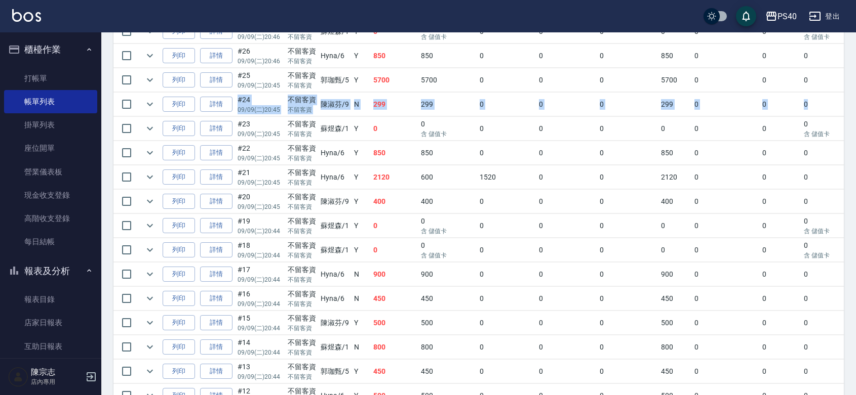
drag, startPoint x: 855, startPoint y: 143, endPoint x: 860, endPoint y: 110, distance: 33.3
click at [855, 110] on html "PS40 登出 櫃檯作業 打帳單 帳單列表 掛單列表 座位開單 營業儀表板 現金收支登錄 高階收支登錄 每日結帳 報表及分析 報表目錄 店家日報表 互助日報表…" at bounding box center [428, 167] width 856 height 1098
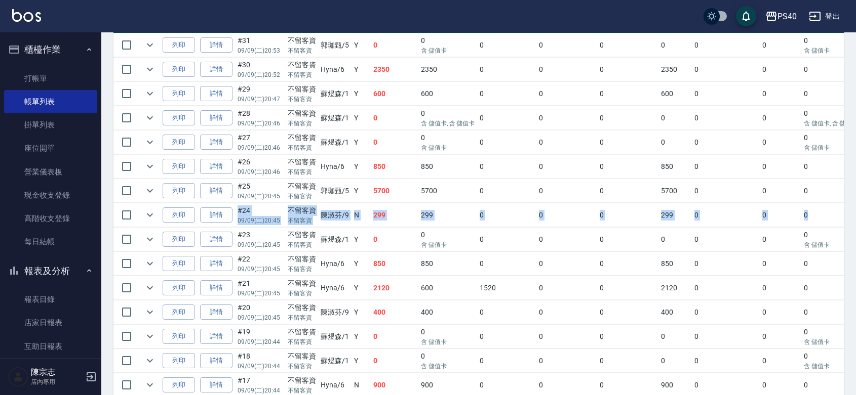
scroll to position [266, 0]
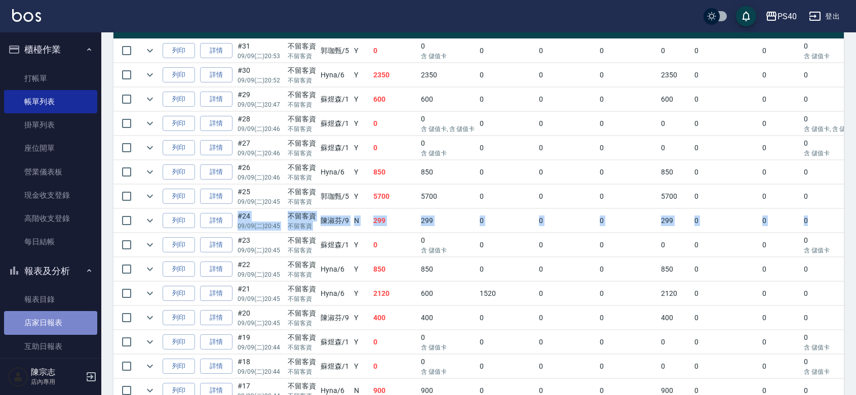
click at [53, 323] on link "店家日報表" at bounding box center [50, 322] width 93 height 23
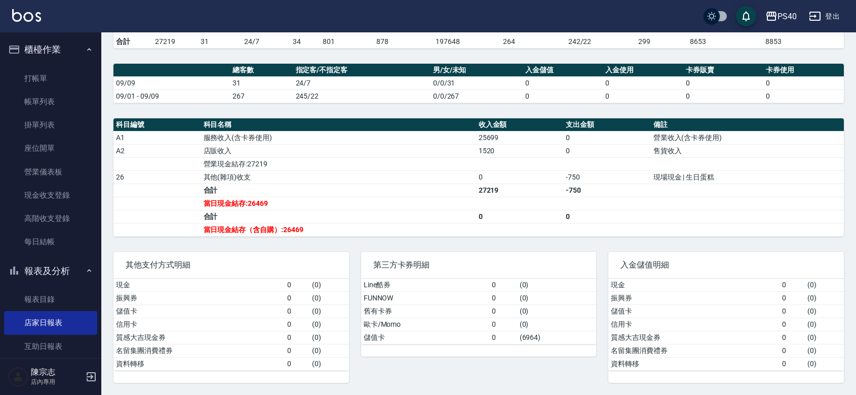
scroll to position [264, 0]
drag, startPoint x: 145, startPoint y: 163, endPoint x: 0, endPoint y: 101, distance: 157.4
click at [144, 163] on td "a dense table" at bounding box center [157, 163] width 88 height 13
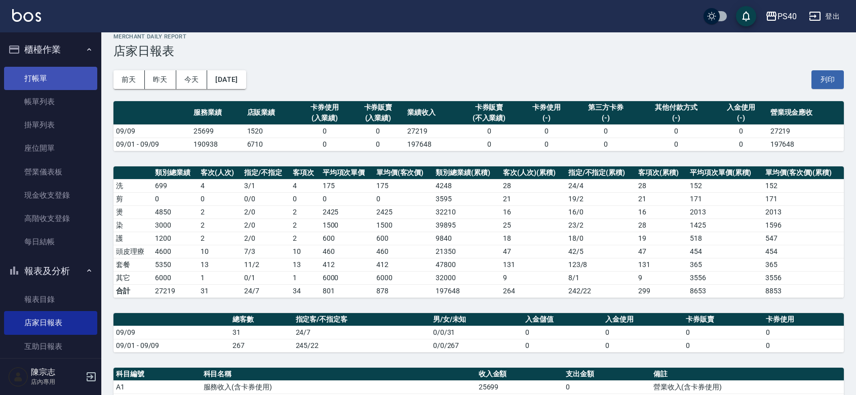
scroll to position [0, 0]
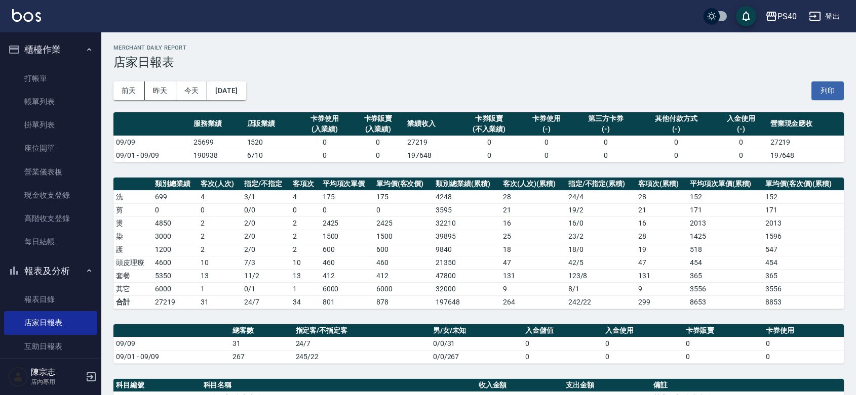
click at [34, 63] on ul "打帳單 帳單列表 掛單列表 座位開單 營業儀表板 現金收支登錄 高階收支登錄 每日結帳" at bounding box center [50, 160] width 93 height 195
click at [42, 58] on button "櫃檯作業" at bounding box center [50, 49] width 93 height 26
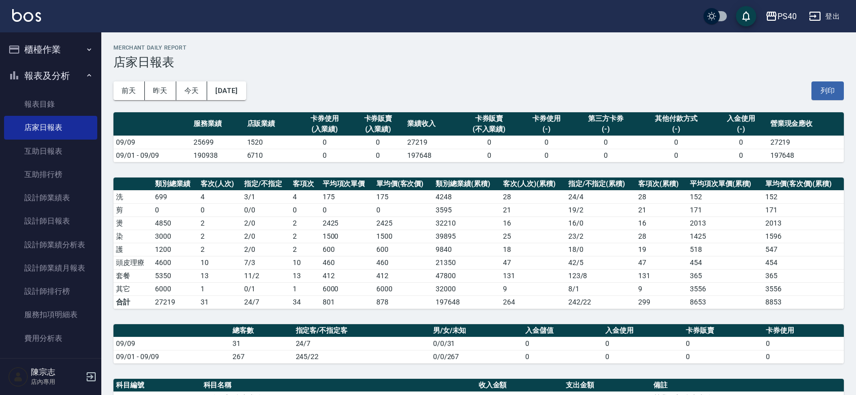
click at [42, 58] on button "櫃檯作業" at bounding box center [50, 49] width 93 height 26
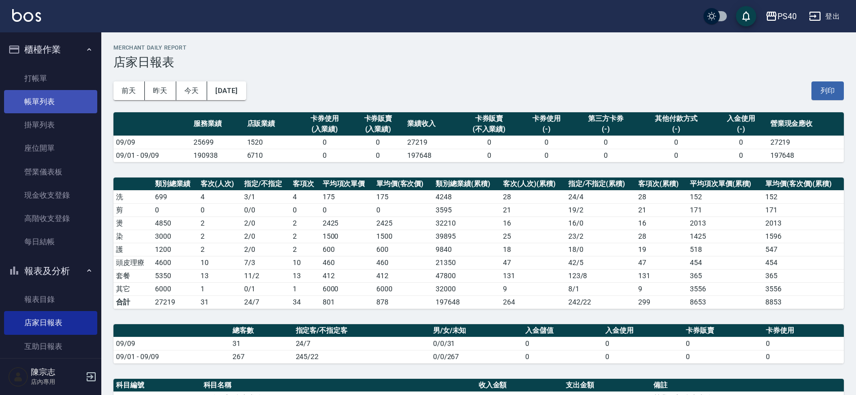
click at [53, 105] on link "帳單列表" at bounding box center [50, 101] width 93 height 23
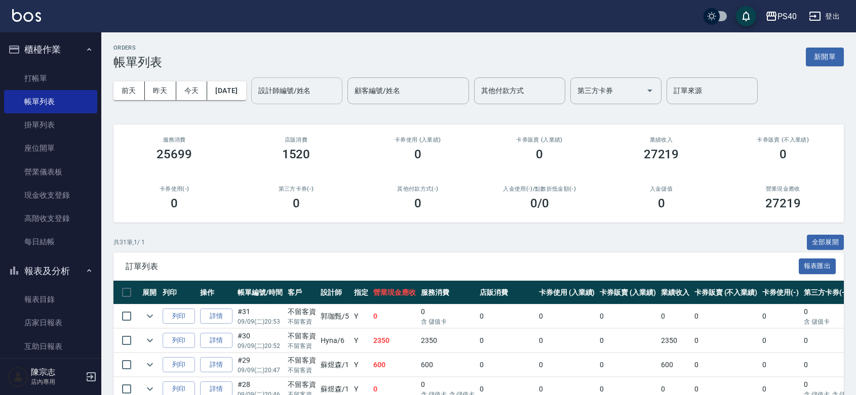
click at [322, 100] on div "設計師編號/姓名" at bounding box center [296, 90] width 91 height 27
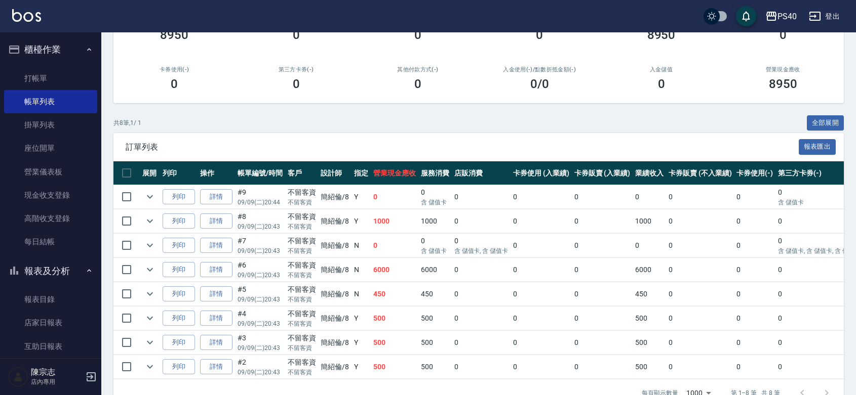
scroll to position [147, 0]
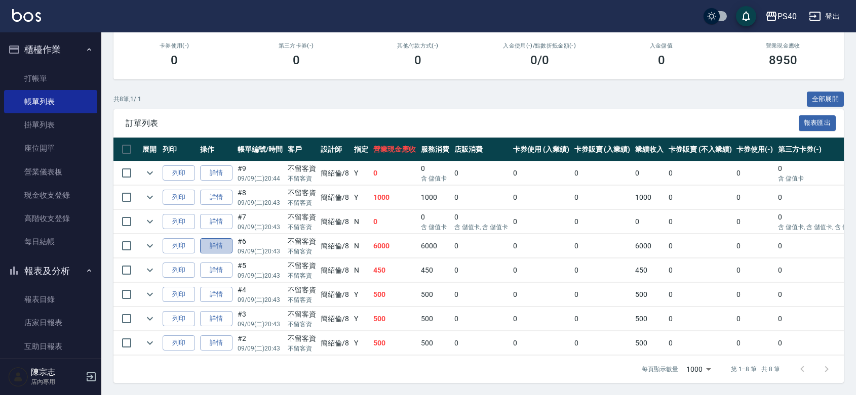
click at [223, 254] on link "詳情" at bounding box center [216, 246] width 32 height 16
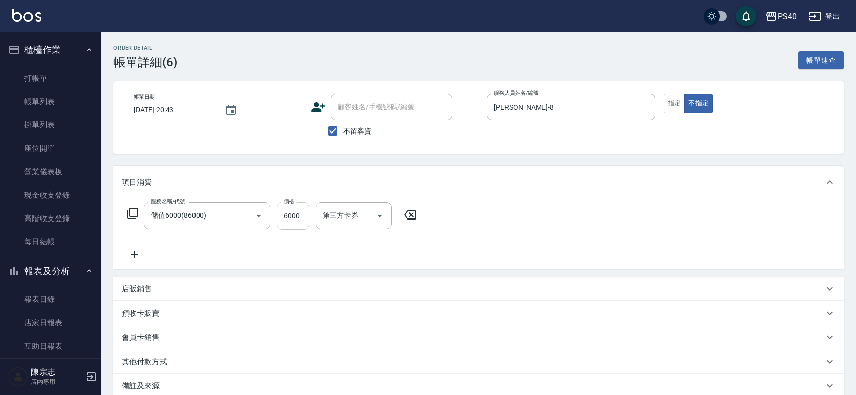
click at [292, 227] on input "6000" at bounding box center [292, 216] width 33 height 27
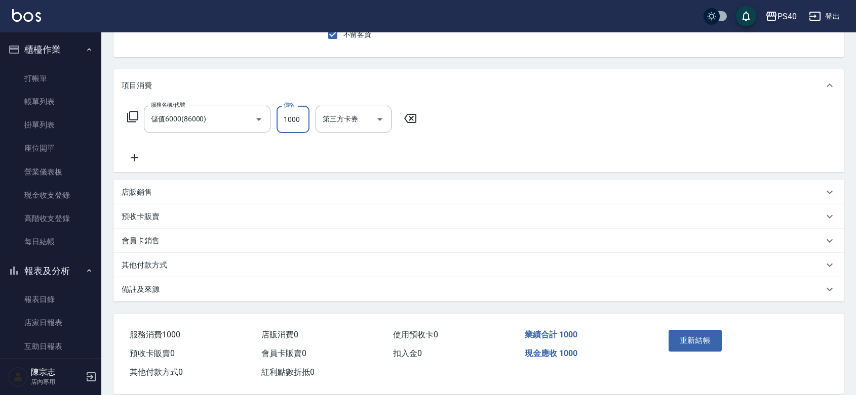
scroll to position [127, 0]
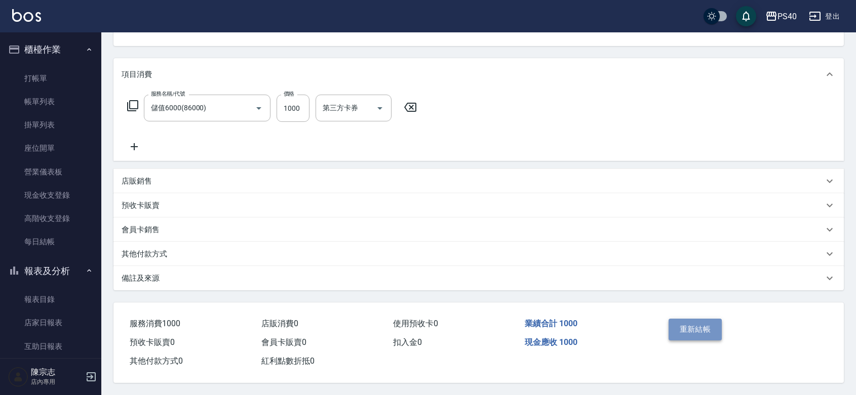
click at [688, 328] on button "重新結帳" at bounding box center [695, 329] width 54 height 21
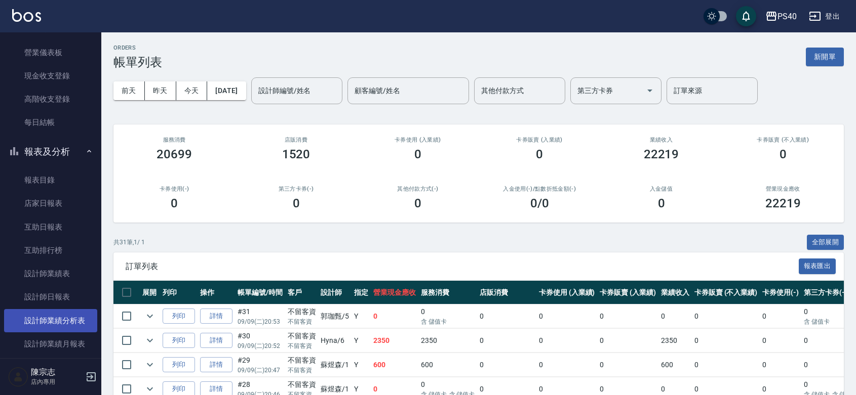
scroll to position [147, 0]
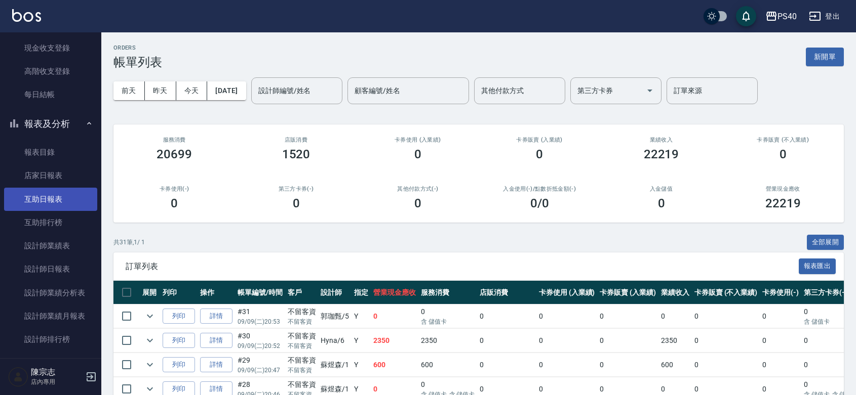
click at [62, 204] on link "互助日報表" at bounding box center [50, 199] width 93 height 23
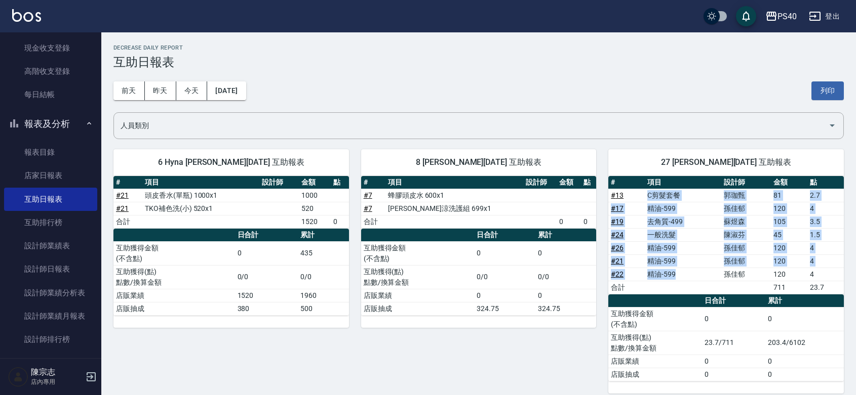
drag, startPoint x: 675, startPoint y: 275, endPoint x: 644, endPoint y: 198, distance: 82.6
click at [644, 198] on tbody "# 13 C剪髮套餐 郭珈甄 81 2.7 # 17 精油-599 孫佳郁 120 4 # 19 去角質-499 蘇煜森 105 3.5 # 24 一般洗髮 …" at bounding box center [725, 241] width 235 height 105
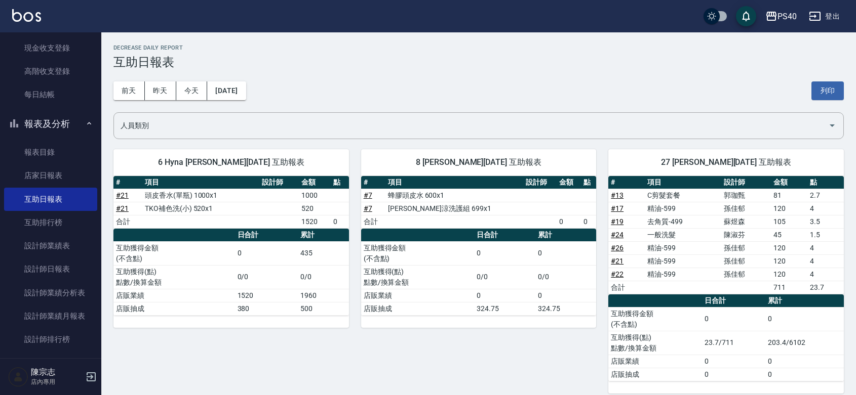
click at [527, 343] on div "8 簡紹倫 09/09/2025 互助報表 # 項目 設計師 金額 點 # 7 蜂膠頭皮水 600x1 # 7 水水沁涼洗護組 699x1 合計 0 0 日合…" at bounding box center [473, 265] width 248 height 257
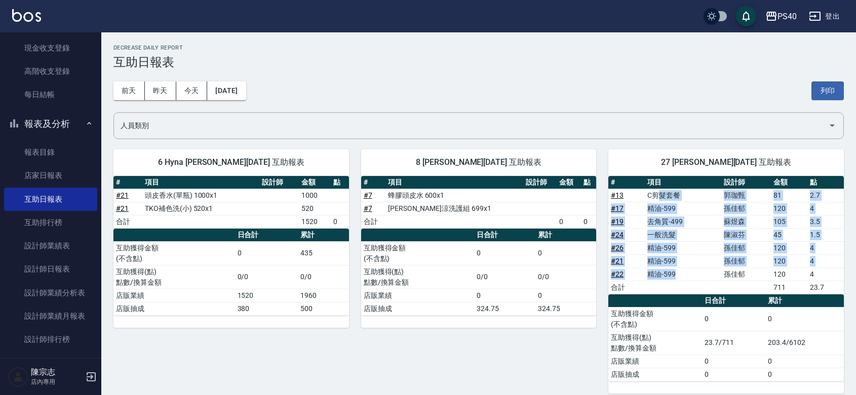
drag, startPoint x: 677, startPoint y: 278, endPoint x: 656, endPoint y: 192, distance: 88.8
click at [656, 192] on tbody "# 13 C剪髮套餐 郭珈甄 81 2.7 # 17 精油-599 孫佳郁 120 4 # 19 去角質-499 蘇煜森 105 3.5 # 24 一般洗髮 …" at bounding box center [725, 241] width 235 height 105
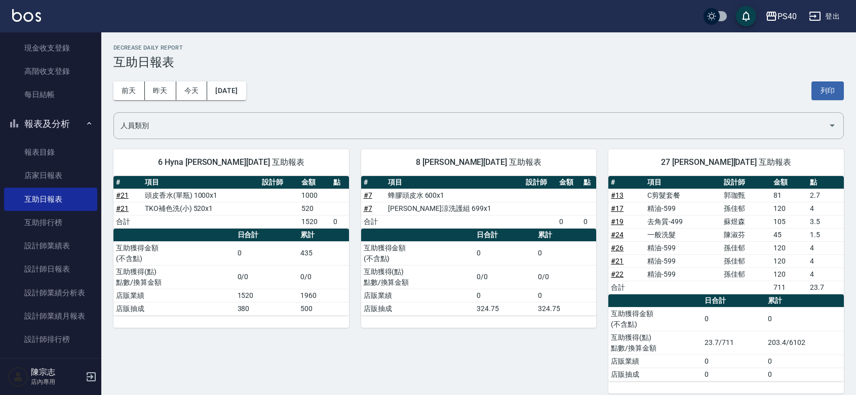
click at [485, 366] on div "8 簡紹倫 09/09/2025 互助報表 # 項目 設計師 金額 點 # 7 蜂膠頭皮水 600x1 # 7 水水沁涼洗護組 699x1 合計 0 0 日合…" at bounding box center [473, 265] width 248 height 257
drag, startPoint x: 745, startPoint y: 272, endPoint x: 733, endPoint y: 279, distance: 13.8
click at [733, 279] on td "孫佳郁" at bounding box center [746, 274] width 50 height 13
click at [728, 245] on td "孫佳郁" at bounding box center [746, 248] width 50 height 13
drag, startPoint x: 733, startPoint y: 224, endPoint x: 69, endPoint y: 86, distance: 677.9
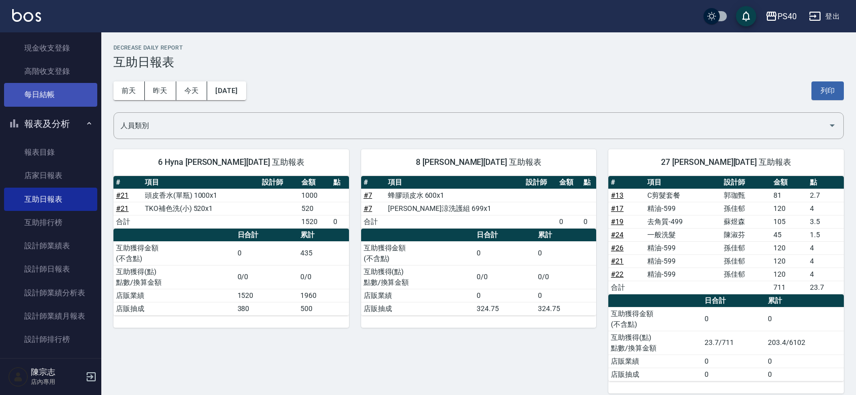
click at [732, 221] on td "蘇煜森" at bounding box center [746, 221] width 50 height 13
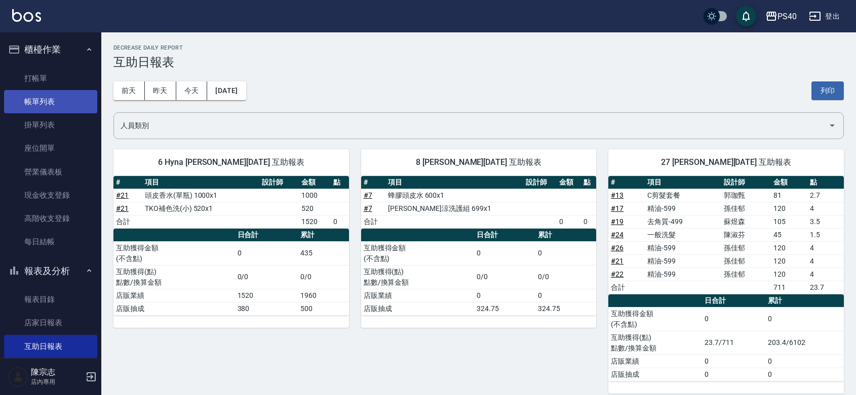
click at [41, 102] on link "帳單列表" at bounding box center [50, 101] width 93 height 23
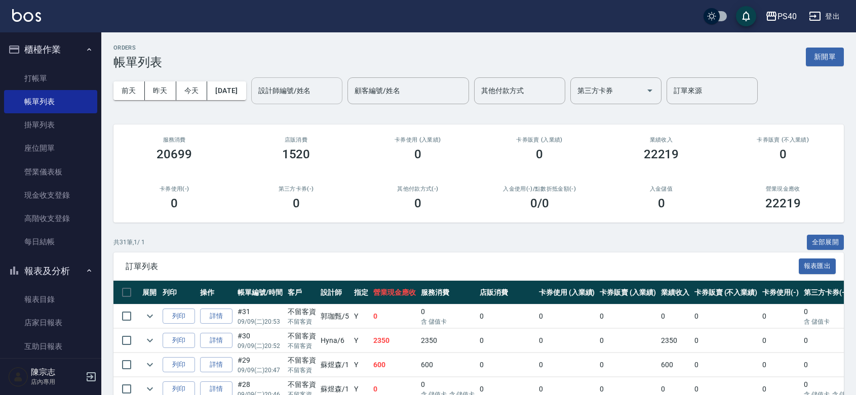
click at [309, 97] on input "設計師編號/姓名" at bounding box center [297, 91] width 82 height 18
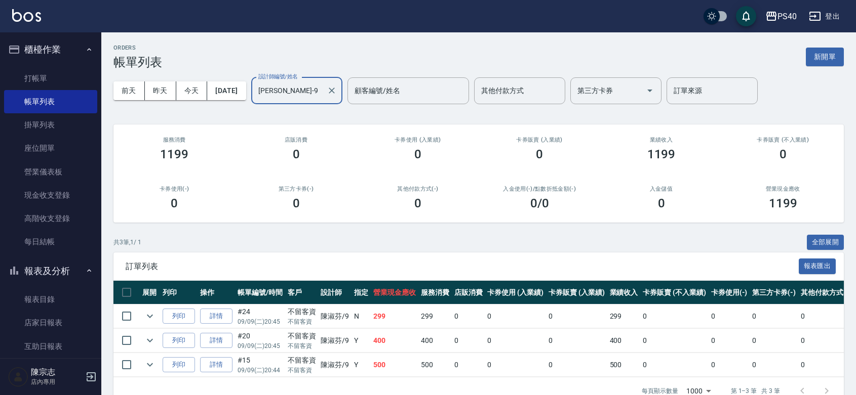
scroll to position [54, 0]
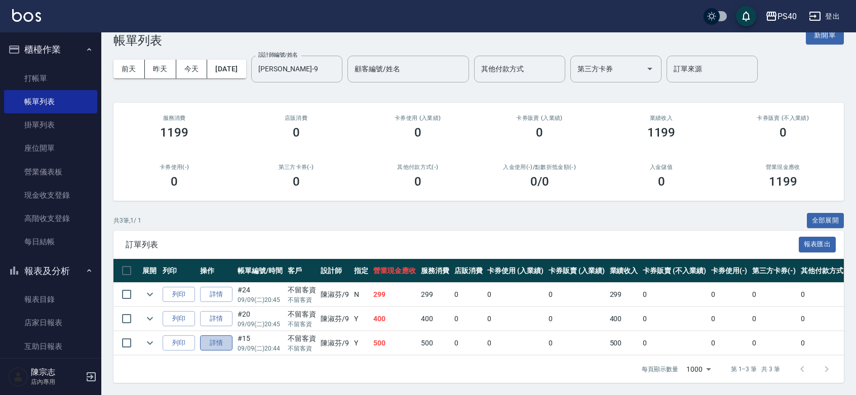
click at [231, 336] on link "詳情" at bounding box center [216, 344] width 32 height 16
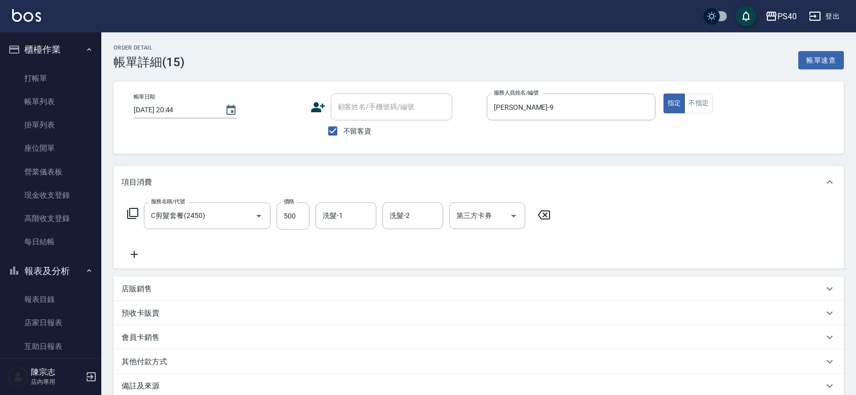
click at [317, 220] on div "服務名稱/代號 C剪髮套餐(2450) 服務名稱/代號 價格 500 價格 洗髮-1 洗髮-1 洗髮-2 洗髮-2 第三方卡券 第三方卡券" at bounding box center [339, 216] width 435 height 27
click at [322, 220] on div "洗髮-1" at bounding box center [345, 216] width 61 height 27
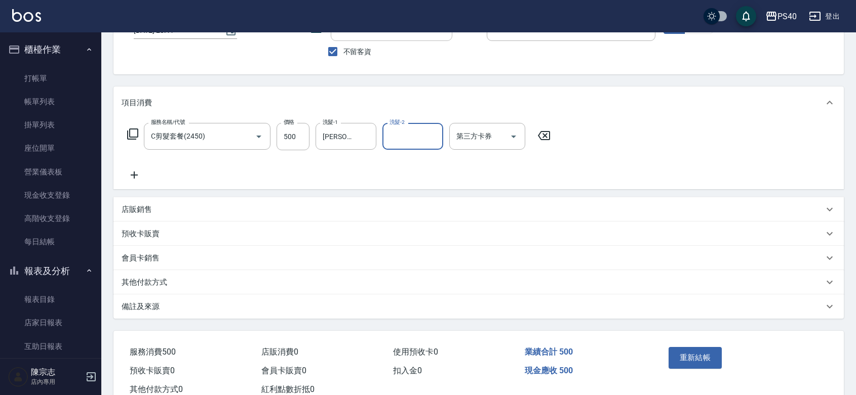
scroll to position [127, 0]
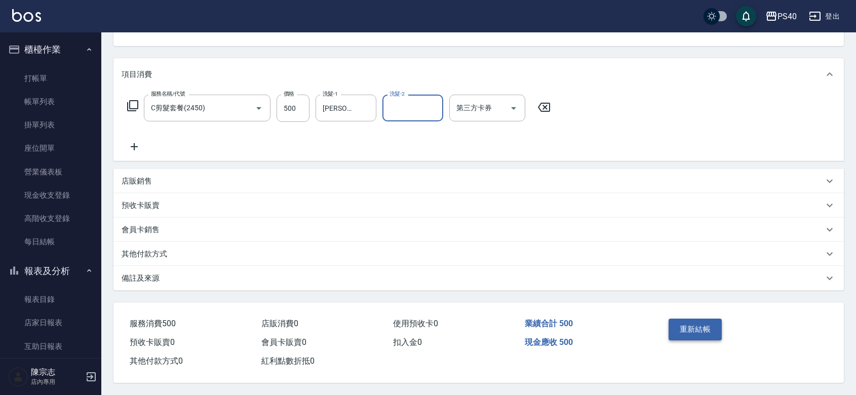
click at [689, 319] on button "重新結帳" at bounding box center [695, 329] width 54 height 21
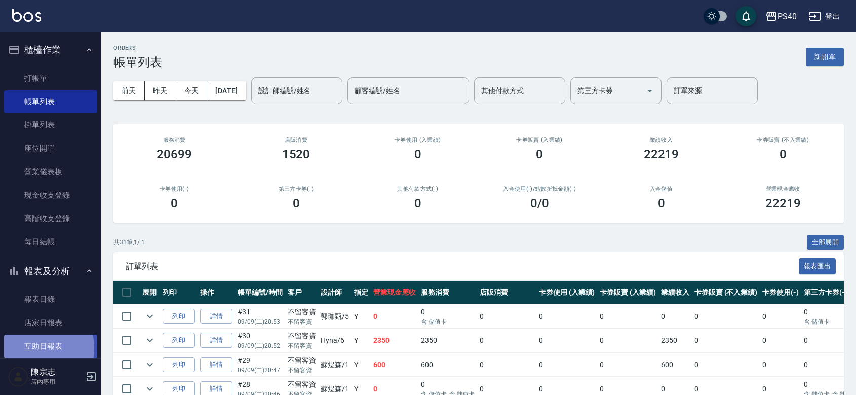
click at [28, 348] on link "互助日報表" at bounding box center [50, 346] width 93 height 23
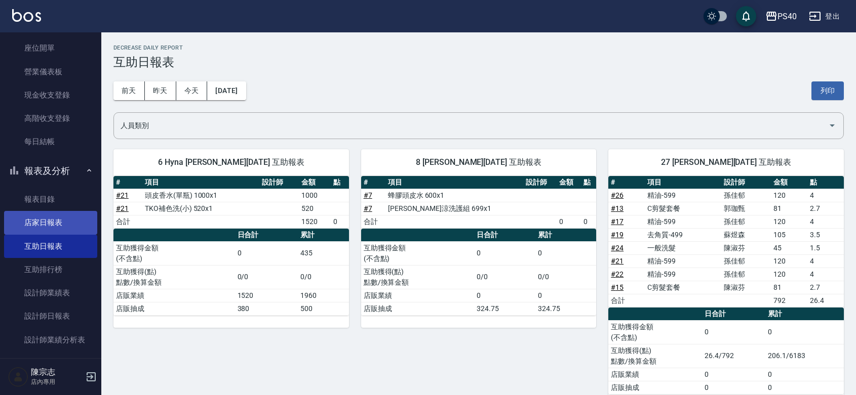
scroll to position [147, 0]
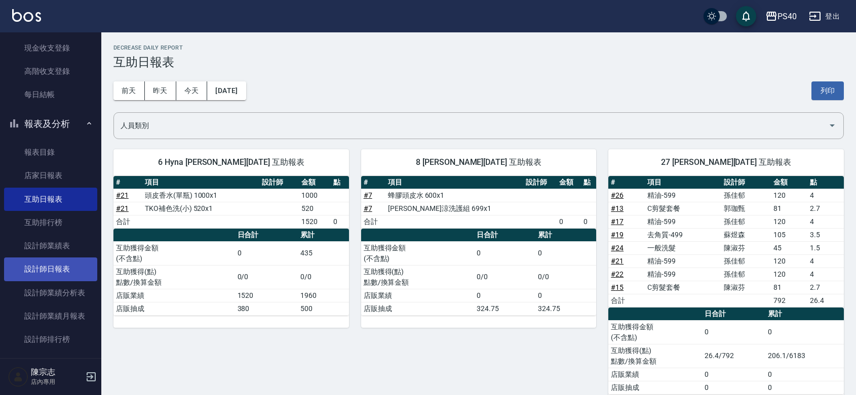
drag, startPoint x: 76, startPoint y: 272, endPoint x: 79, endPoint y: 262, distance: 10.7
click at [76, 271] on link "設計師日報表" at bounding box center [50, 269] width 93 height 23
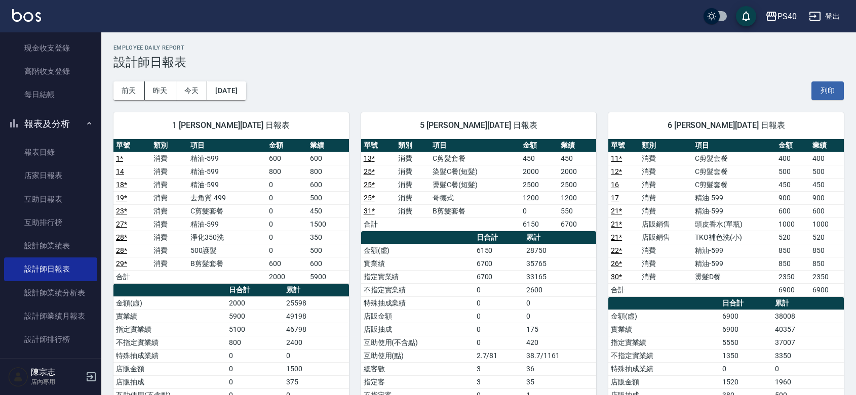
click at [533, 152] on td "450" at bounding box center [539, 158] width 38 height 13
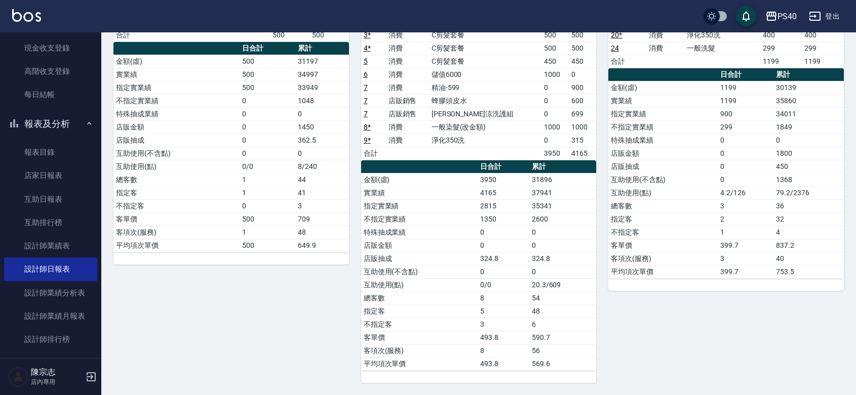
click at [717, 227] on td "不指定客" at bounding box center [662, 232] width 109 height 13
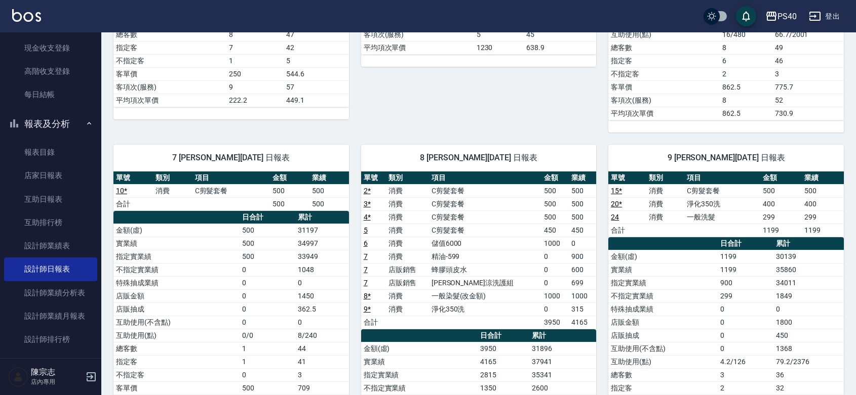
scroll to position [415, 0]
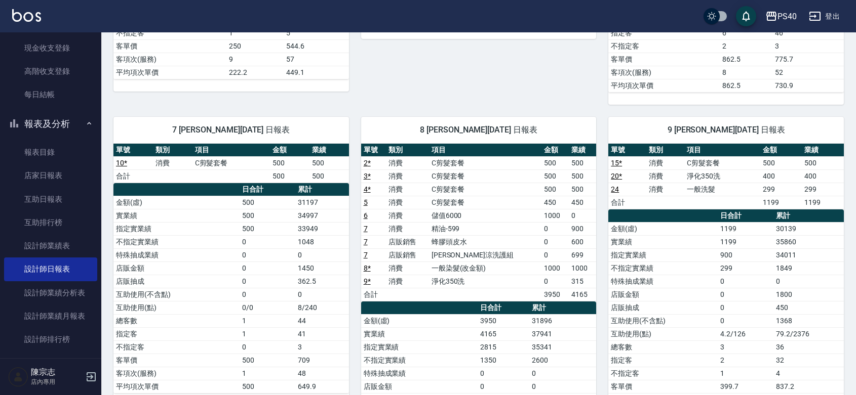
click at [492, 293] on td "a dense table" at bounding box center [485, 294] width 113 height 13
drag, startPoint x: 593, startPoint y: 307, endPoint x: 594, endPoint y: 267, distance: 40.5
click at [594, 267] on div "單號 類別 項目 金額 業績 2 * 消費 C剪髮套餐 500 500 3 * 消費 C剪髮套餐 500 500 4 * 消費 C剪髮套餐 500 500 5…" at bounding box center [478, 328] width 235 height 369
click at [594, 267] on td "1000" at bounding box center [582, 268] width 27 height 13
click at [366, 206] on link "5" at bounding box center [366, 202] width 4 height 8
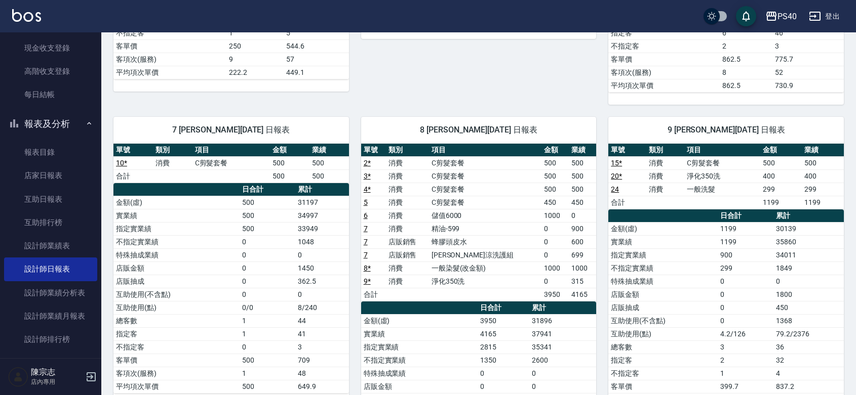
click at [367, 218] on link "6" at bounding box center [366, 216] width 4 height 8
click at [366, 232] on link "7" at bounding box center [366, 229] width 4 height 8
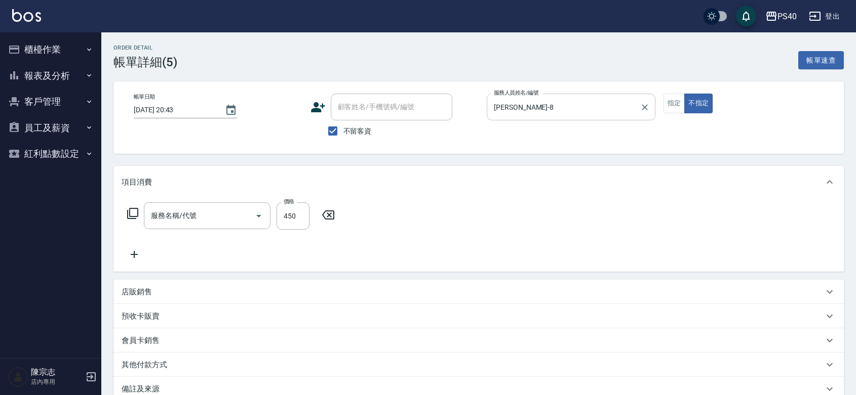
type input "[DATE] 20:43"
checkbox input "true"
type input "[PERSON_NAME]-8"
click at [672, 100] on button "指定" at bounding box center [674, 104] width 22 height 20
type input "C剪髮套餐(2450)"
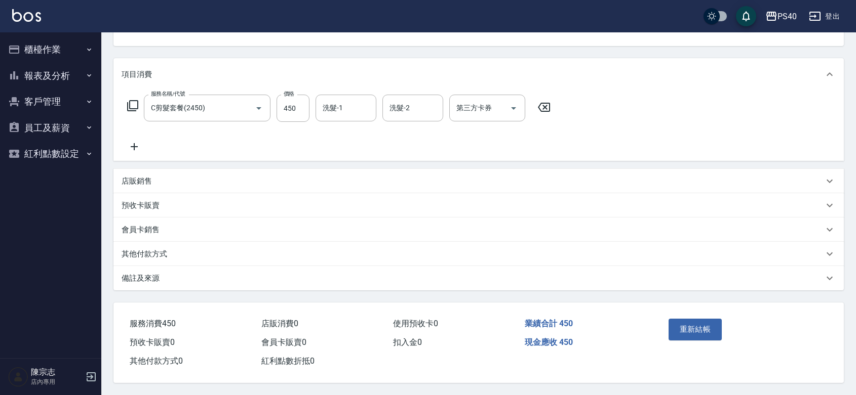
scroll to position [127, 0]
click at [711, 319] on button "重新結帳" at bounding box center [695, 329] width 54 height 21
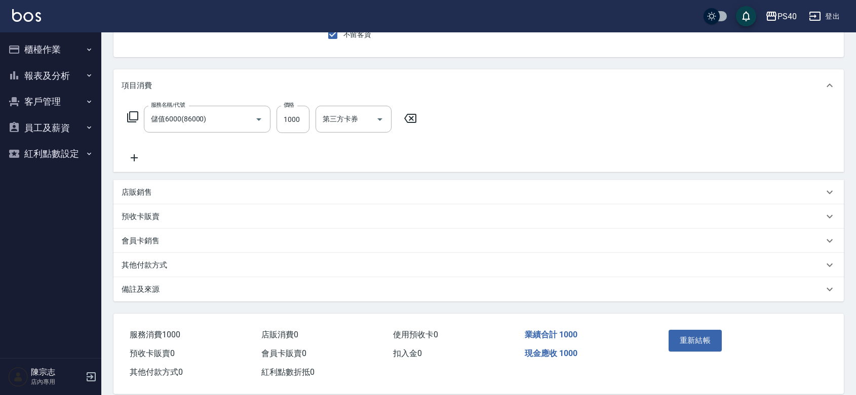
scroll to position [127, 0]
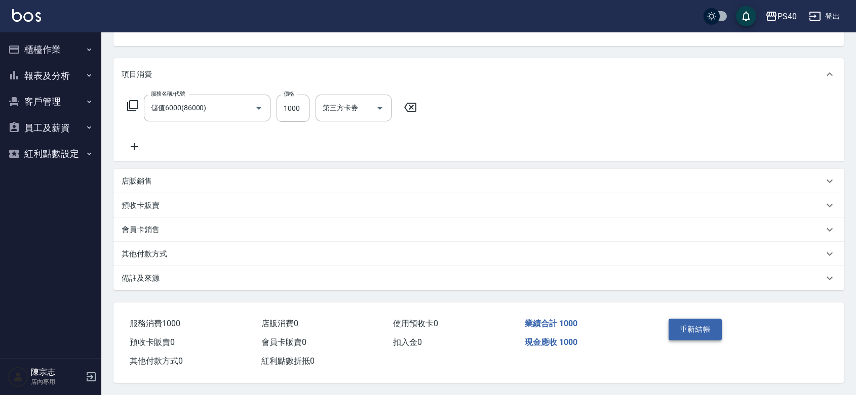
click at [697, 319] on button "重新結帳" at bounding box center [695, 329] width 54 height 21
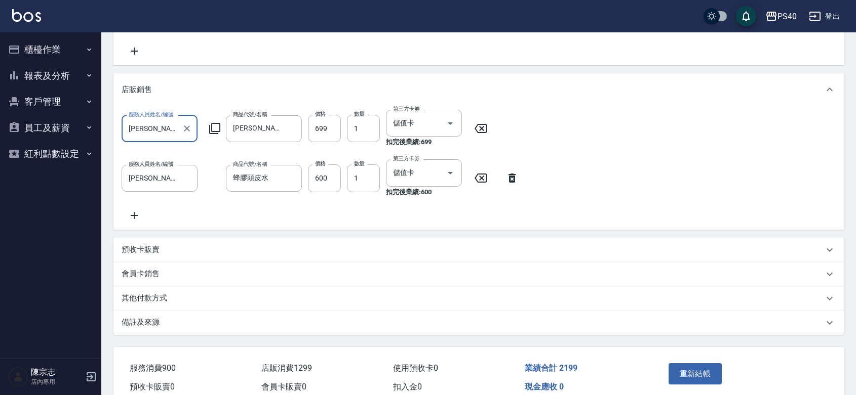
scroll to position [214, 0]
click at [705, 385] on button "重新結帳" at bounding box center [695, 374] width 54 height 21
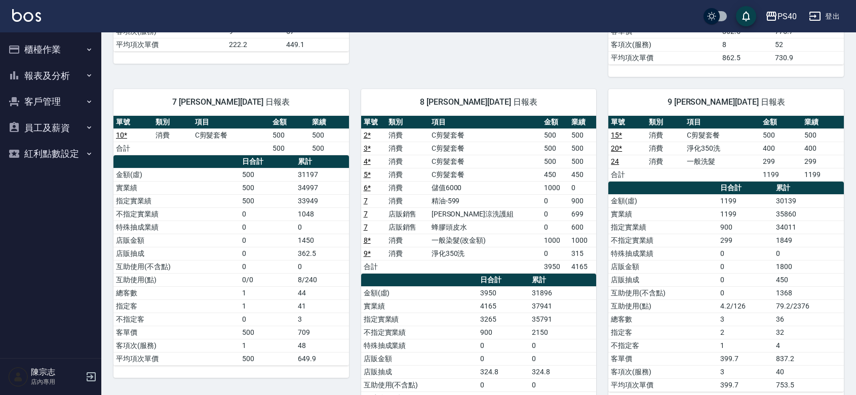
scroll to position [415, 0]
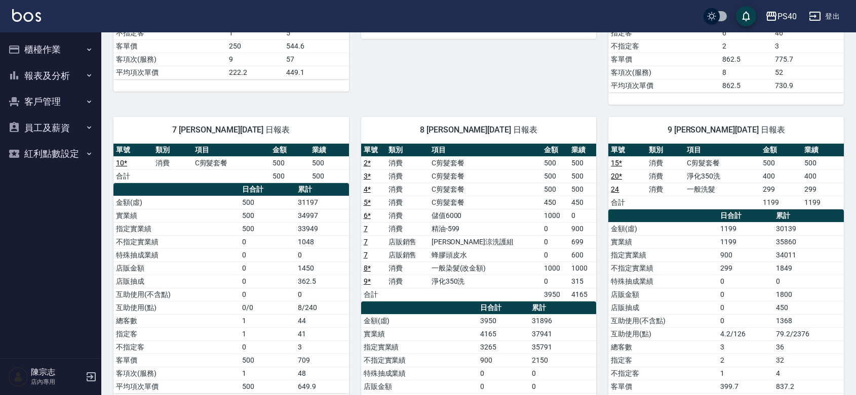
click at [366, 233] on link "7" at bounding box center [366, 229] width 4 height 8
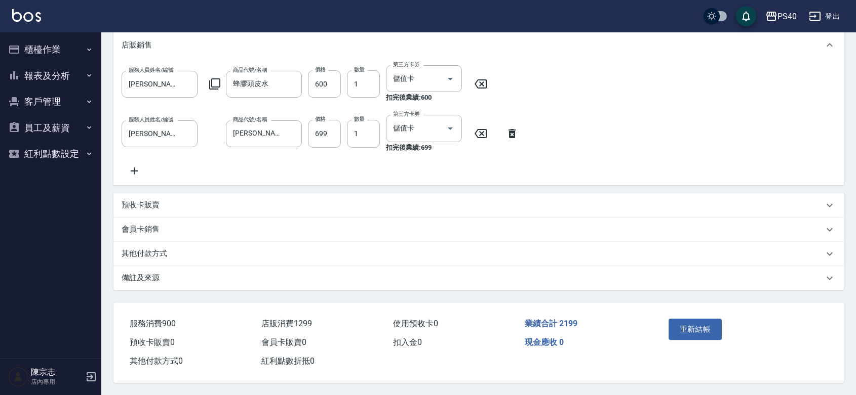
scroll to position [291, 0]
click at [710, 319] on button "重新結帳" at bounding box center [695, 329] width 54 height 21
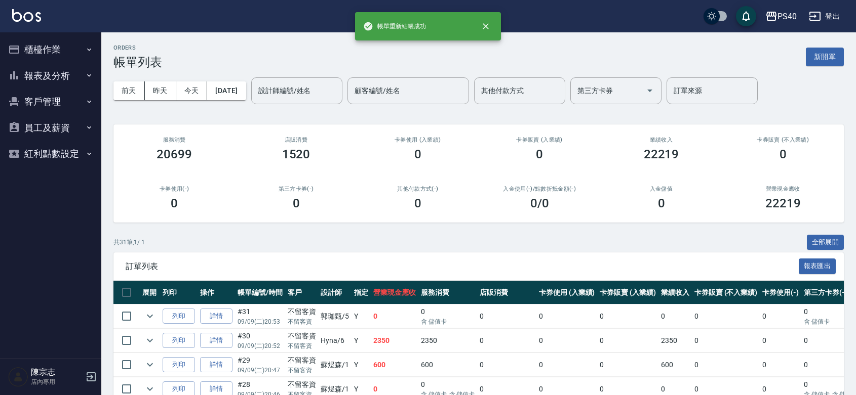
scroll to position [147, 0]
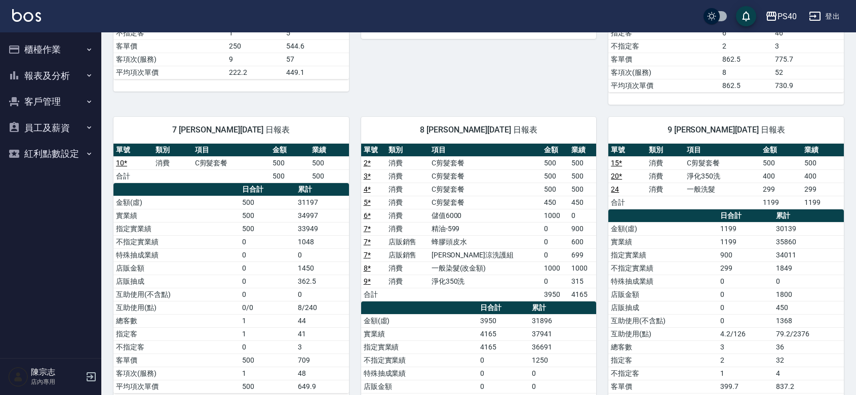
scroll to position [563, 0]
